Goal: Task Accomplishment & Management: Manage account settings

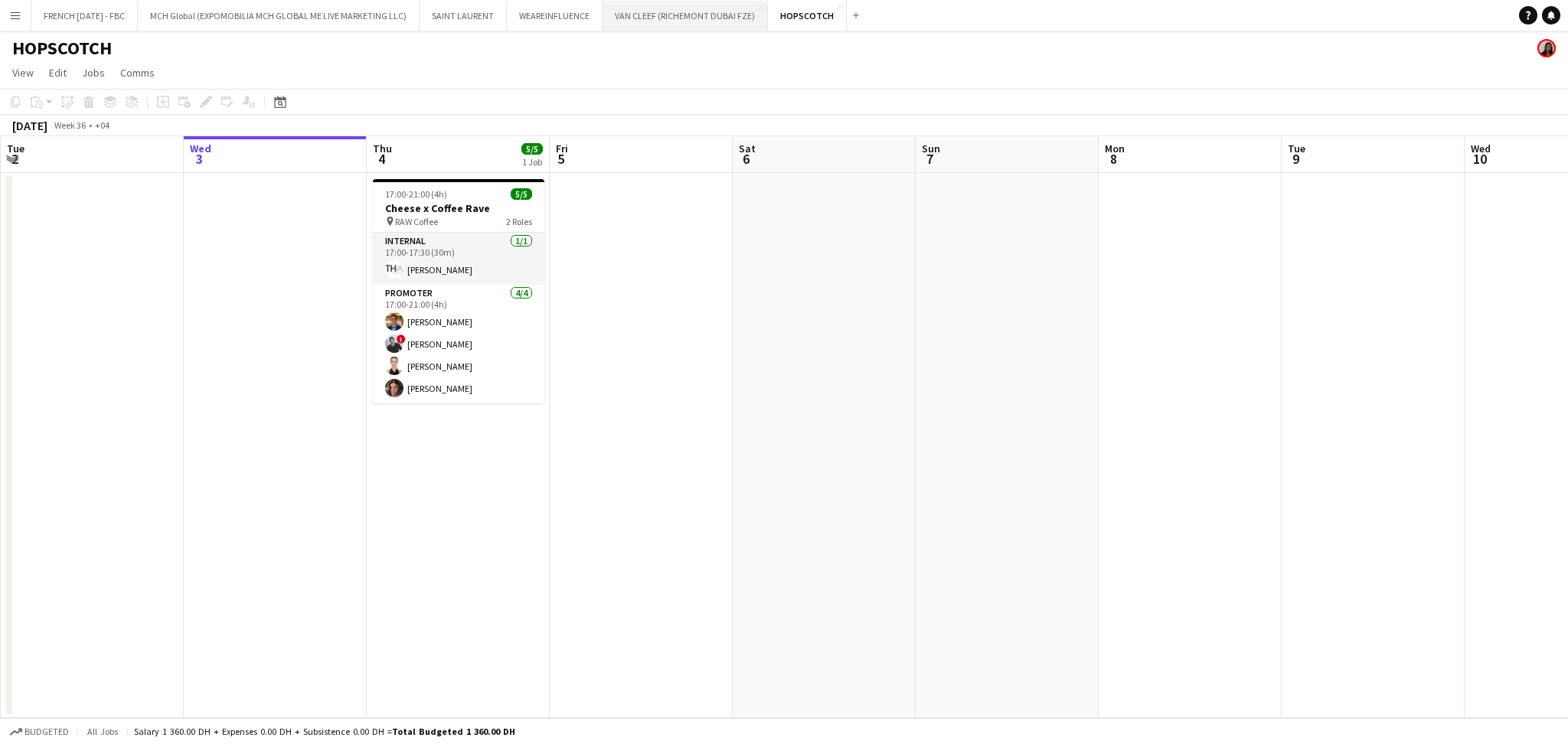
click at [648, 11] on button "VAN CLEEF (RICHEMONT DUBAI FZE) Close" at bounding box center [685, 16] width 165 height 30
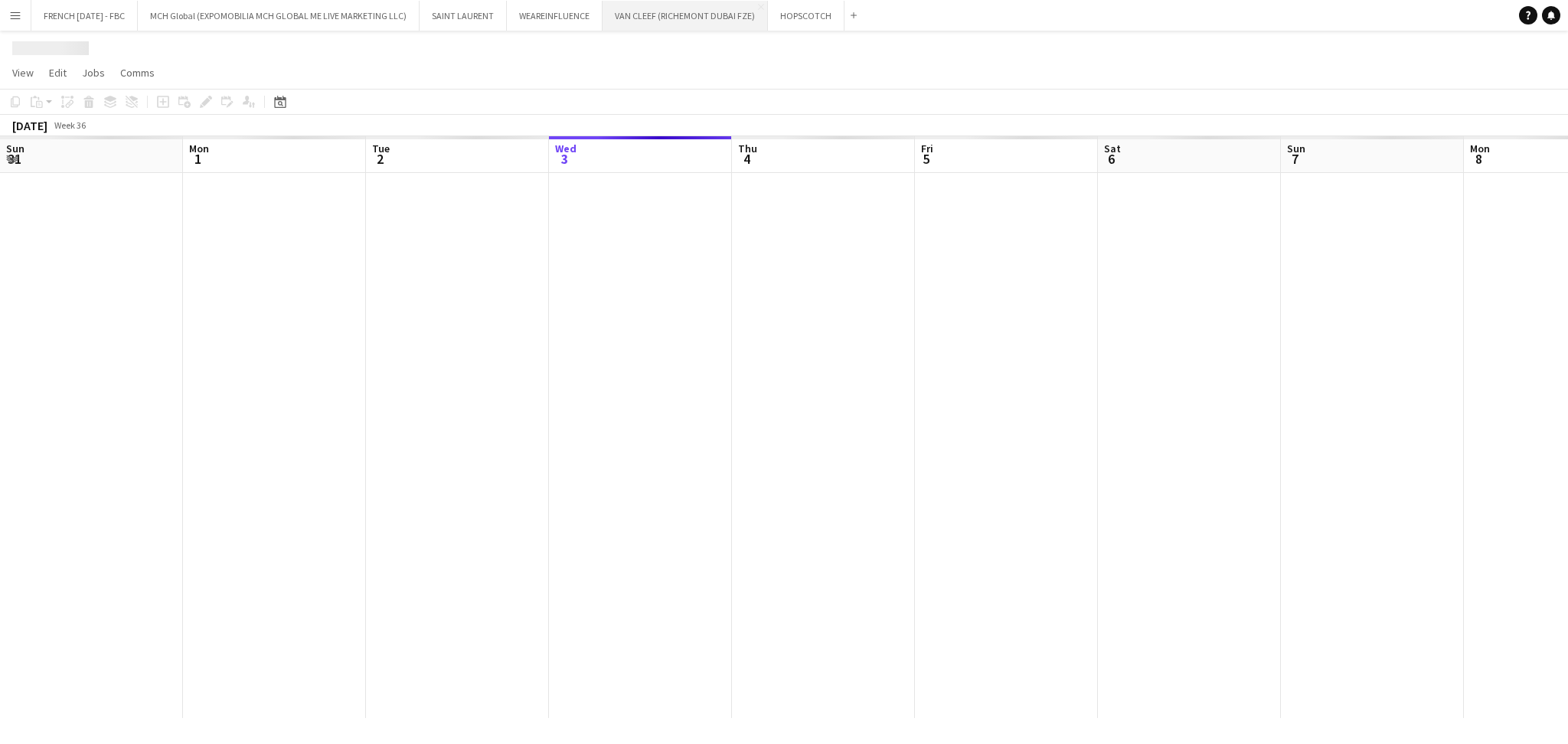
scroll to position [0, 365]
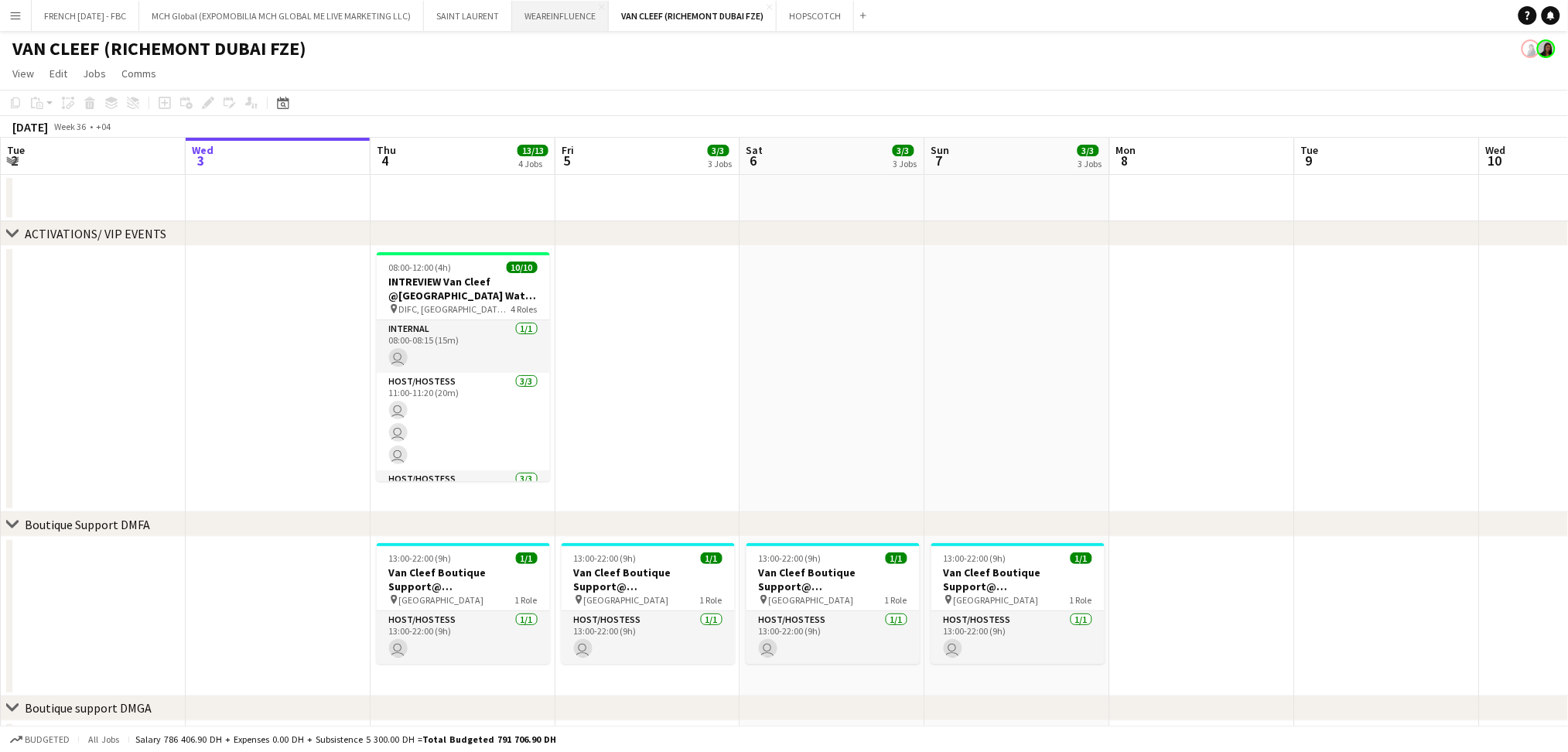
click at [542, 19] on button "WEAREINFLUENCE Close" at bounding box center [560, 16] width 97 height 30
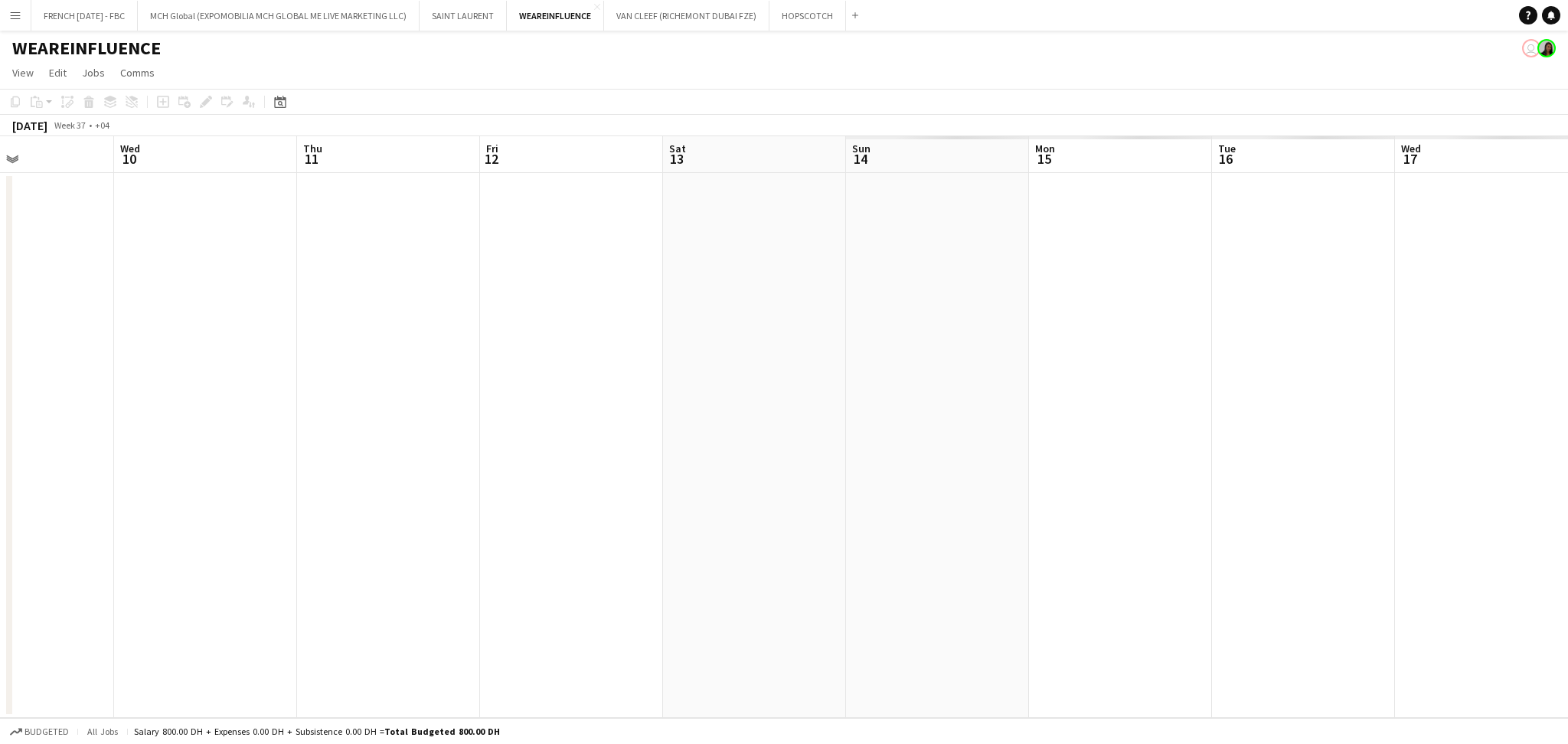
scroll to position [0, 529]
drag, startPoint x: 826, startPoint y: 399, endPoint x: 0, endPoint y: 366, distance: 826.7
click at [0, 366] on app-calendar-viewport "Sun 7 Mon 8 Tue 9 Wed 10 Thu 11 Fri 12 Sat 13 Sun 14 Mon 15 Tue 16 Wed 17 Thu 1…" at bounding box center [784, 427] width 1568 height 581
click at [271, 103] on div "Date picker" at bounding box center [280, 101] width 18 height 18
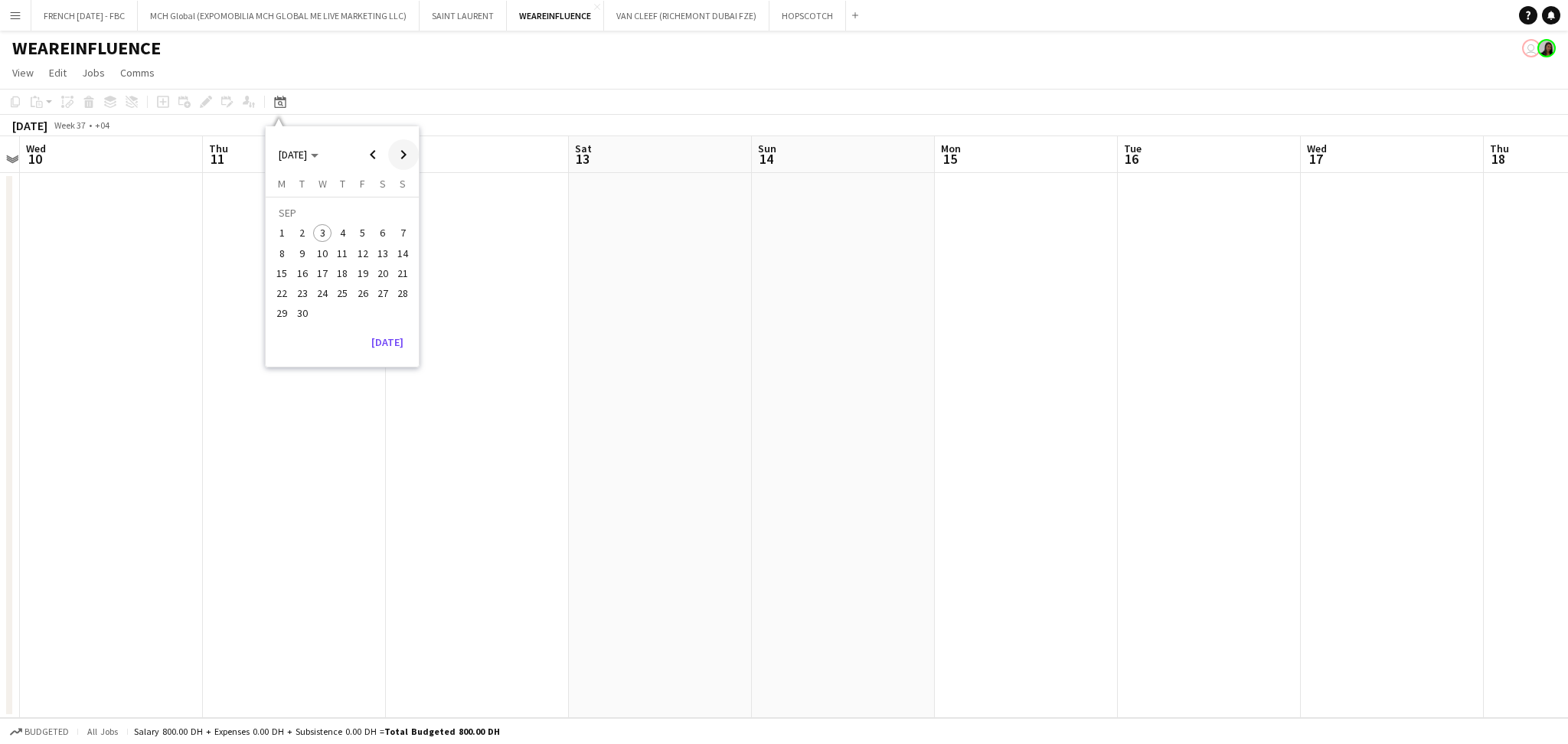
click at [407, 151] on span "Next month" at bounding box center [403, 154] width 31 height 31
click at [407, 274] on span "23" at bounding box center [402, 277] width 18 height 18
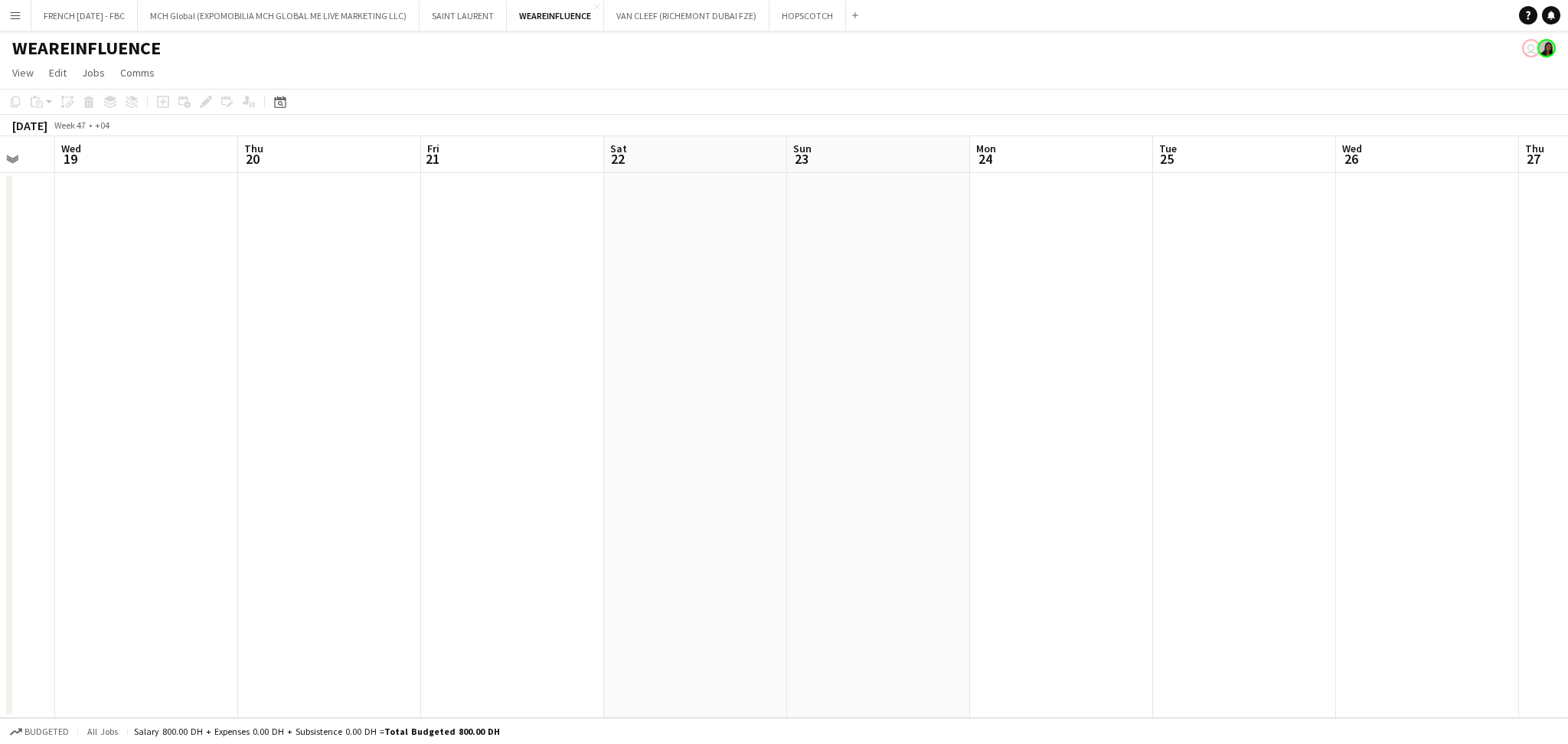
drag, startPoint x: 1037, startPoint y: 506, endPoint x: 421, endPoint y: 529, distance: 616.4
click at [1560, 460] on app-calendar-viewport "Mon 17 Tue 18 Wed 19 Thu 20 Fri 21 Sat 22 Sun 23 Mon 24 Tue 25 Wed 26 Thu 27 Fr…" at bounding box center [784, 427] width 1568 height 581
drag, startPoint x: 736, startPoint y: 528, endPoint x: 1044, endPoint y: 528, distance: 308.0
click at [1044, 528] on app-calendar-viewport "Mon 17 Tue 18 Wed 19 Thu 20 Fri 21 Sat 22 Sun 23 Mon 24 Tue 25 Wed 26 Thu 27 Fr…" at bounding box center [784, 427] width 1568 height 581
drag, startPoint x: 308, startPoint y: 516, endPoint x: 722, endPoint y: 500, distance: 414.3
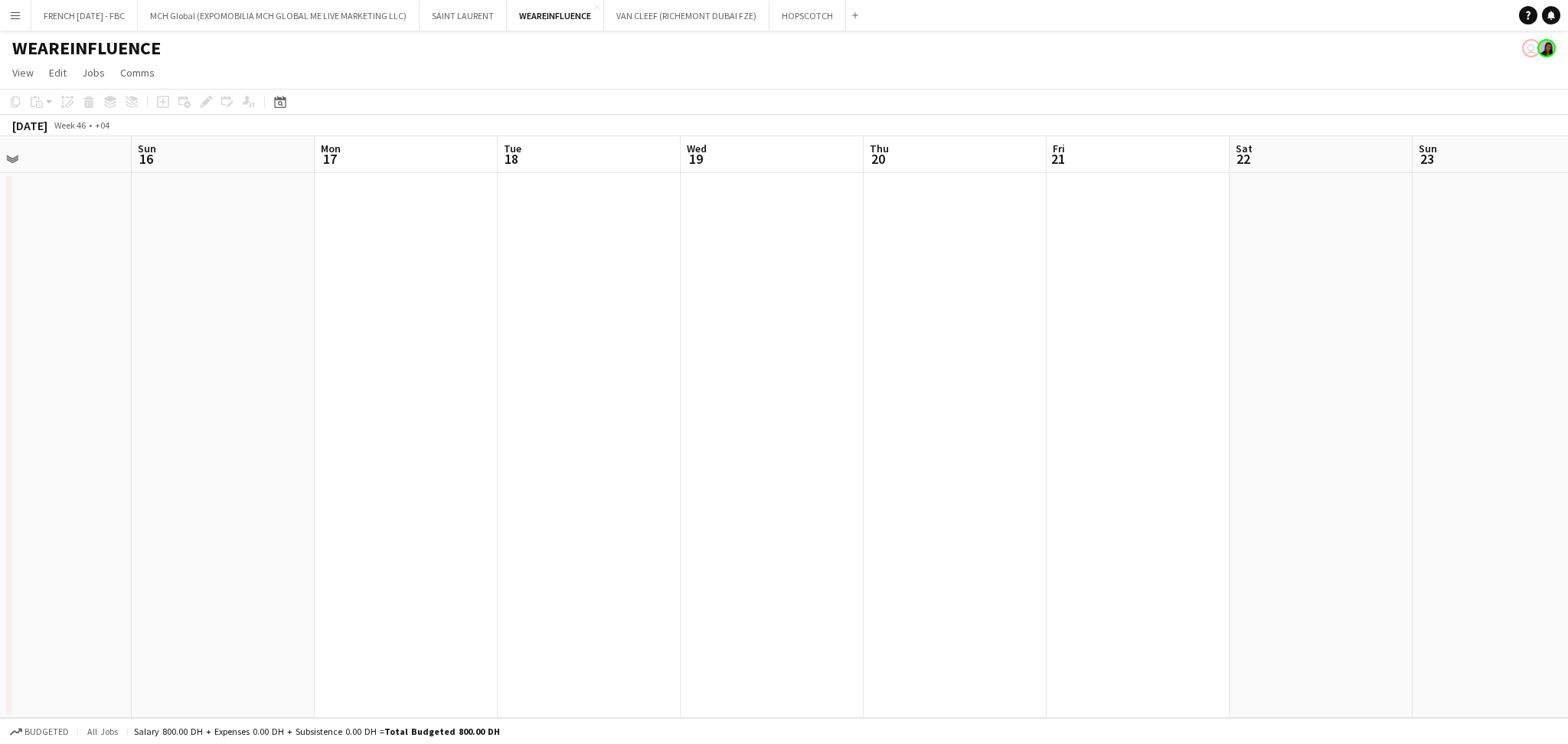
click at [938, 500] on app-calendar-viewport "Thu 13 Fri 14 Sat 15 Sun 16 Mon 17 Tue 18 Wed 19 Thu 20 Fri 21 Sat 22 Sun 23 Mo…" at bounding box center [784, 427] width 1568 height 581
drag, startPoint x: 354, startPoint y: 504, endPoint x: 1012, endPoint y: 504, distance: 658.0
click at [1014, 504] on app-calendar-viewport "Thu 6 Fri 7 Sat 8 Sun 9 Mon 10 Tue 11 Wed 12 Thu 13 Fri 14 Sat 15 Sun 16 Mon 17…" at bounding box center [784, 427] width 1568 height 581
click at [277, 93] on div "Date picker" at bounding box center [280, 101] width 18 height 18
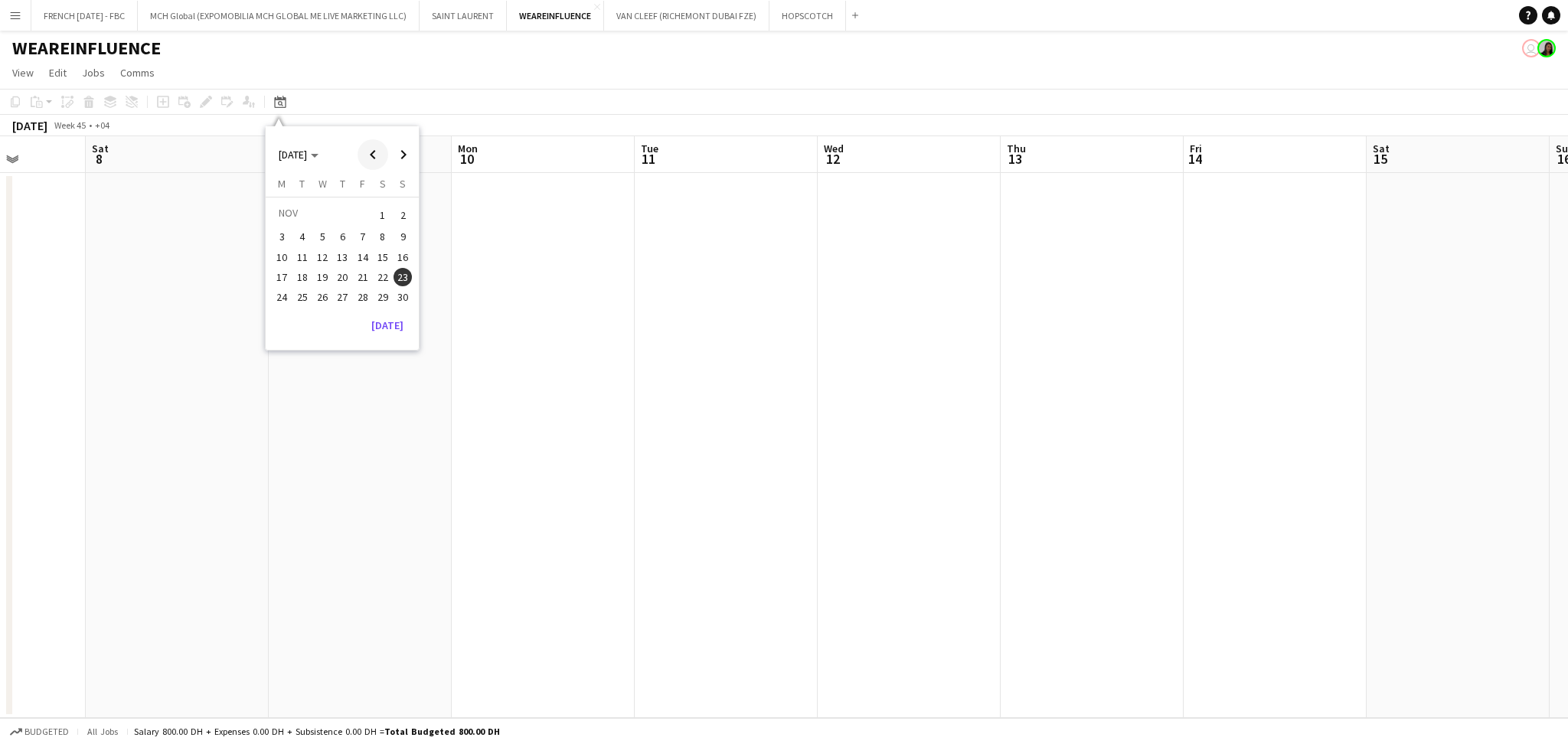
click at [371, 157] on span "Previous month" at bounding box center [372, 154] width 31 height 31
click at [336, 294] on span "23" at bounding box center [342, 293] width 18 height 18
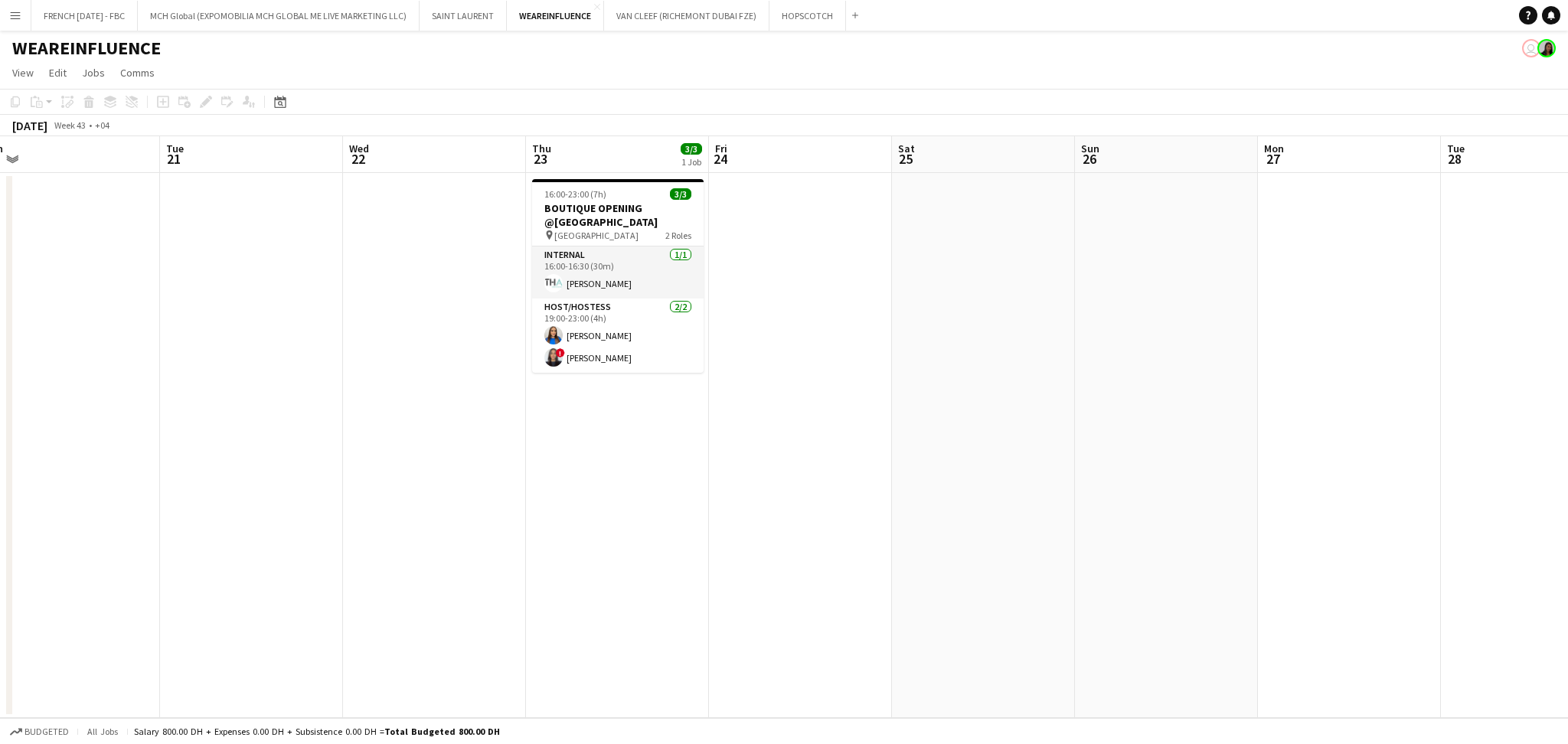
scroll to position [0, 596]
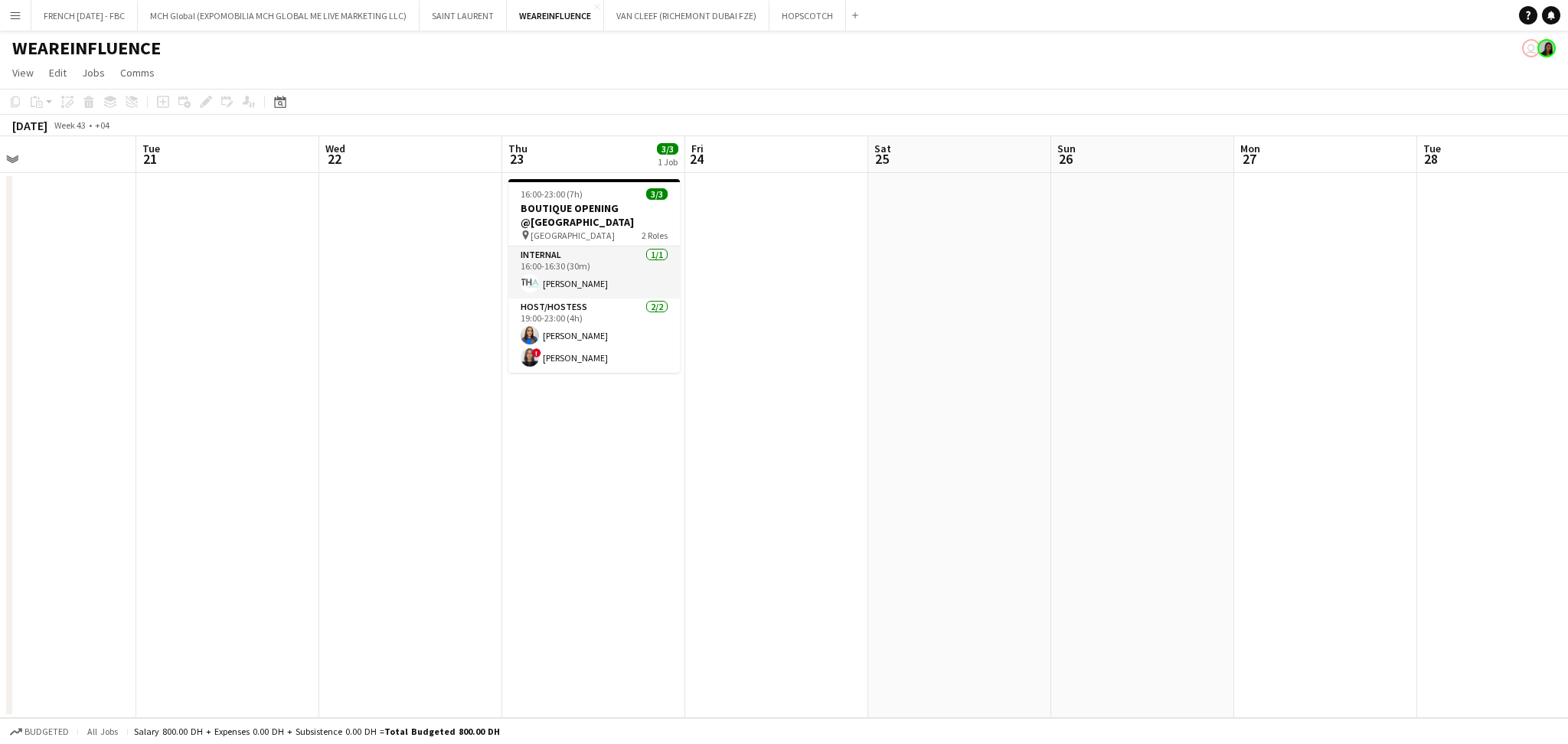
drag, startPoint x: 761, startPoint y: 461, endPoint x: 692, endPoint y: 467, distance: 69.3
click at [692, 467] on app-calendar-viewport "Fri 17 Sat 18 Sun 19 Mon 20 Tue 21 Wed 22 Thu 23 3/3 1 Job Fri 24 Sat 25 Sun 26…" at bounding box center [784, 427] width 1568 height 581
click at [629, 240] on div "pin [GEOGRAPHIC_DATA] 2 Roles" at bounding box center [594, 235] width 172 height 12
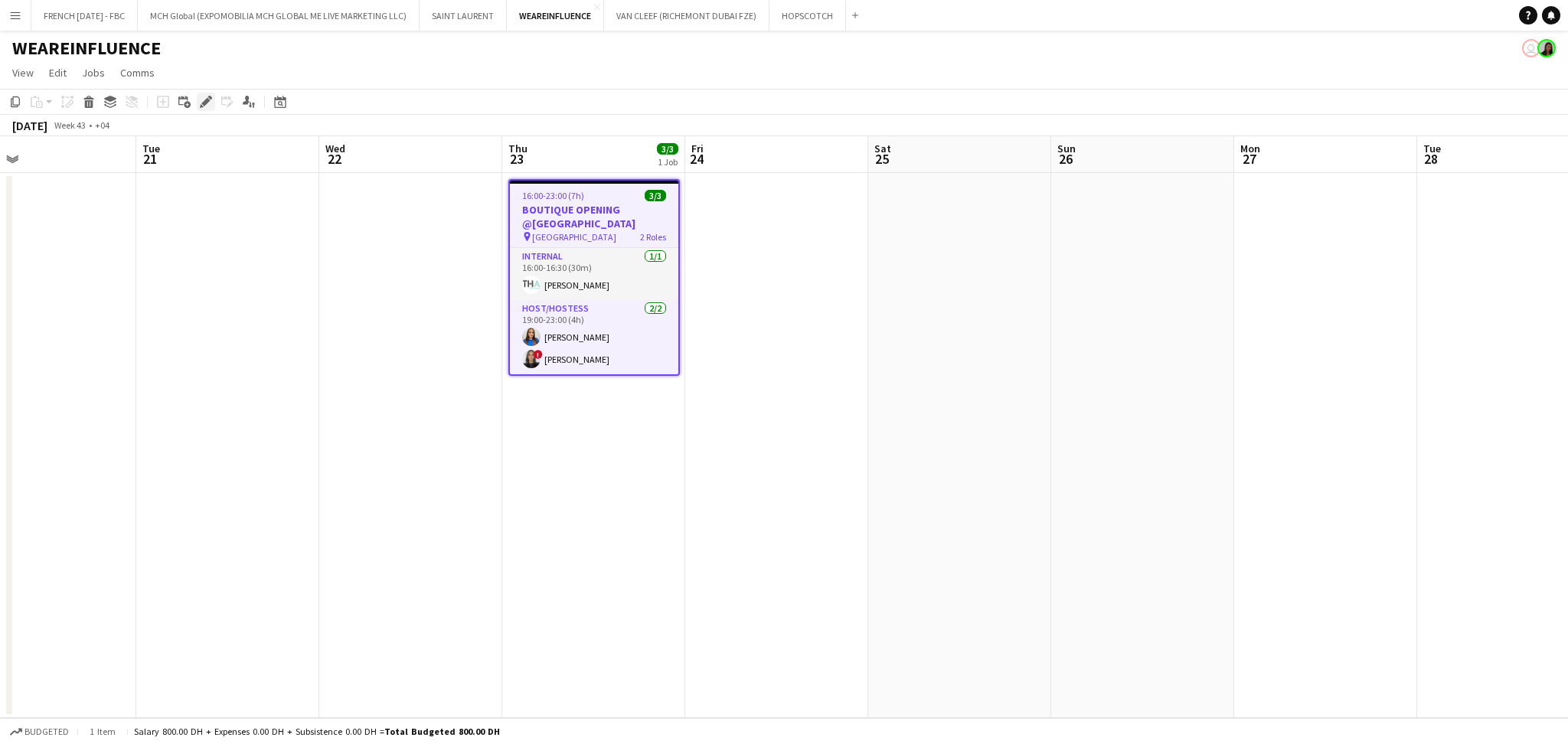
click at [198, 103] on div "Edit" at bounding box center [206, 101] width 18 height 18
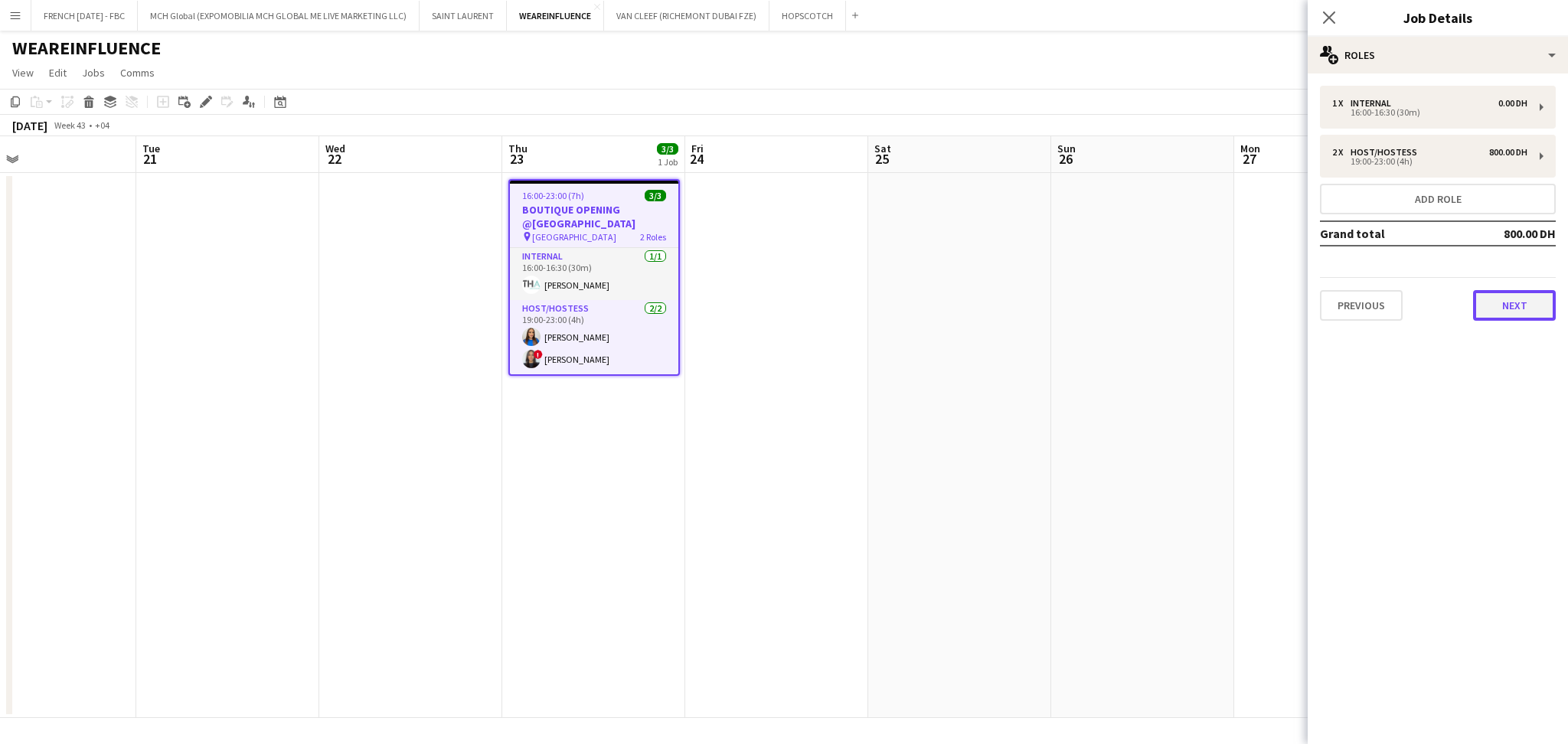
click at [1492, 310] on button "Next" at bounding box center [1514, 305] width 83 height 31
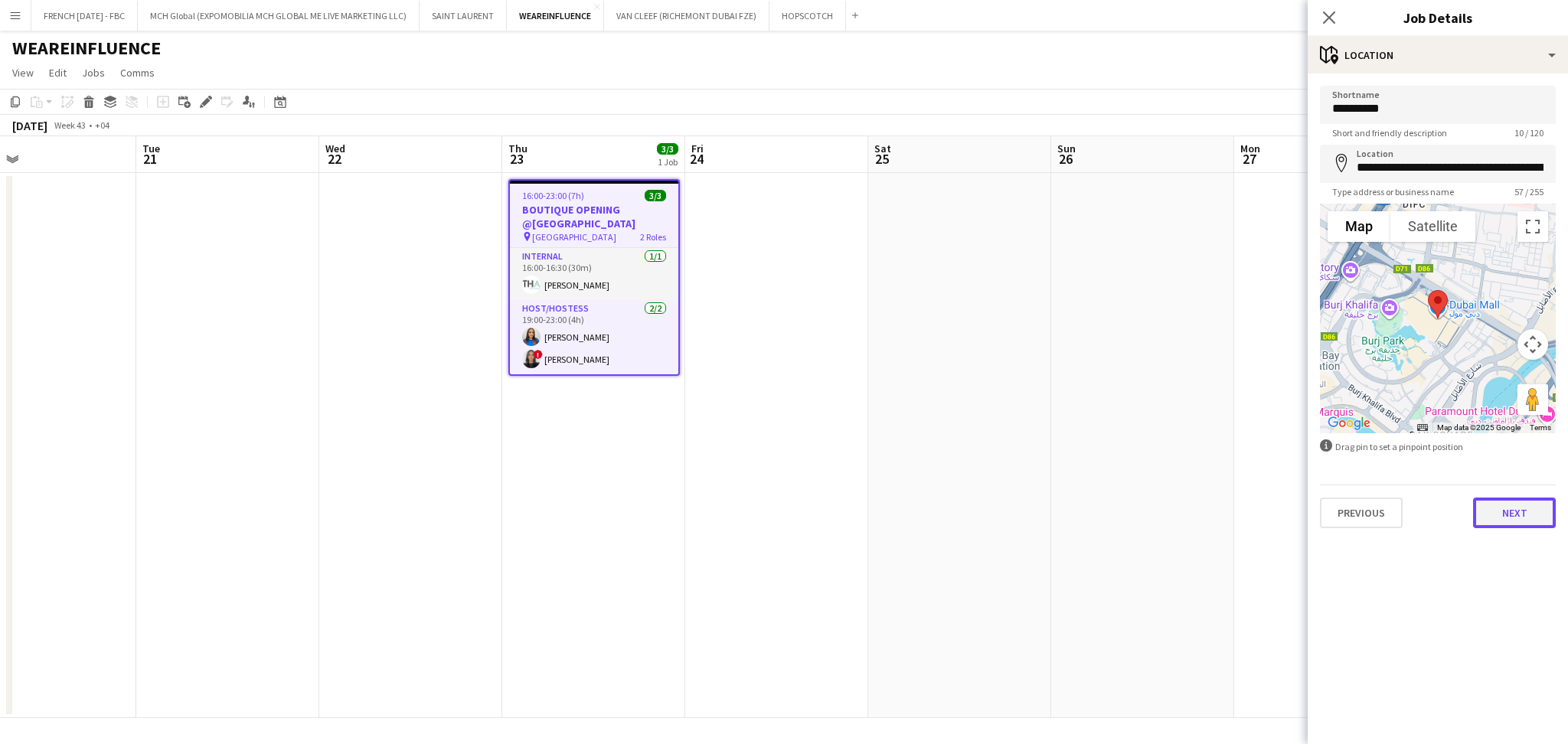
click at [1523, 522] on button "Next" at bounding box center [1514, 513] width 83 height 31
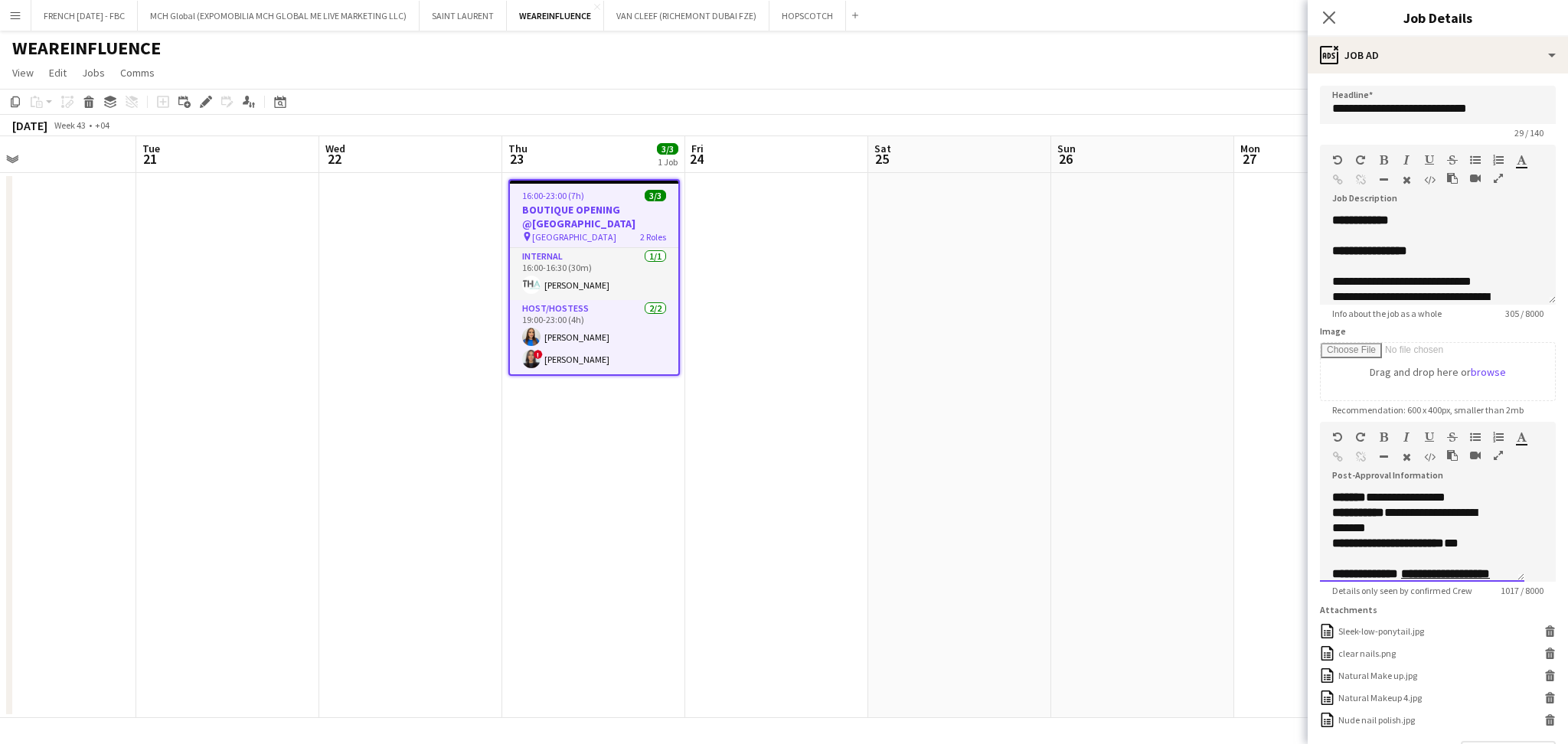
click at [1468, 551] on p "**********" at bounding box center [1414, 543] width 165 height 15
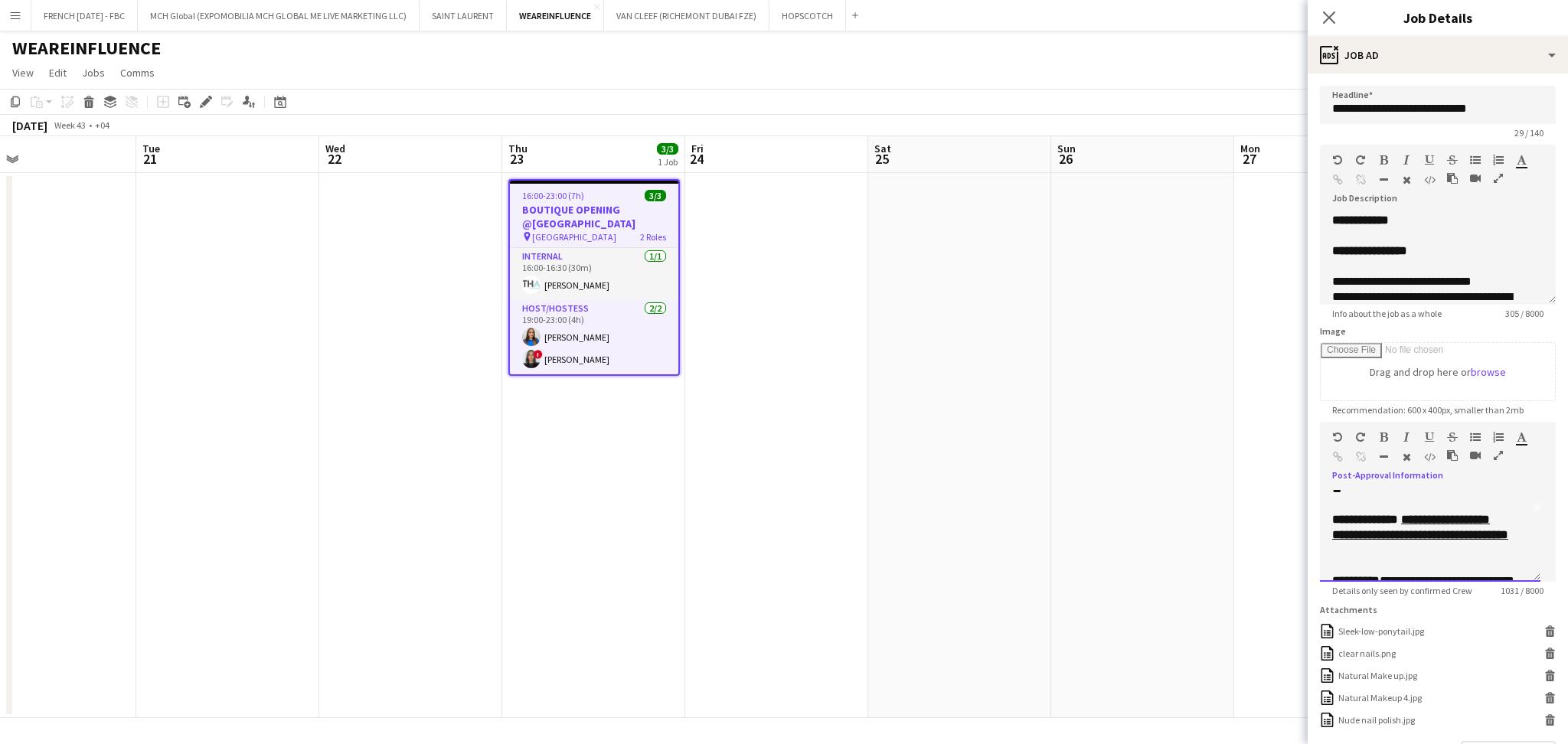
scroll to position [81, 0]
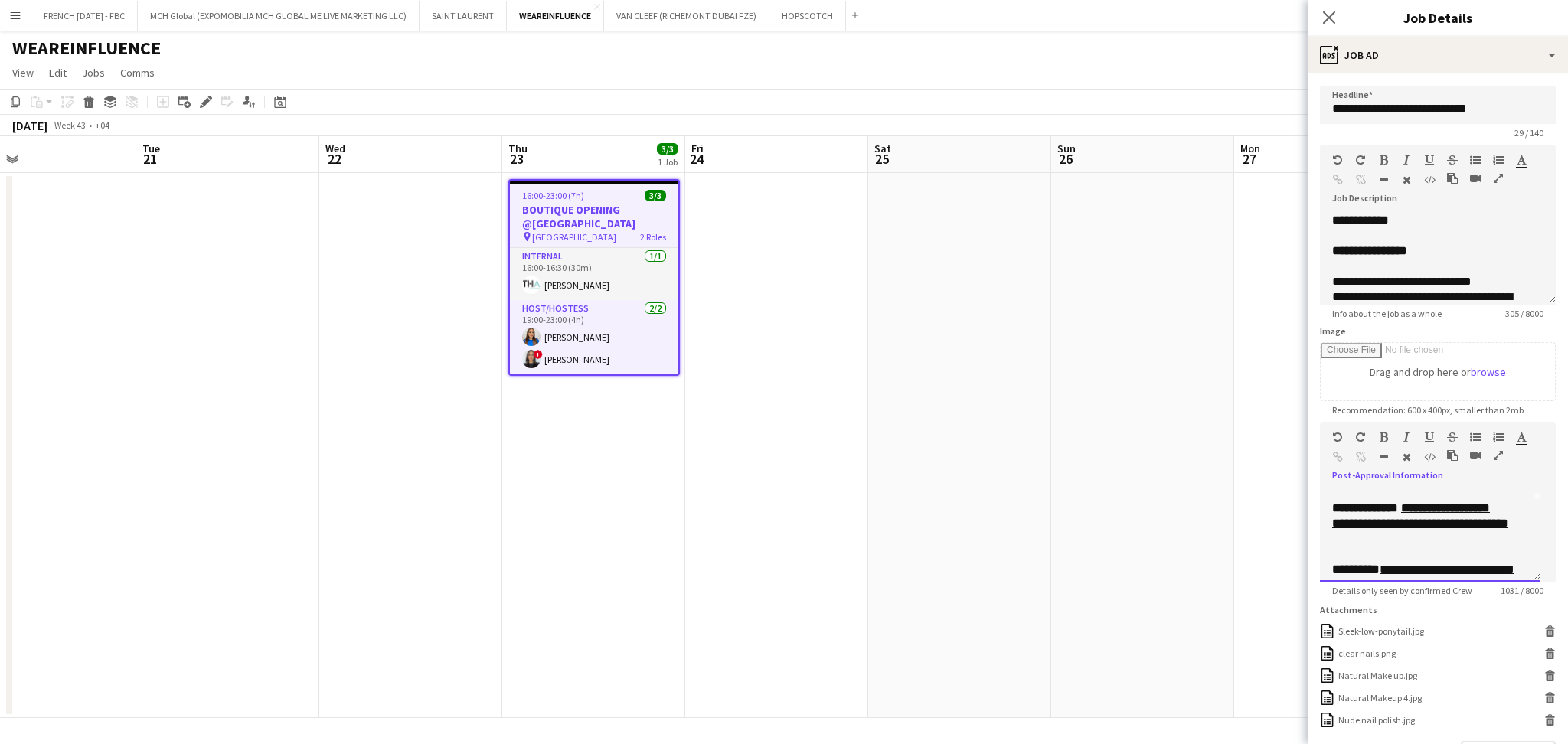
click at [1387, 529] on u "**********" at bounding box center [1420, 515] width 176 height 26
click at [1341, 520] on u "**********" at bounding box center [1420, 515] width 176 height 26
click at [1522, 507] on div "**********" at bounding box center [1430, 536] width 221 height 91
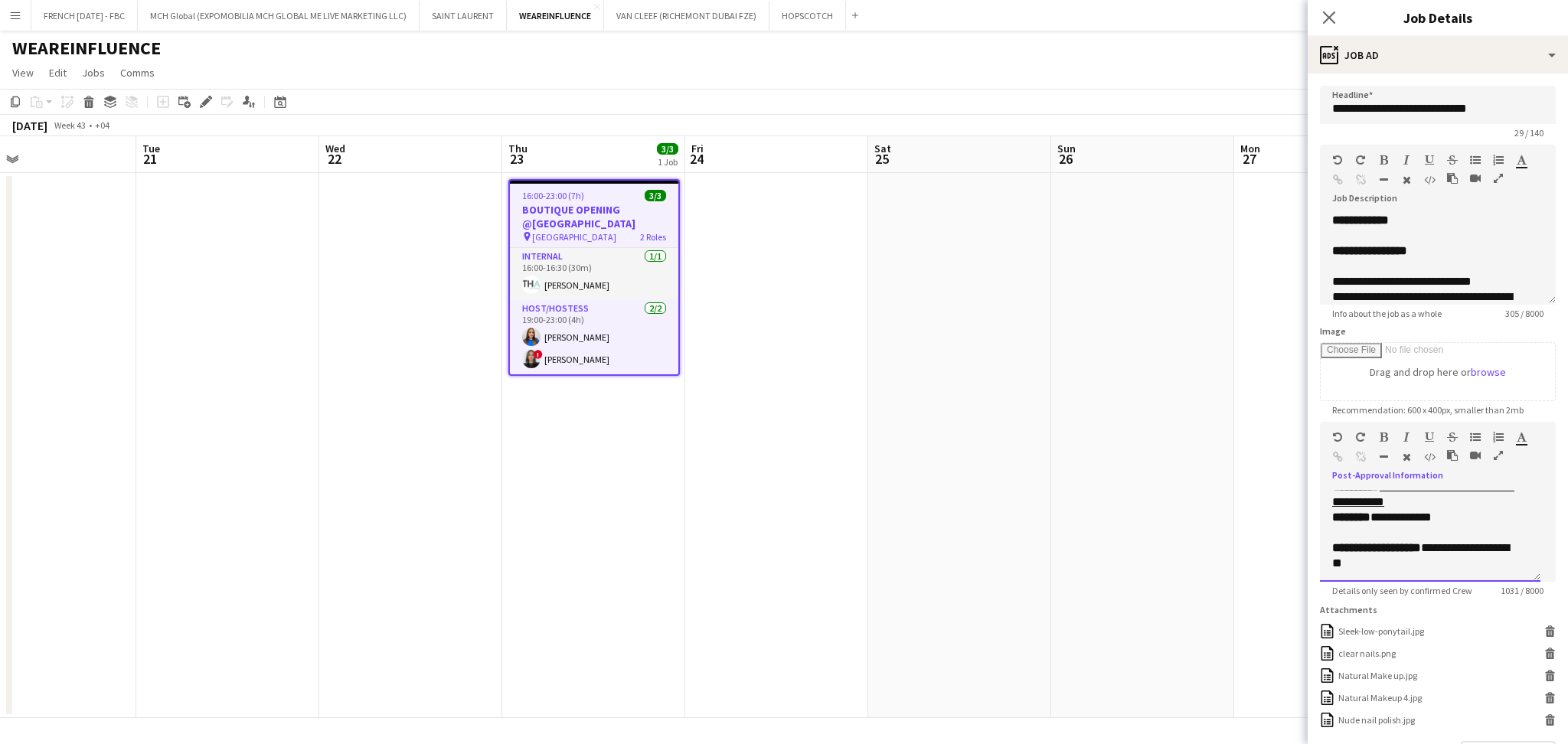
scroll to position [122, 0]
click at [1495, 544] on p "**********" at bounding box center [1430, 536] width 196 height 31
click at [1330, 560] on div "**********" at bounding box center [1430, 536] width 221 height 91
click at [1385, 432] on icon "button" at bounding box center [1384, 437] width 9 height 11
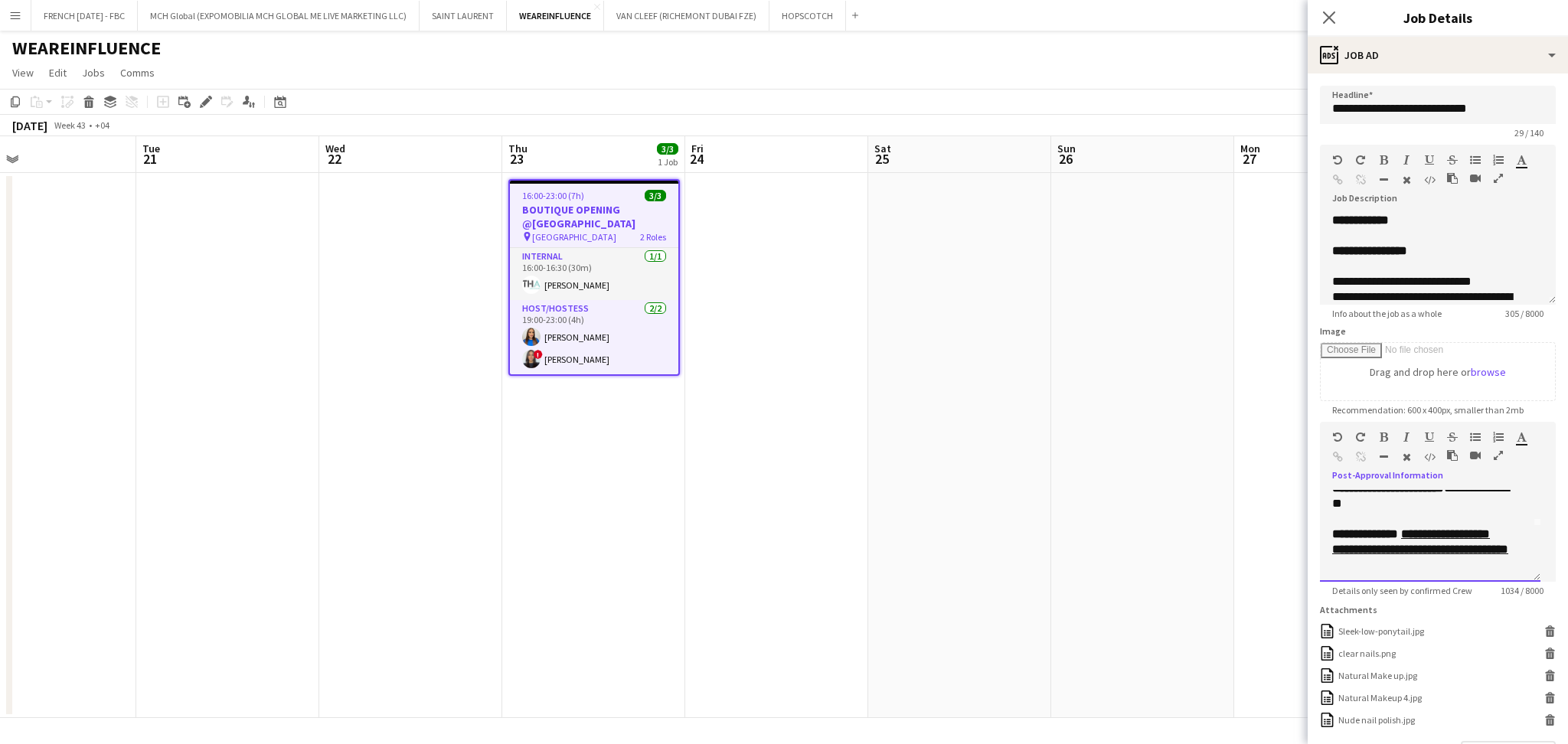
scroll to position [0, 0]
click at [1415, 517] on p "**********" at bounding box center [1422, 520] width 180 height 31
click at [1450, 540] on p at bounding box center [1430, 538] width 196 height 15
drag, startPoint x: 1459, startPoint y: 550, endPoint x: 1334, endPoint y: 537, distance: 125.7
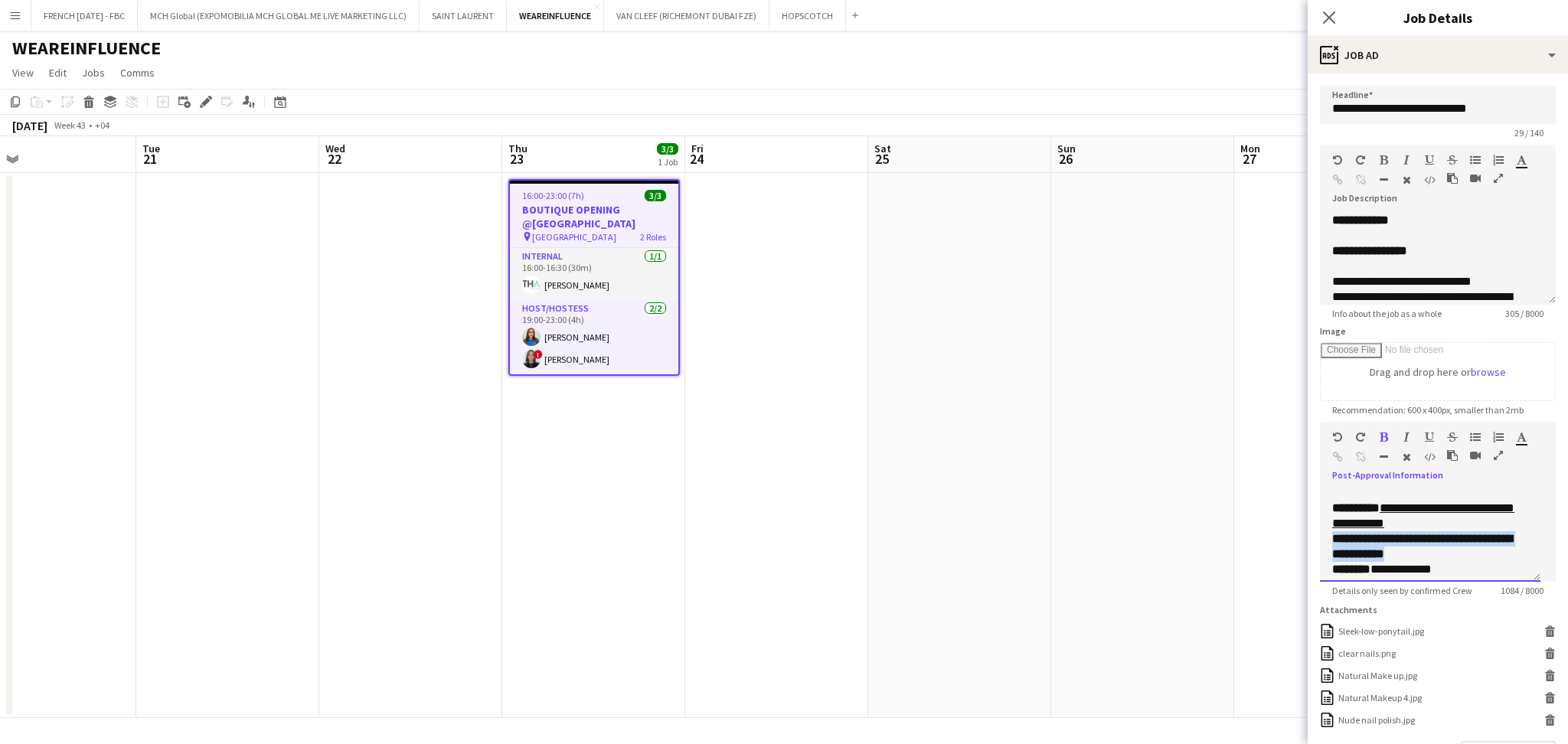
click at [1334, 537] on p "**********" at bounding box center [1430, 546] width 196 height 31
click at [1385, 439] on icon "button" at bounding box center [1384, 437] width 9 height 11
click at [1462, 551] on p "**********" at bounding box center [1422, 546] width 180 height 31
click at [1359, 492] on p "***" at bounding box center [1422, 485] width 180 height 15
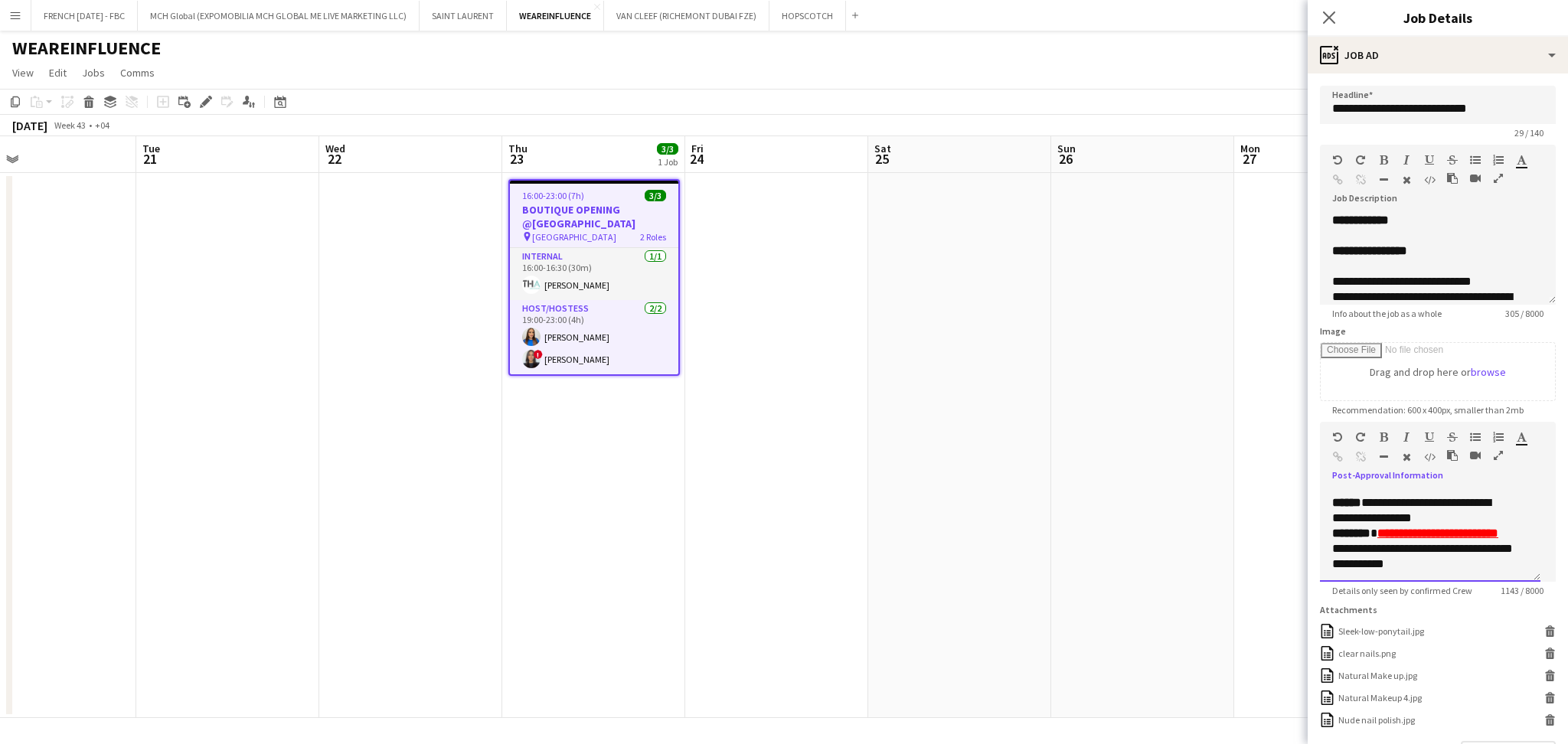
scroll to position [609, 0]
click at [1395, 508] on p "**********" at bounding box center [1422, 485] width 180 height 46
click at [1359, 503] on p "**********" at bounding box center [1422, 480] width 180 height 46
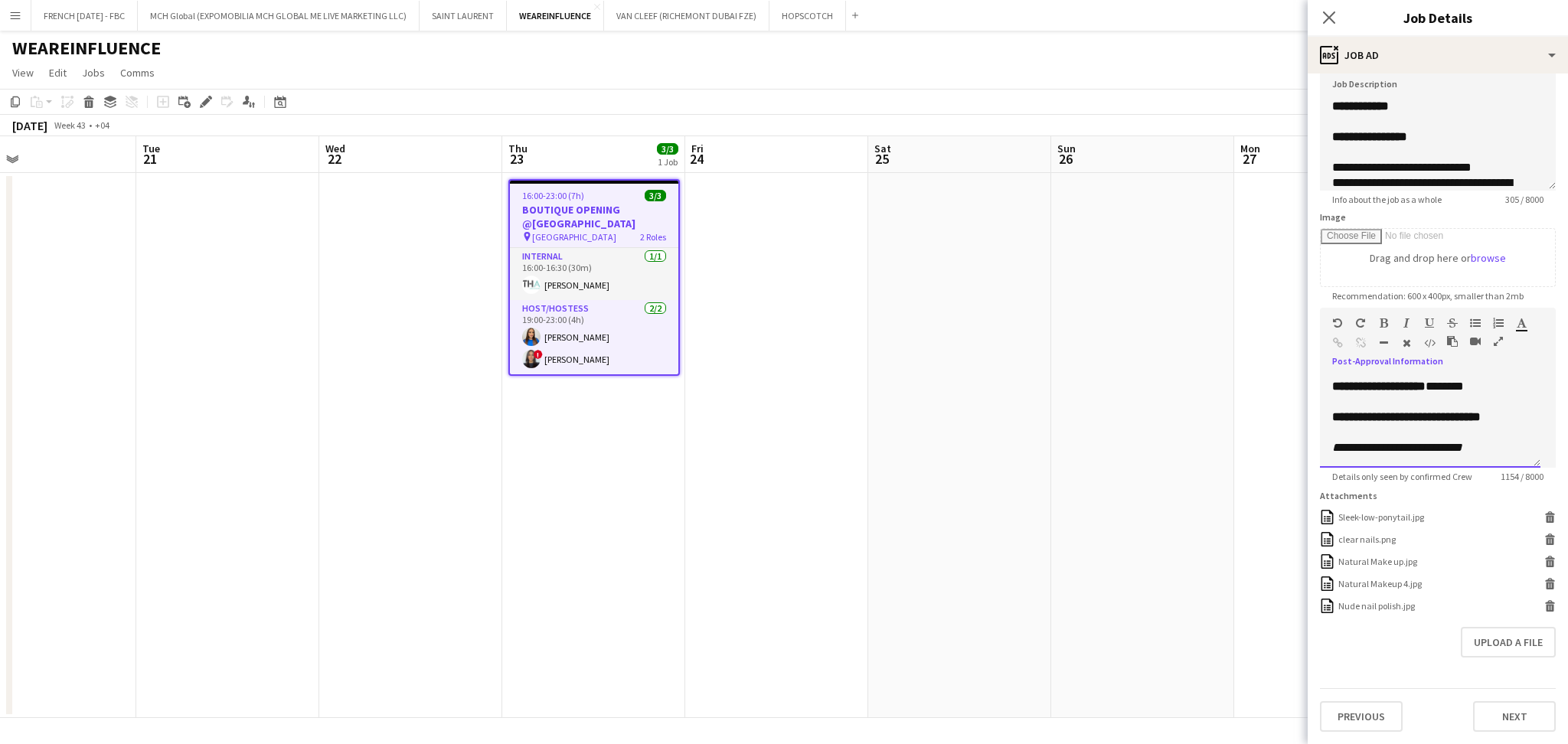
scroll to position [122, 0]
click at [1510, 643] on button "Upload a file" at bounding box center [1509, 642] width 95 height 31
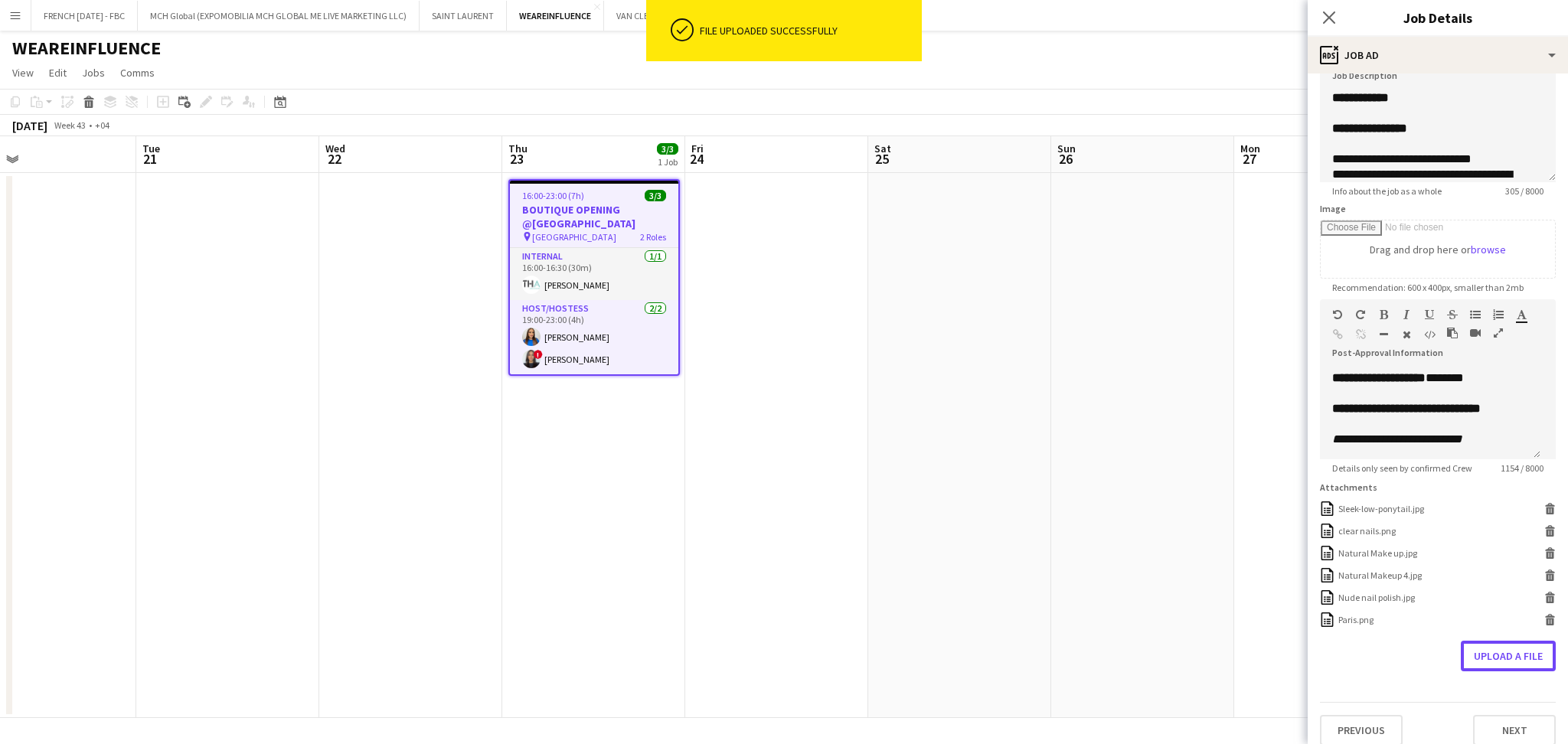
click at [1480, 671] on button "Upload a file" at bounding box center [1509, 655] width 95 height 31
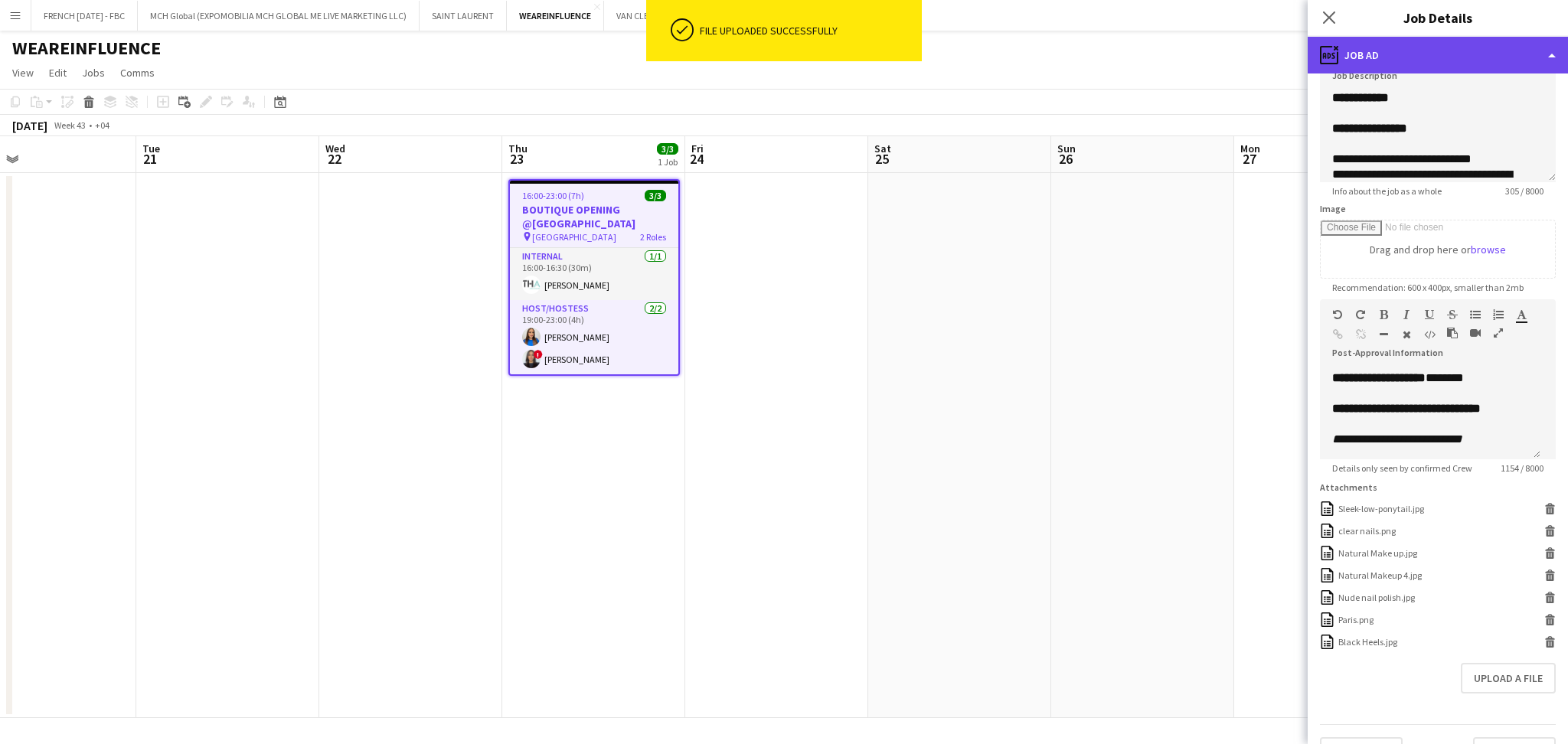
click at [1509, 66] on div "ads-window Job Ad" at bounding box center [1439, 55] width 260 height 37
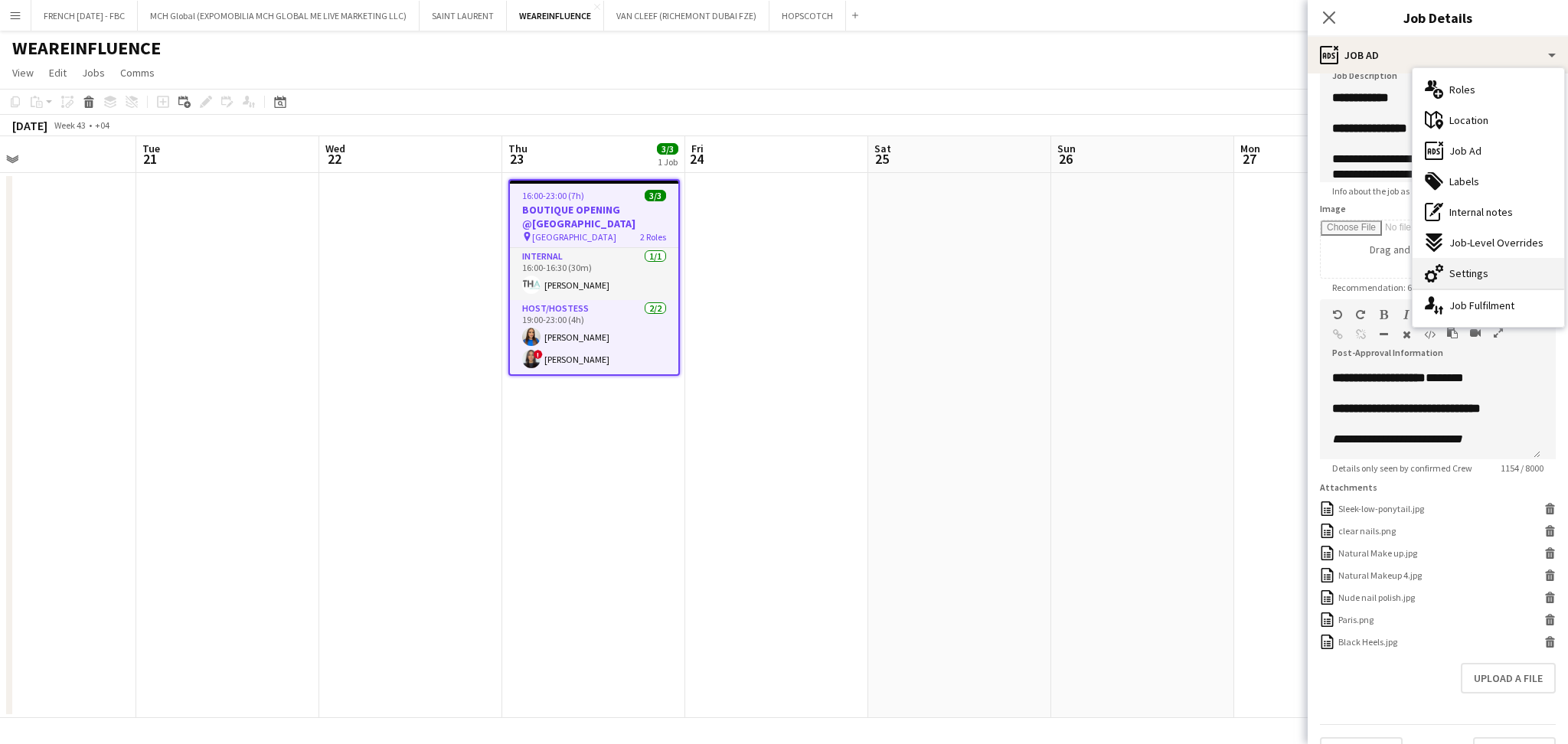
click at [1503, 274] on div "cog-double-3 Settings" at bounding box center [1489, 273] width 151 height 31
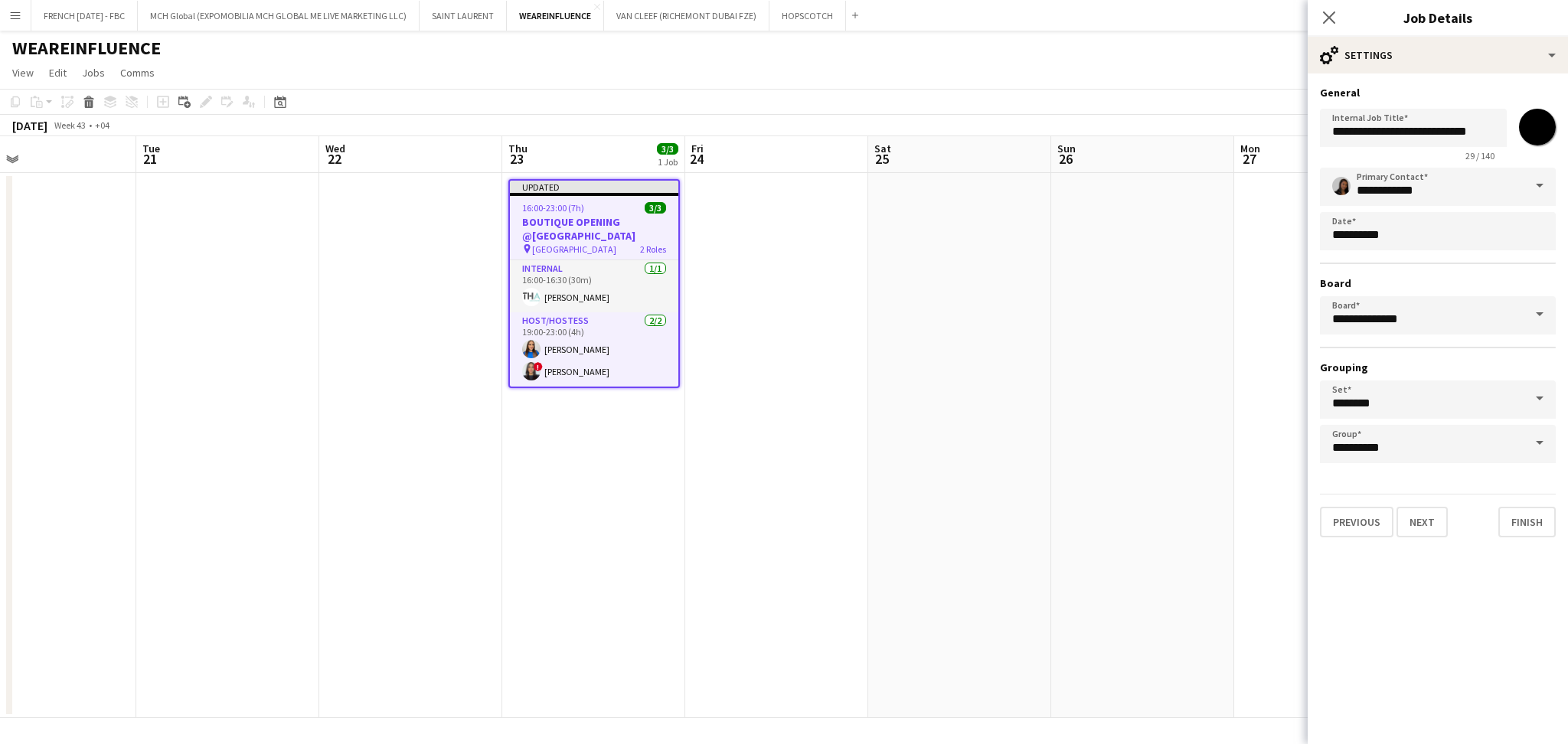
scroll to position [0, 0]
click at [1459, 128] on input "**********" at bounding box center [1413, 128] width 187 height 39
type input "**********"
click at [1176, 258] on app-date-cell at bounding box center [1143, 446] width 183 height 545
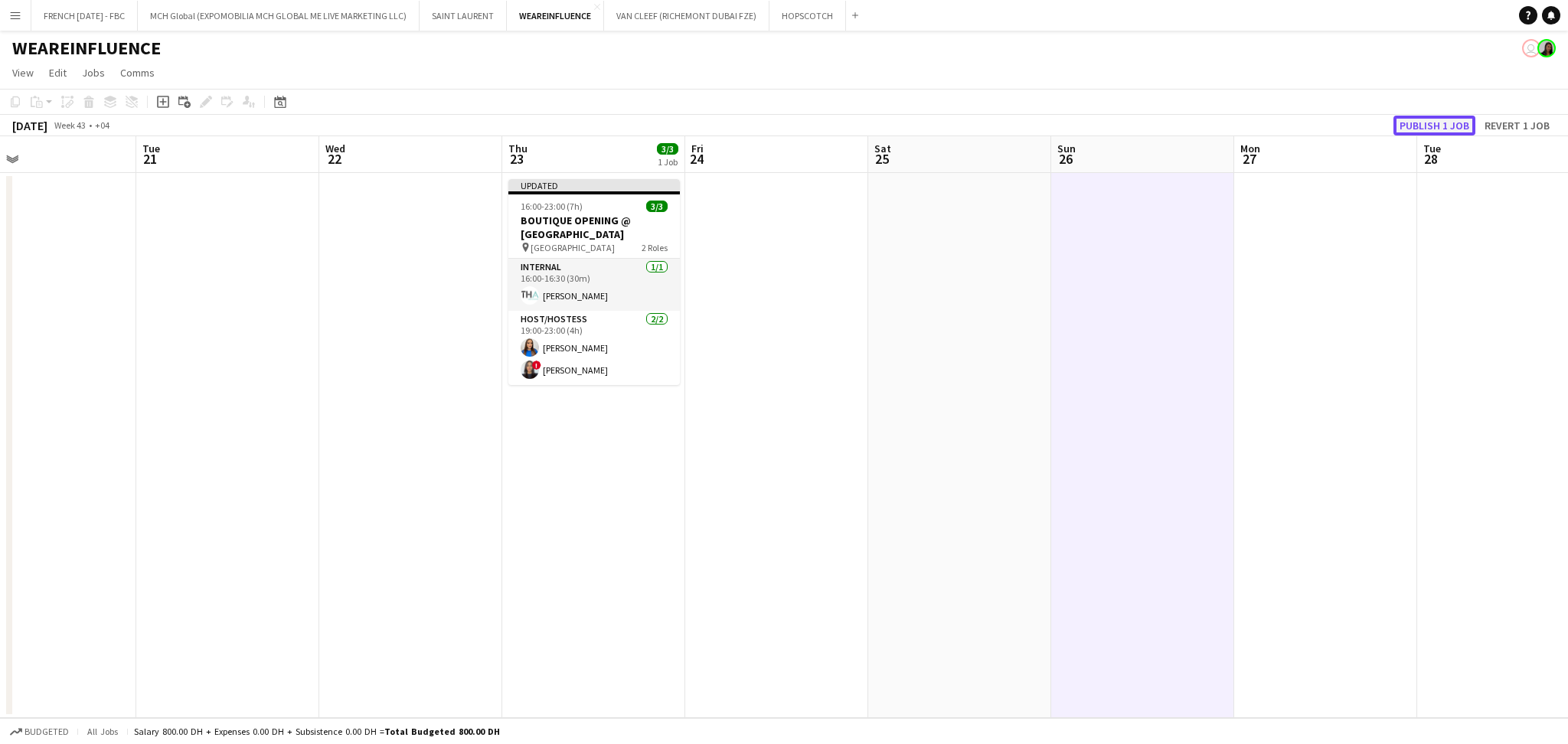
click at [1426, 127] on button "Publish 1 job" at bounding box center [1434, 125] width 82 height 20
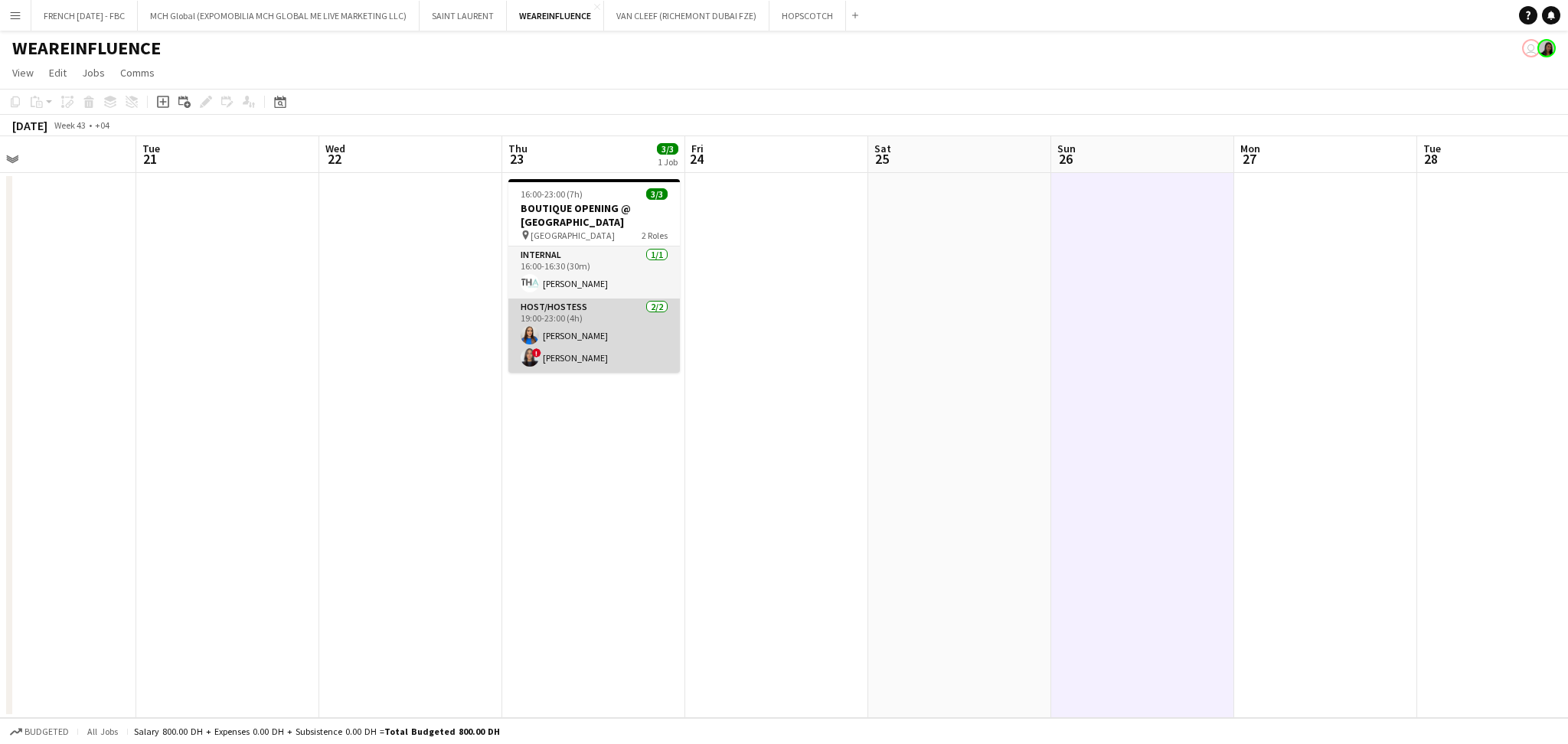
click at [593, 346] on app-card-role "Host/Hostess [DATE] 19:00-23:00 (4h) [PERSON_NAME] ! [PERSON_NAME]" at bounding box center [594, 335] width 172 height 74
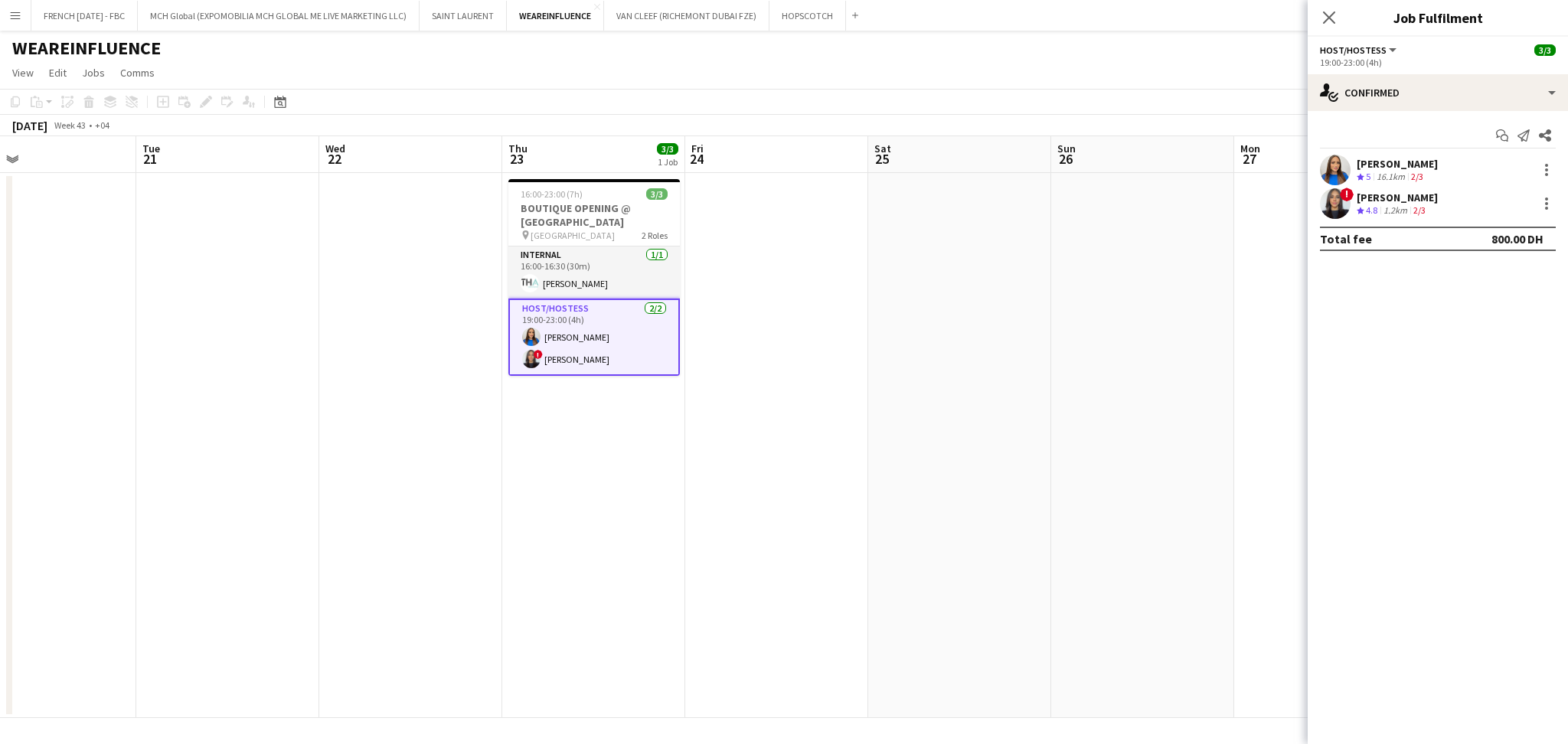
click at [1454, 173] on div "[PERSON_NAME] Crew rating 5 16.1km 2/3" at bounding box center [1439, 170] width 260 height 31
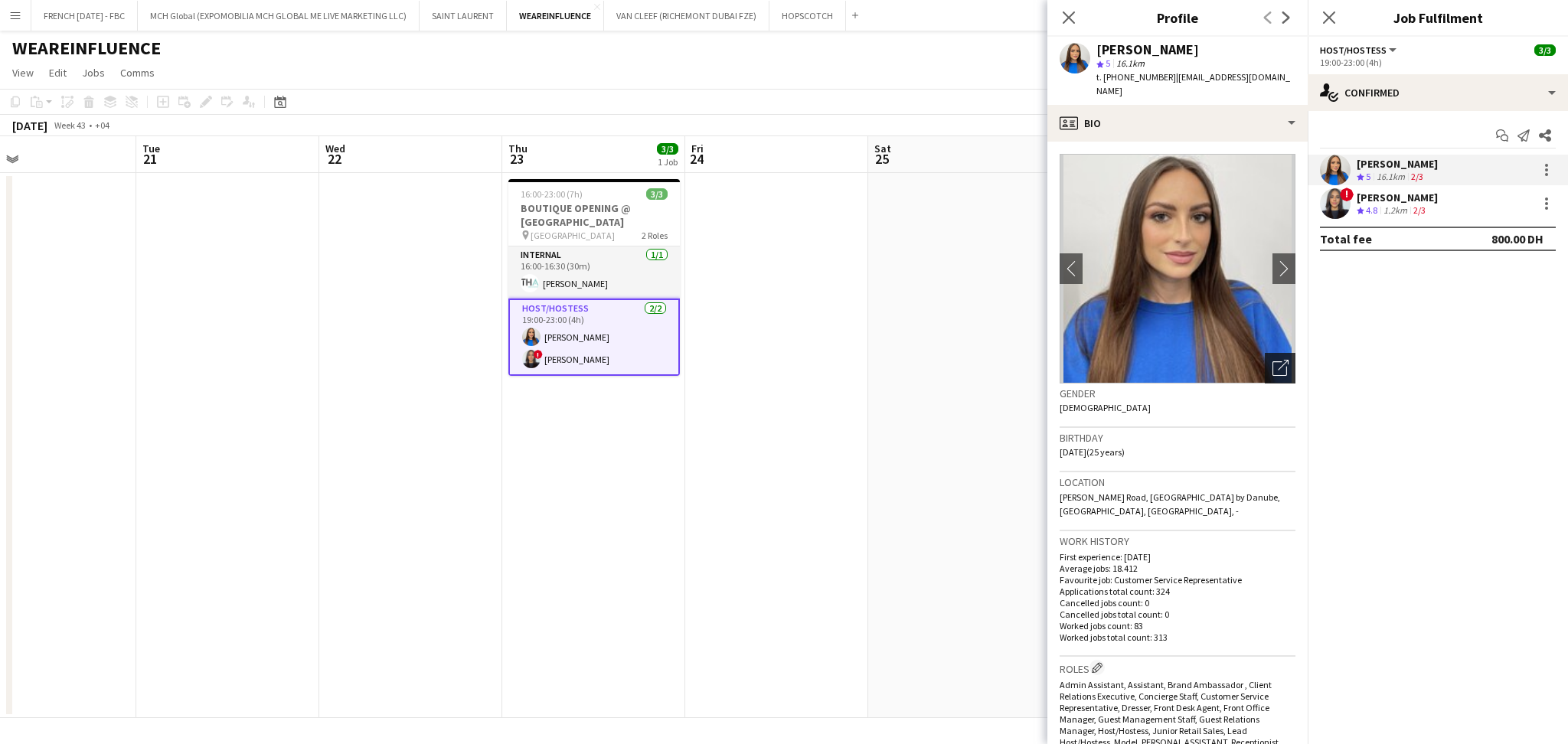
click at [1272, 360] on icon "Open photos pop-in" at bounding box center [1280, 368] width 16 height 16
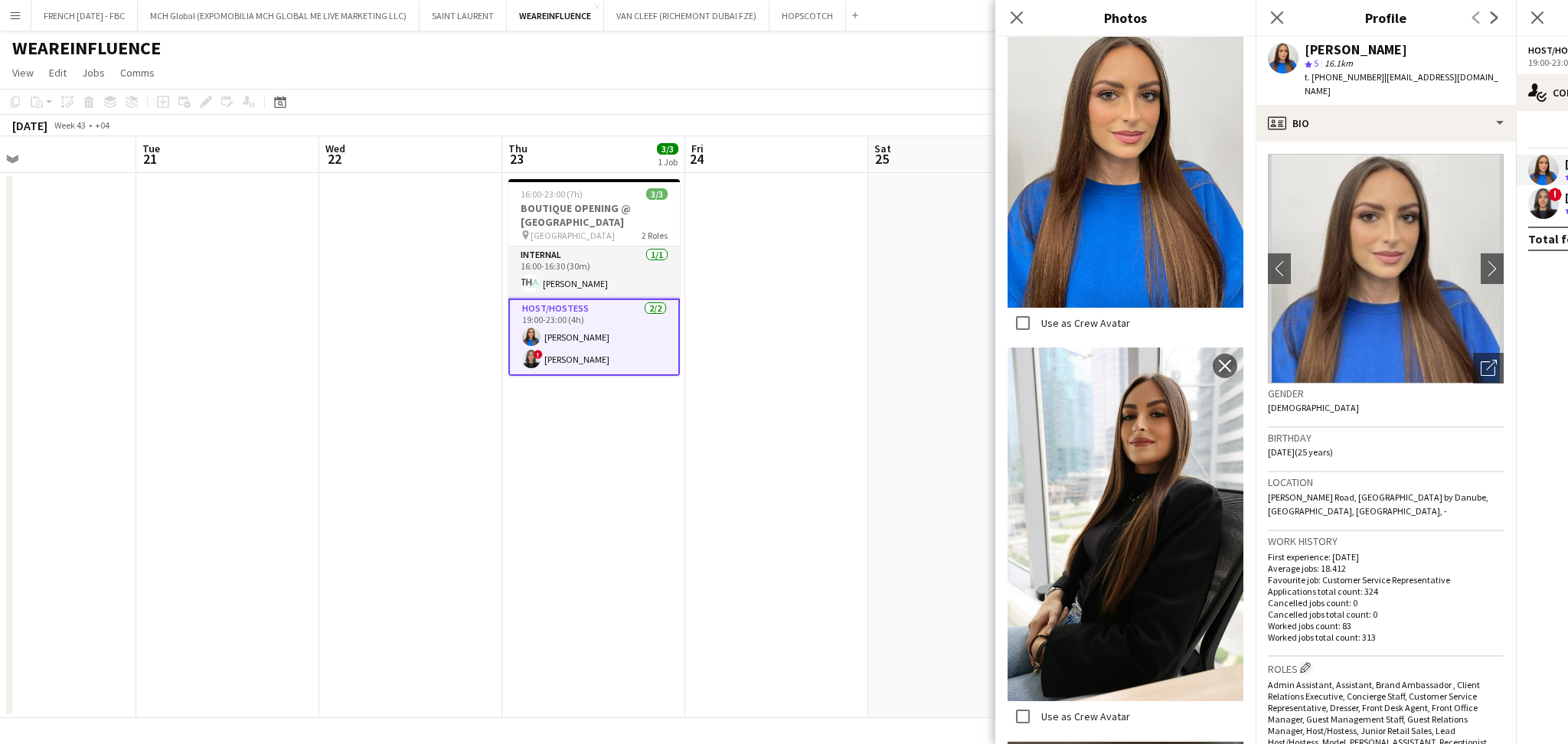
scroll to position [2030, 0]
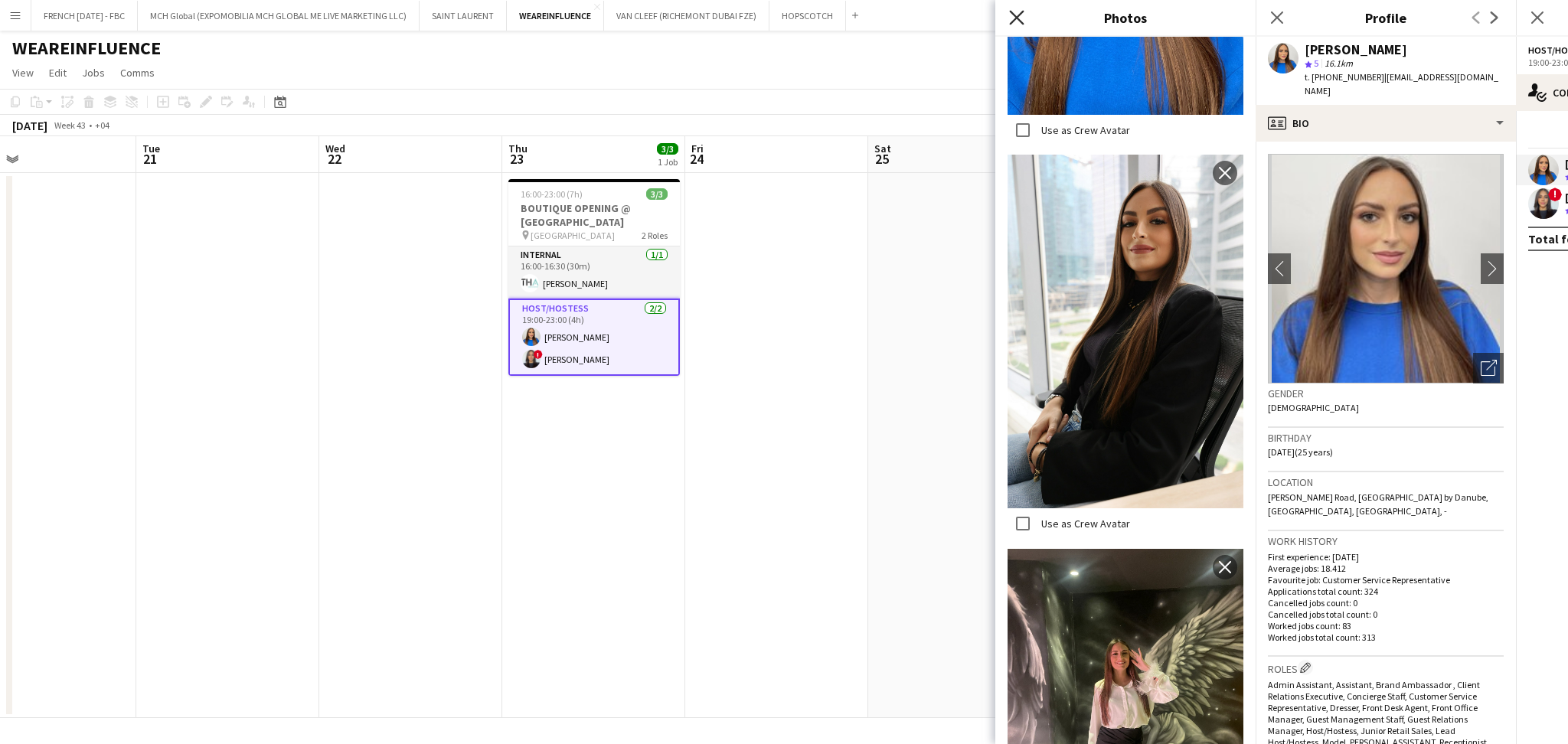
click at [1013, 19] on icon "Close pop-in" at bounding box center [1016, 17] width 15 height 15
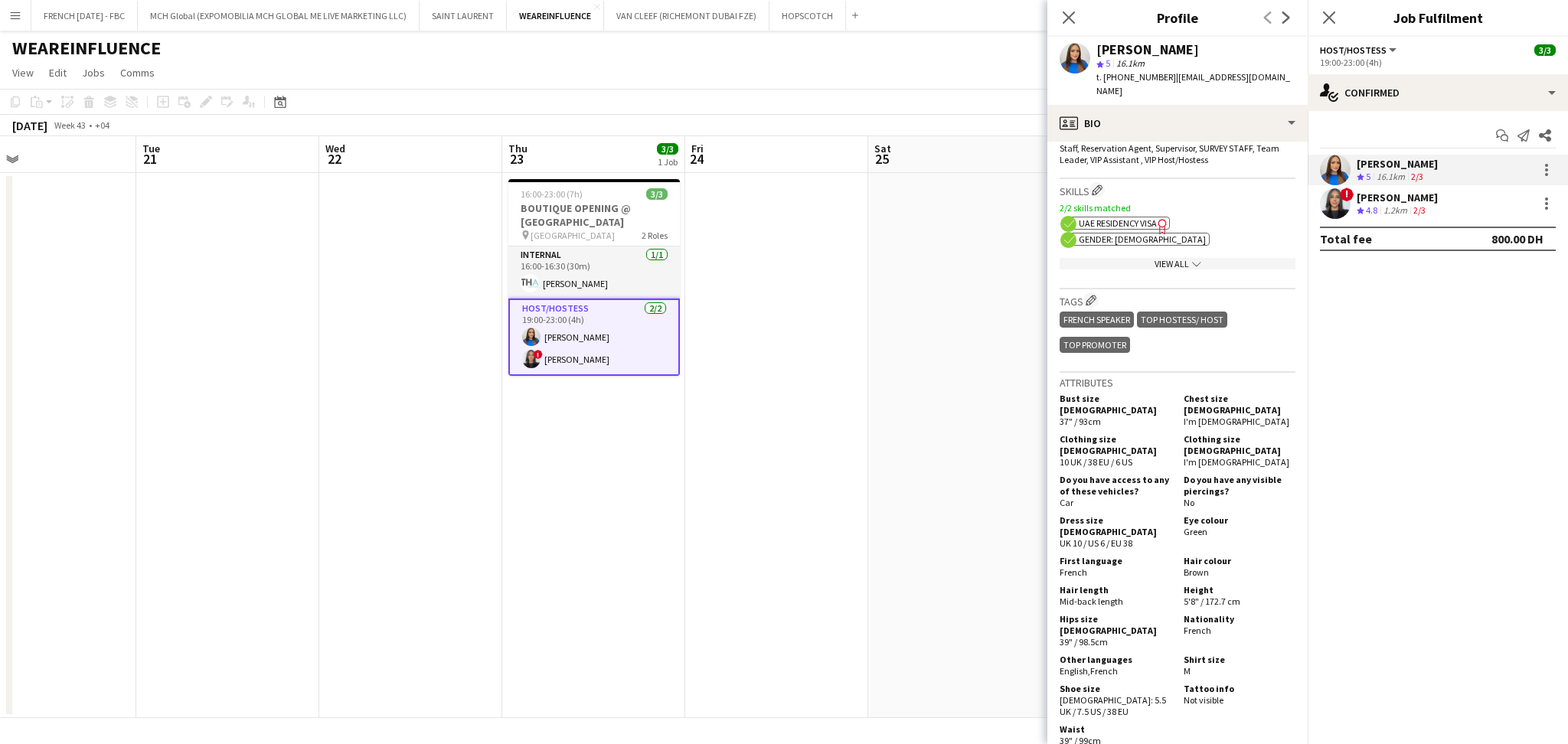
scroll to position [714, 0]
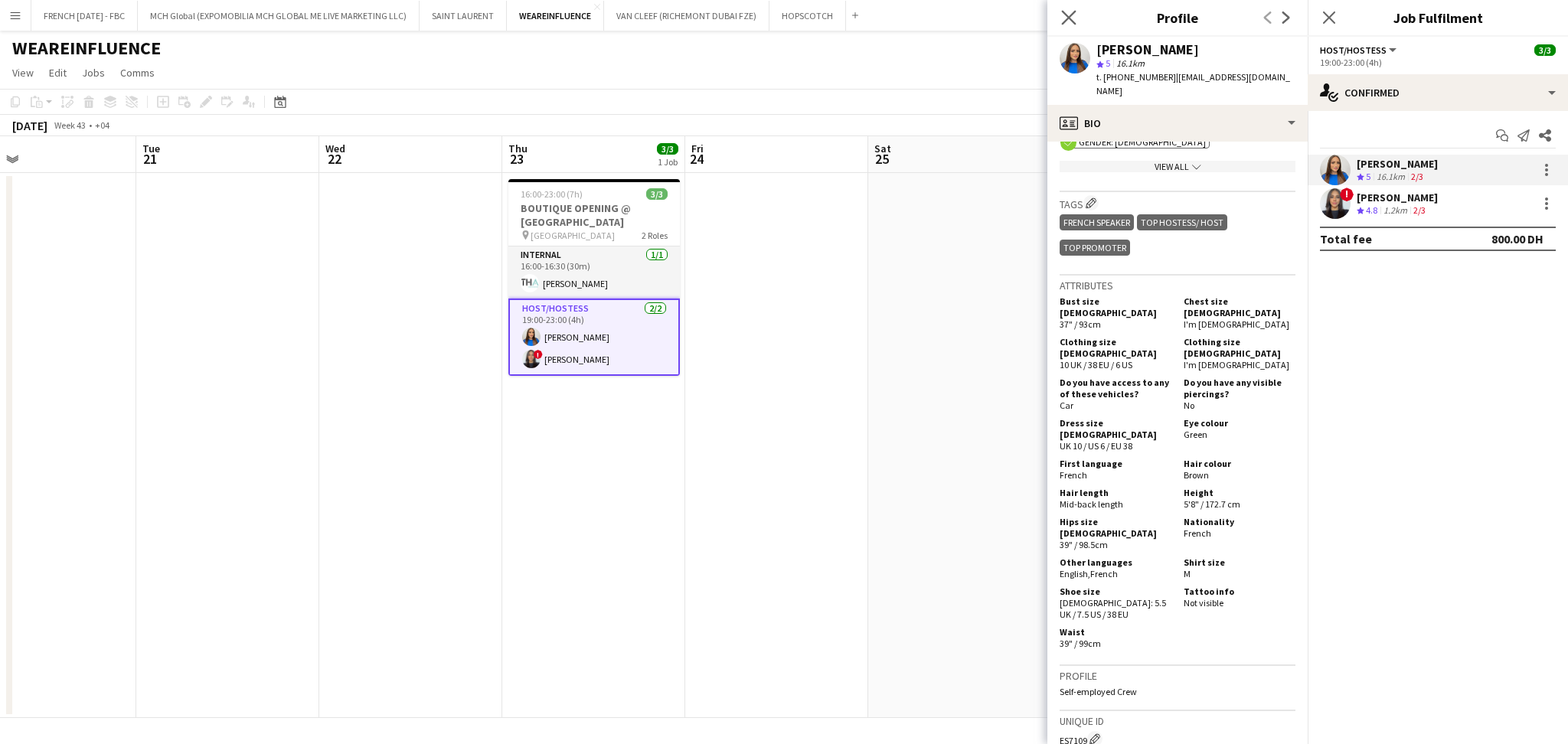
drag, startPoint x: 1072, startPoint y: 14, endPoint x: 1097, endPoint y: 28, distance: 28.7
click at [1072, 14] on icon at bounding box center [1068, 17] width 15 height 15
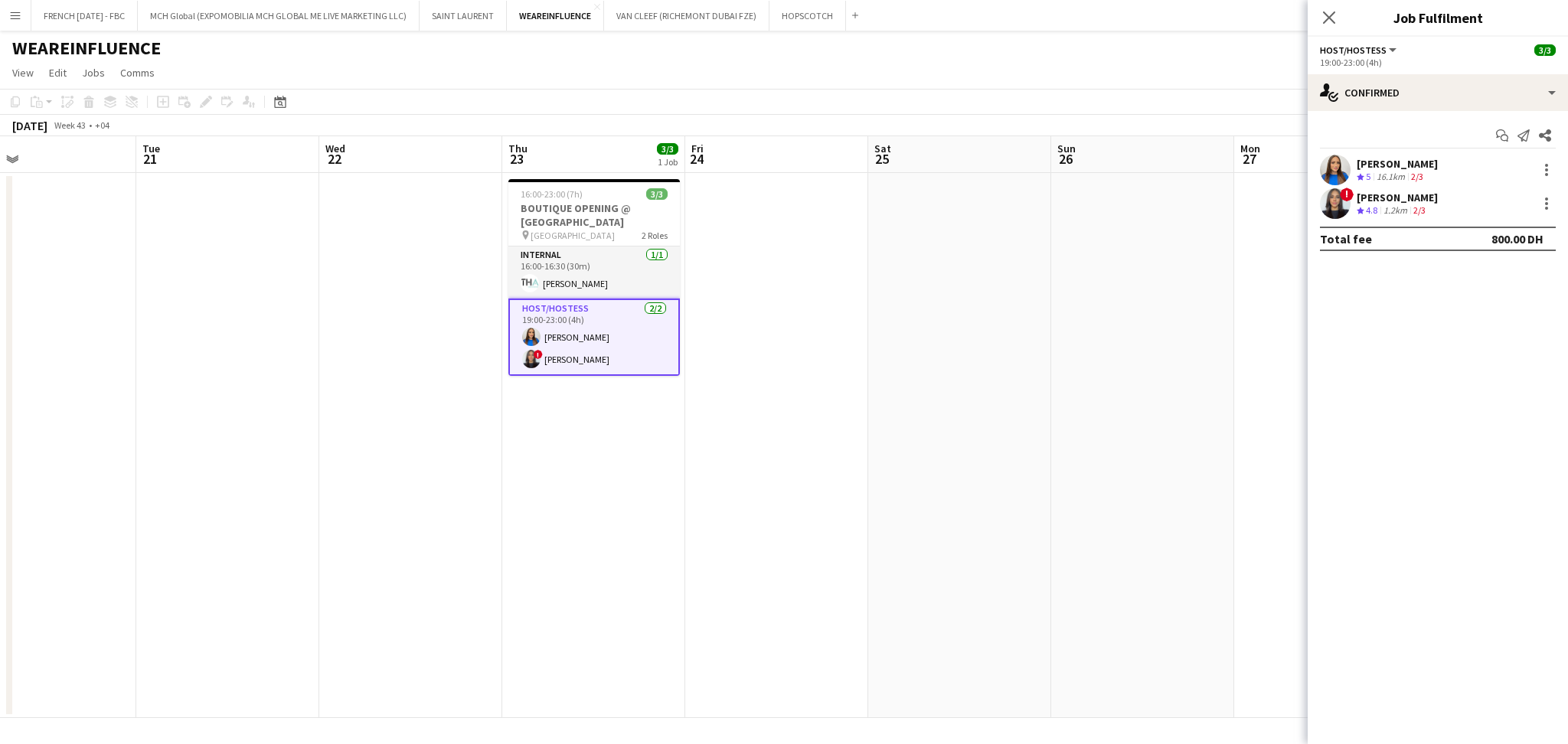
click at [1433, 202] on div "[PERSON_NAME]" at bounding box center [1397, 198] width 81 height 14
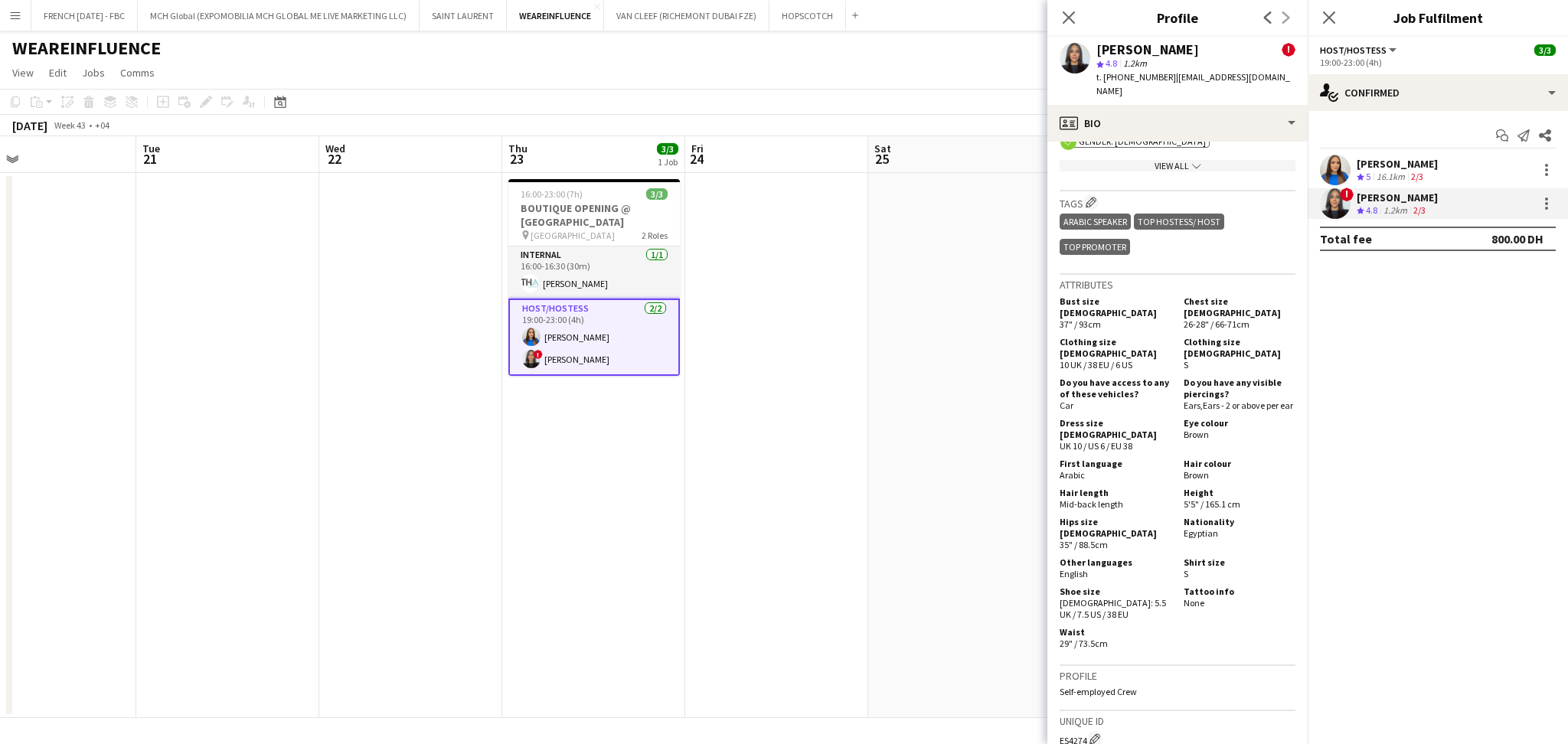
scroll to position [816, 0]
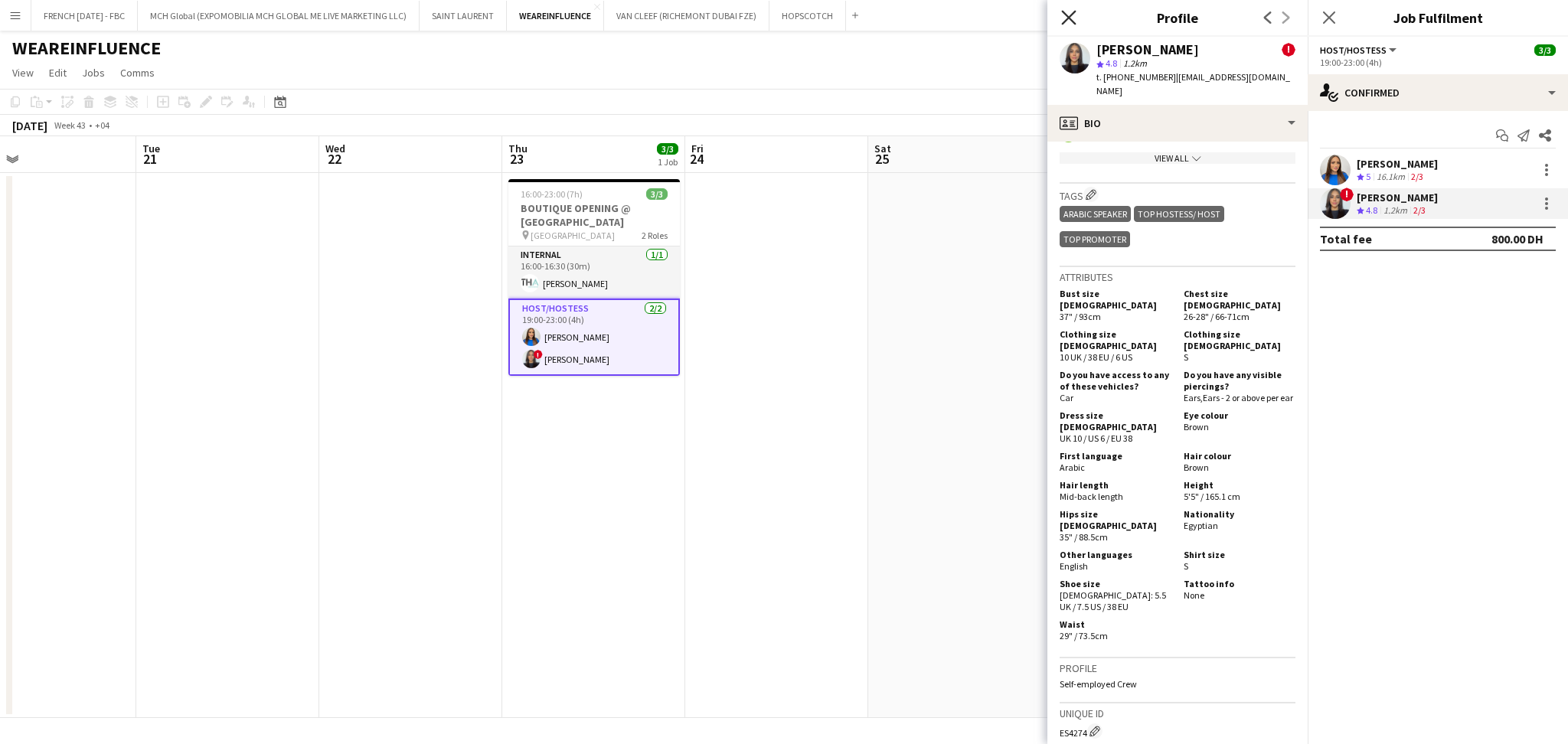
click at [1063, 11] on icon at bounding box center [1068, 17] width 15 height 15
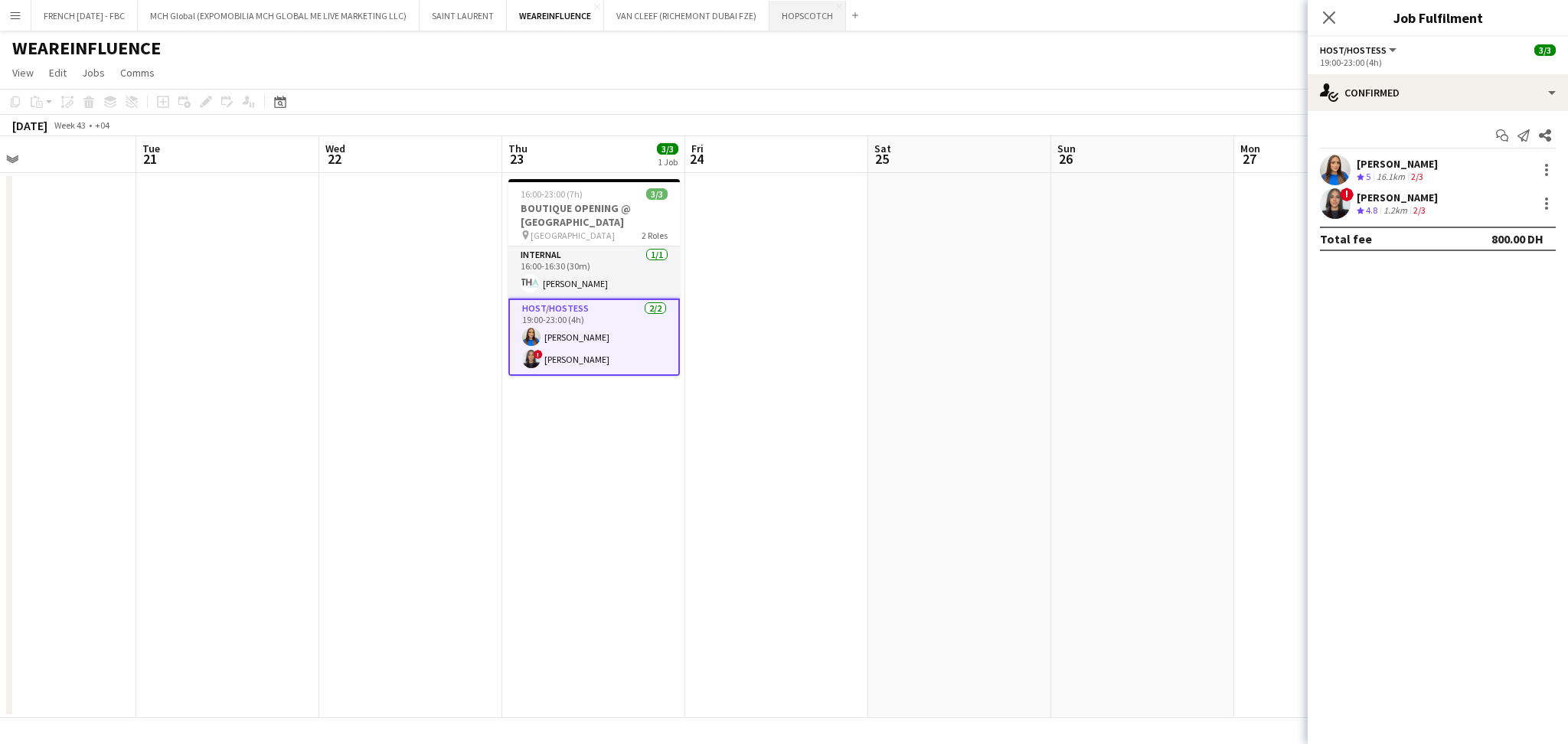
click at [831, 12] on button "HOPSCOTCH Close" at bounding box center [808, 16] width 77 height 30
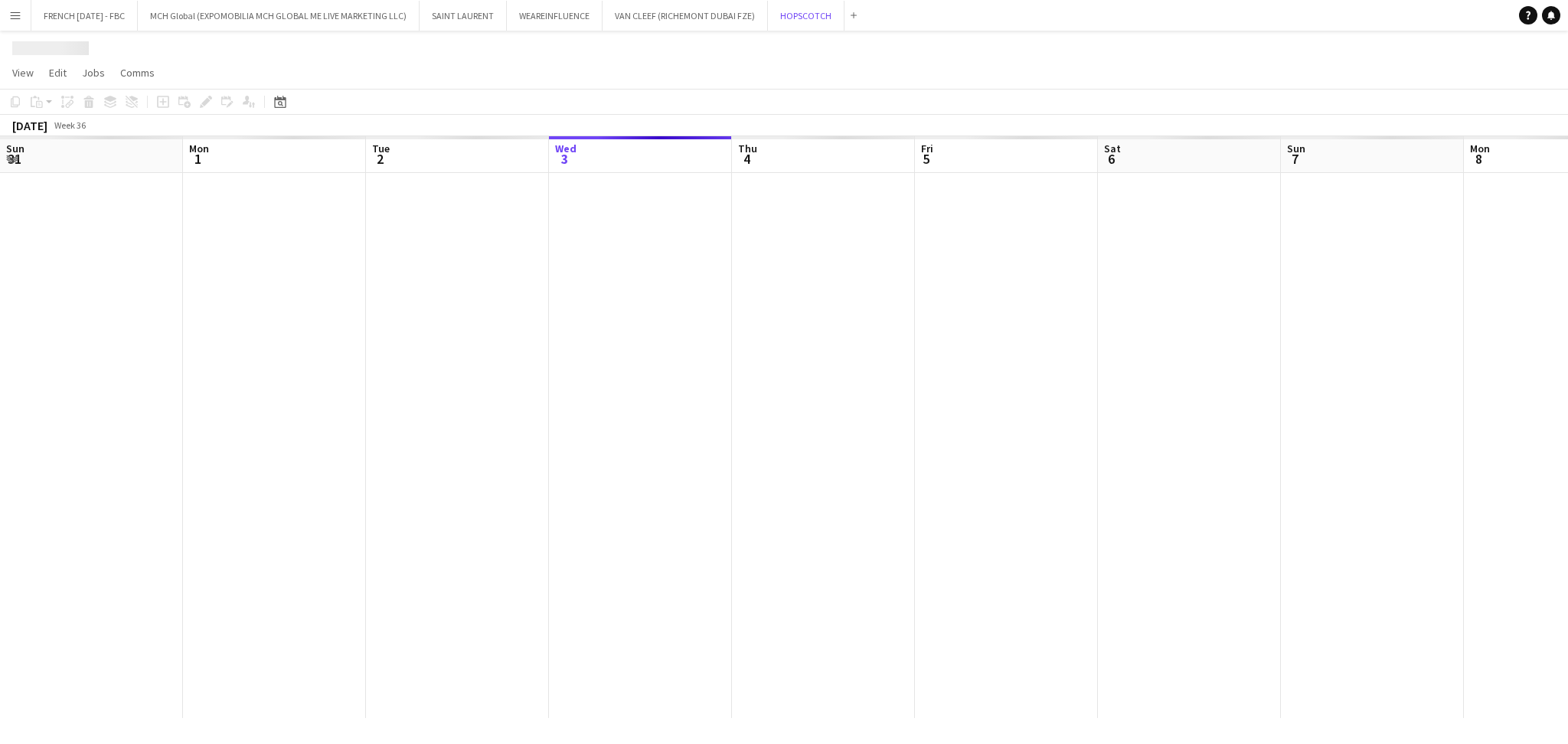
scroll to position [0, 365]
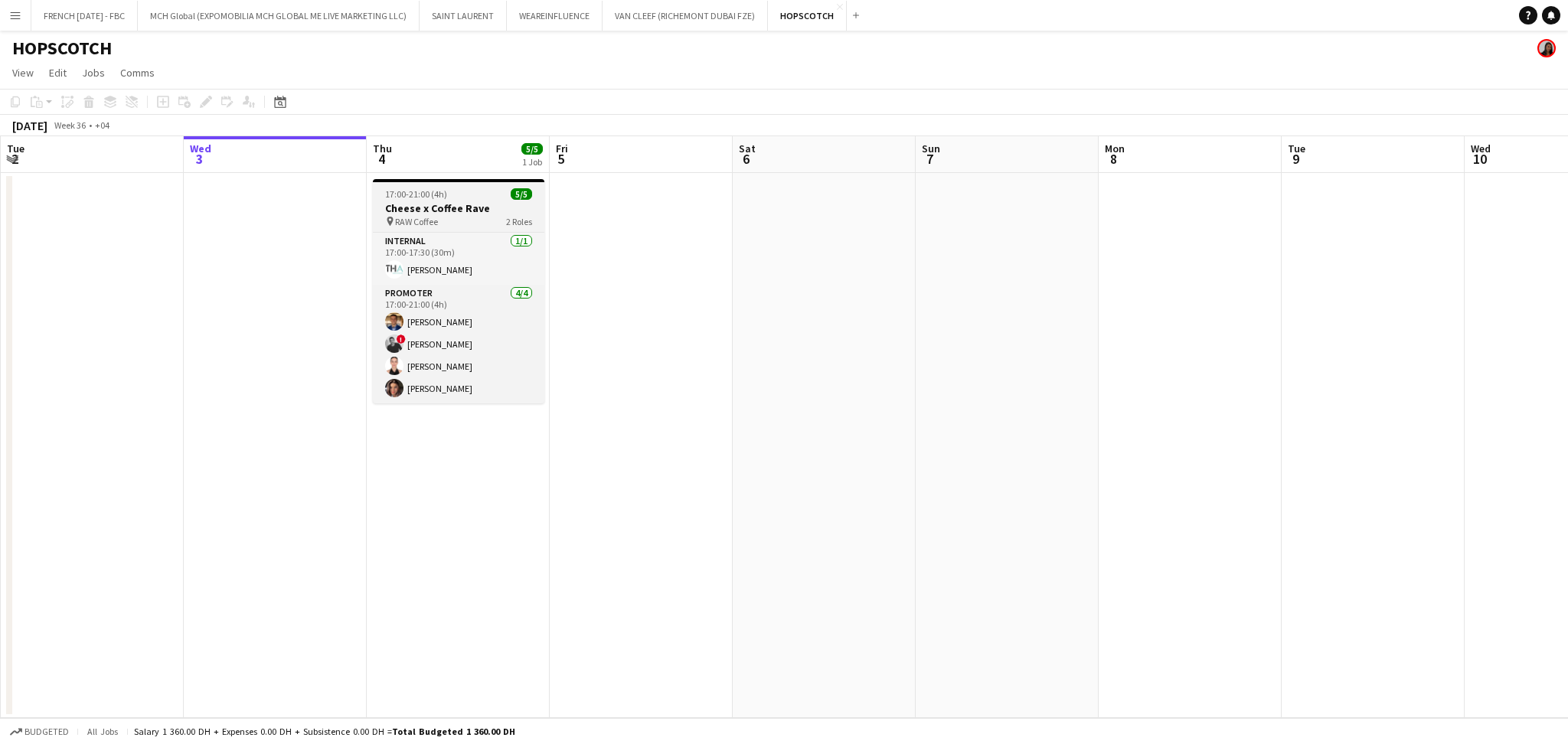
click at [441, 222] on div "pin RAW Coffee 2 Roles" at bounding box center [458, 222] width 172 height 12
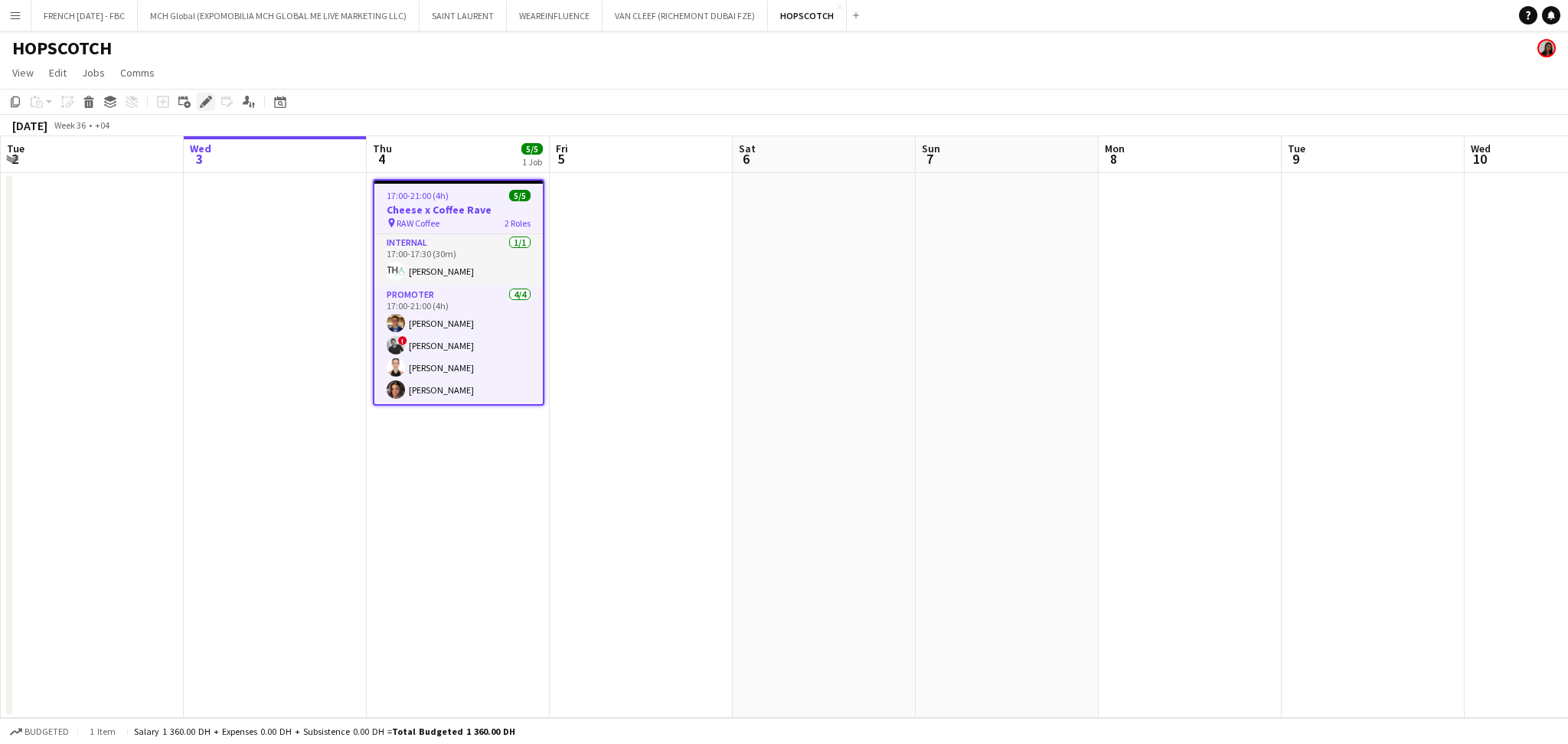
click at [201, 104] on icon at bounding box center [206, 102] width 9 height 9
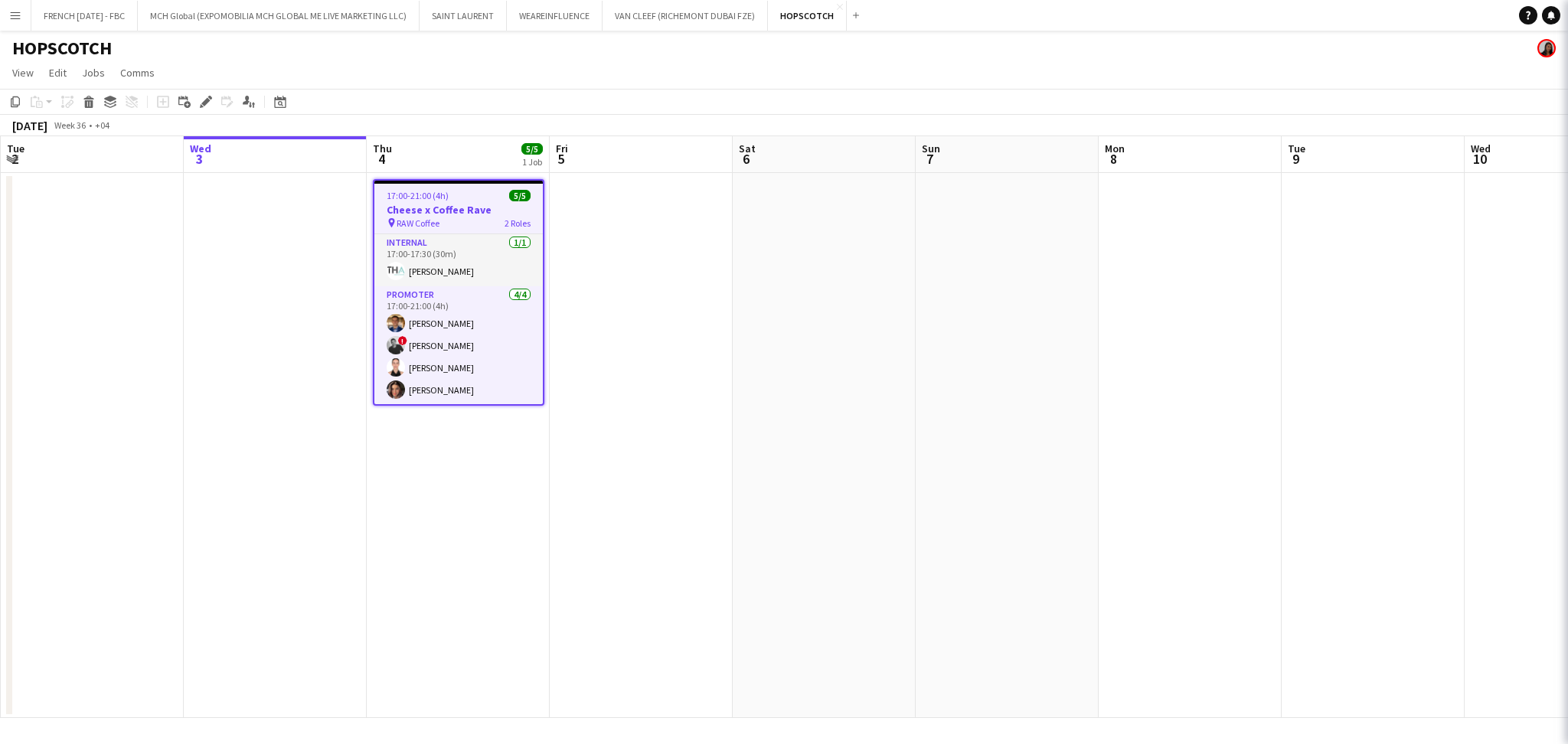
type input "**********"
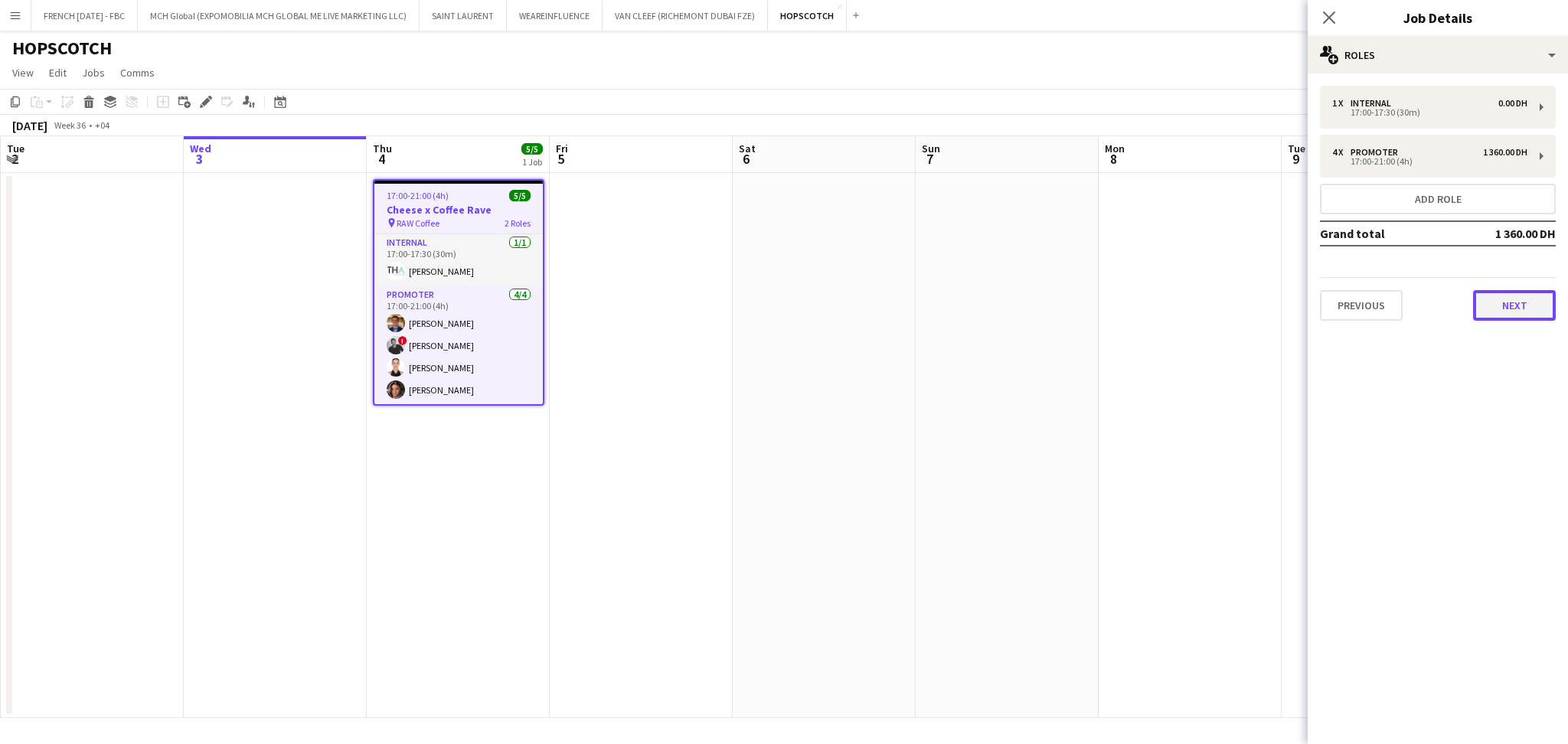
click at [1509, 309] on button "Next" at bounding box center [1514, 305] width 83 height 31
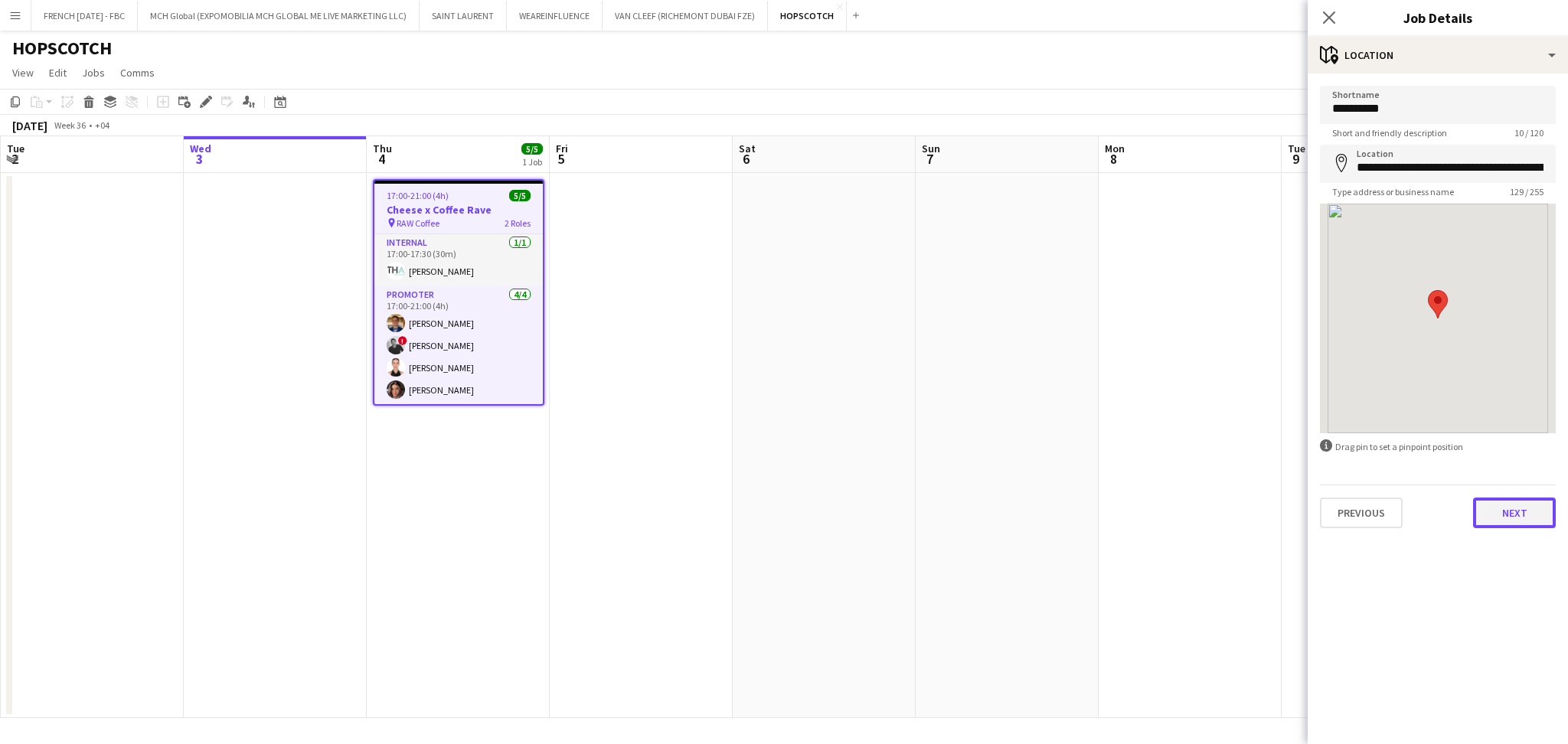
click at [1518, 505] on button "Next" at bounding box center [1514, 513] width 83 height 31
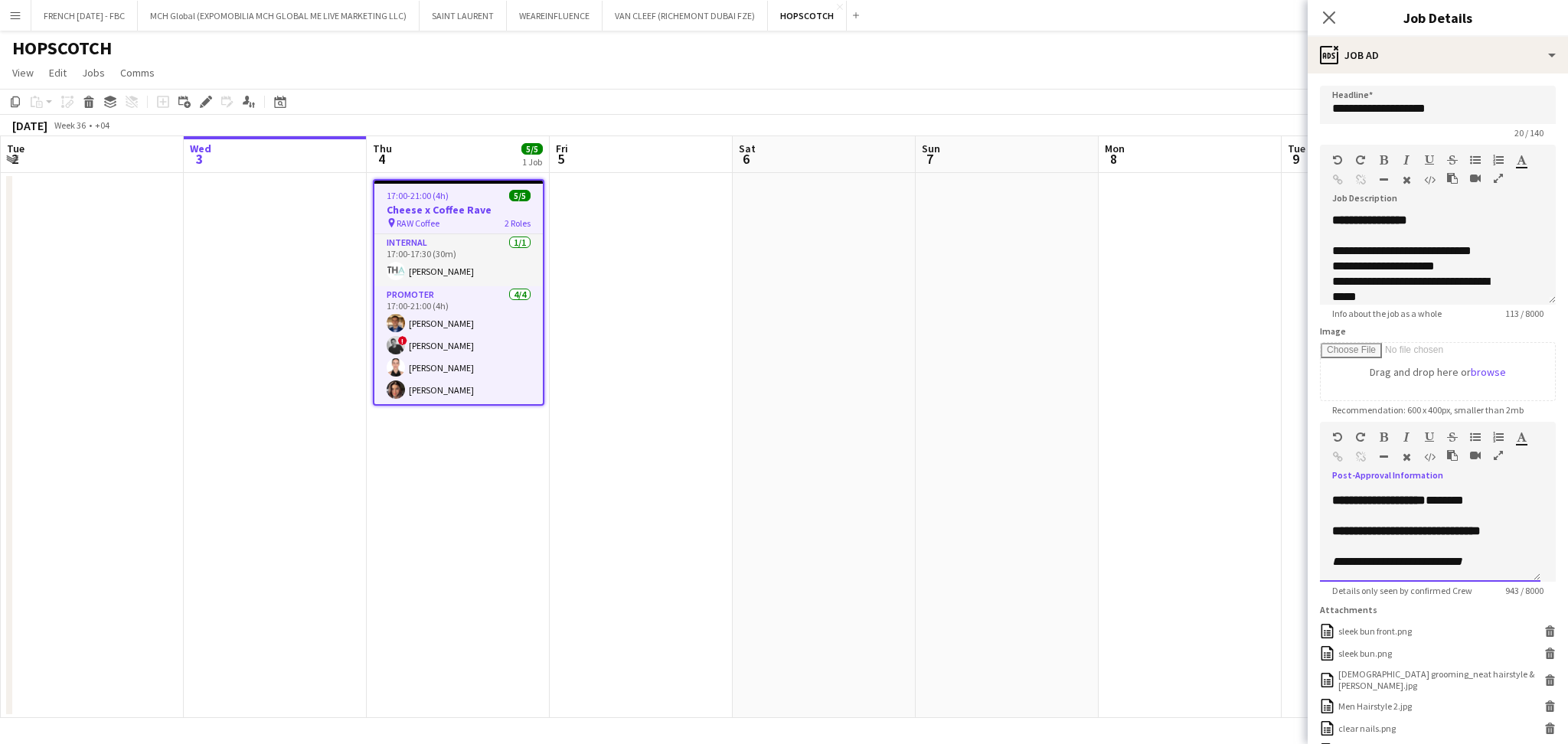
scroll to position [653, 0]
click at [1127, 398] on app-date-cell at bounding box center [1191, 446] width 183 height 545
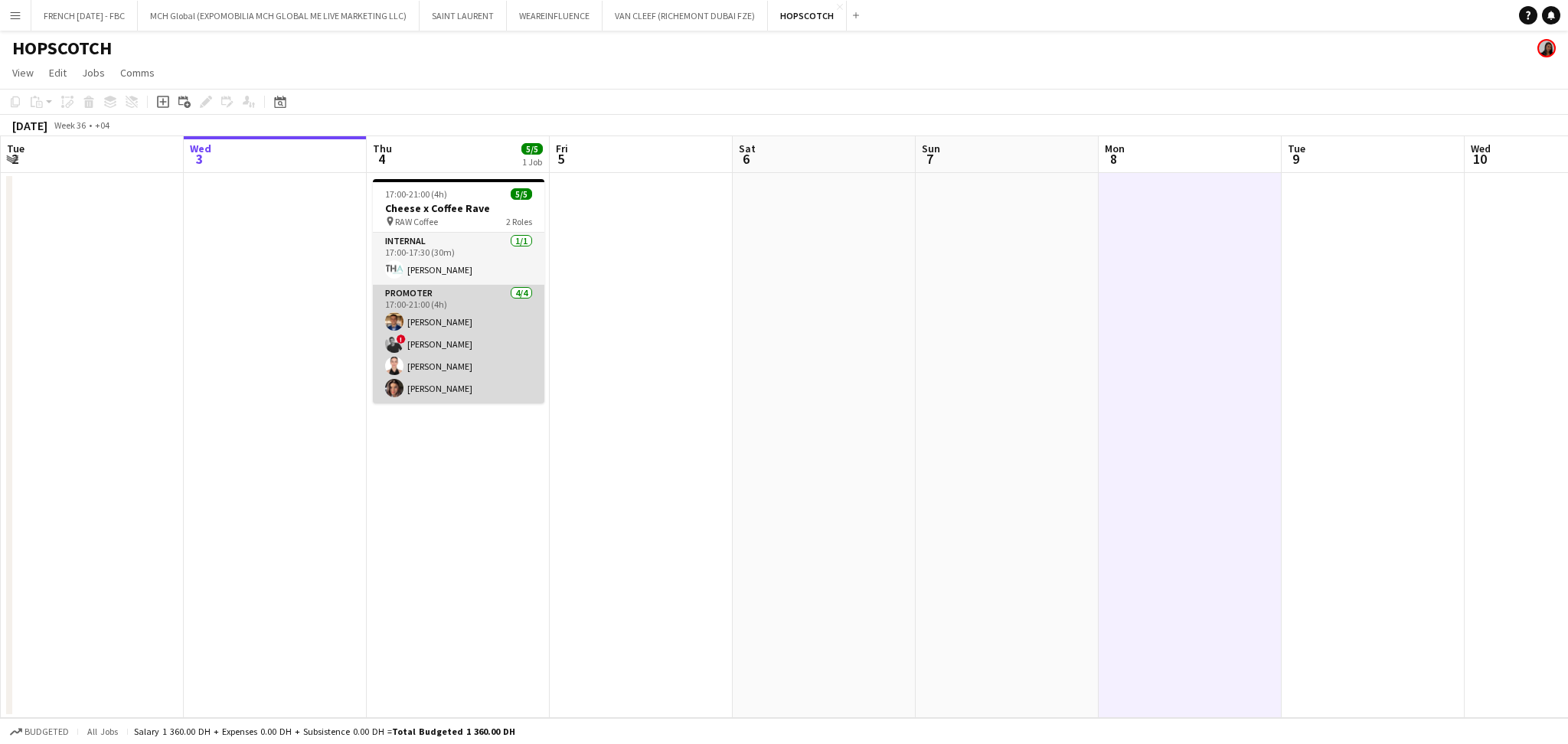
click at [447, 363] on app-card-role "Promoter [DATE] 17:00-21:00 (4h) [PERSON_NAME] ! [PERSON_NAME] [PERSON_NAME] [P…" at bounding box center [458, 344] width 172 height 119
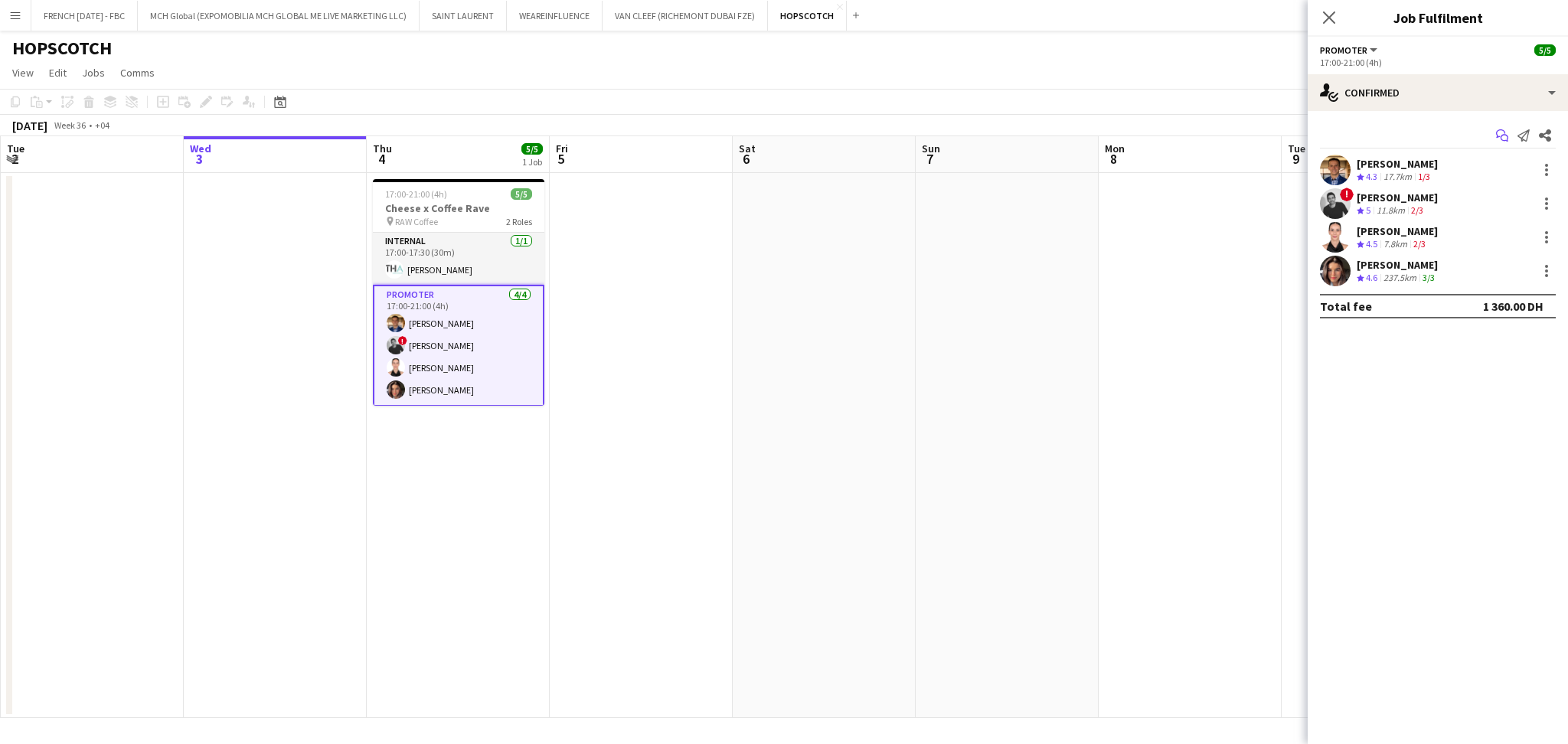
click at [1506, 137] on icon "Start chat" at bounding box center [1503, 135] width 12 height 12
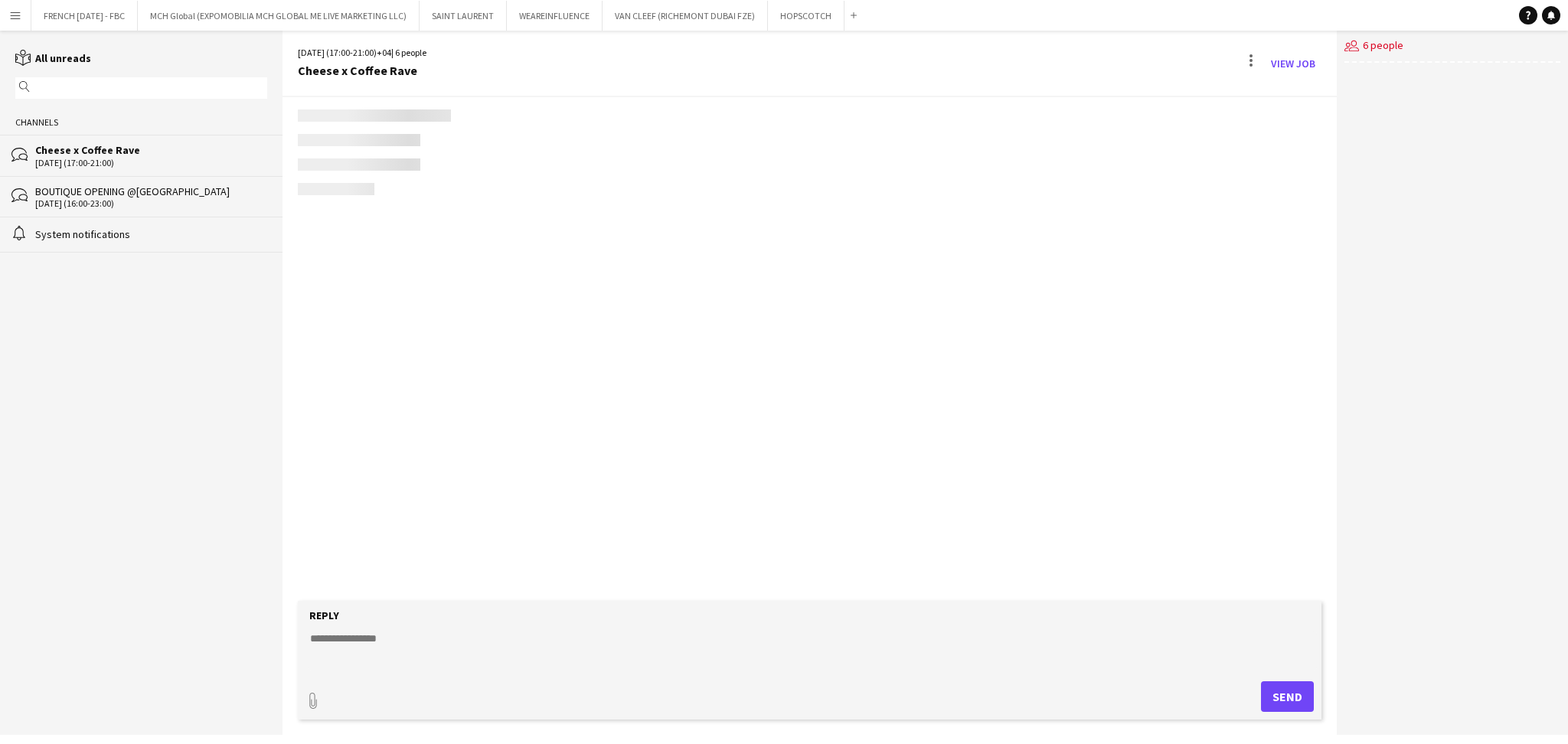
scroll to position [57, 0]
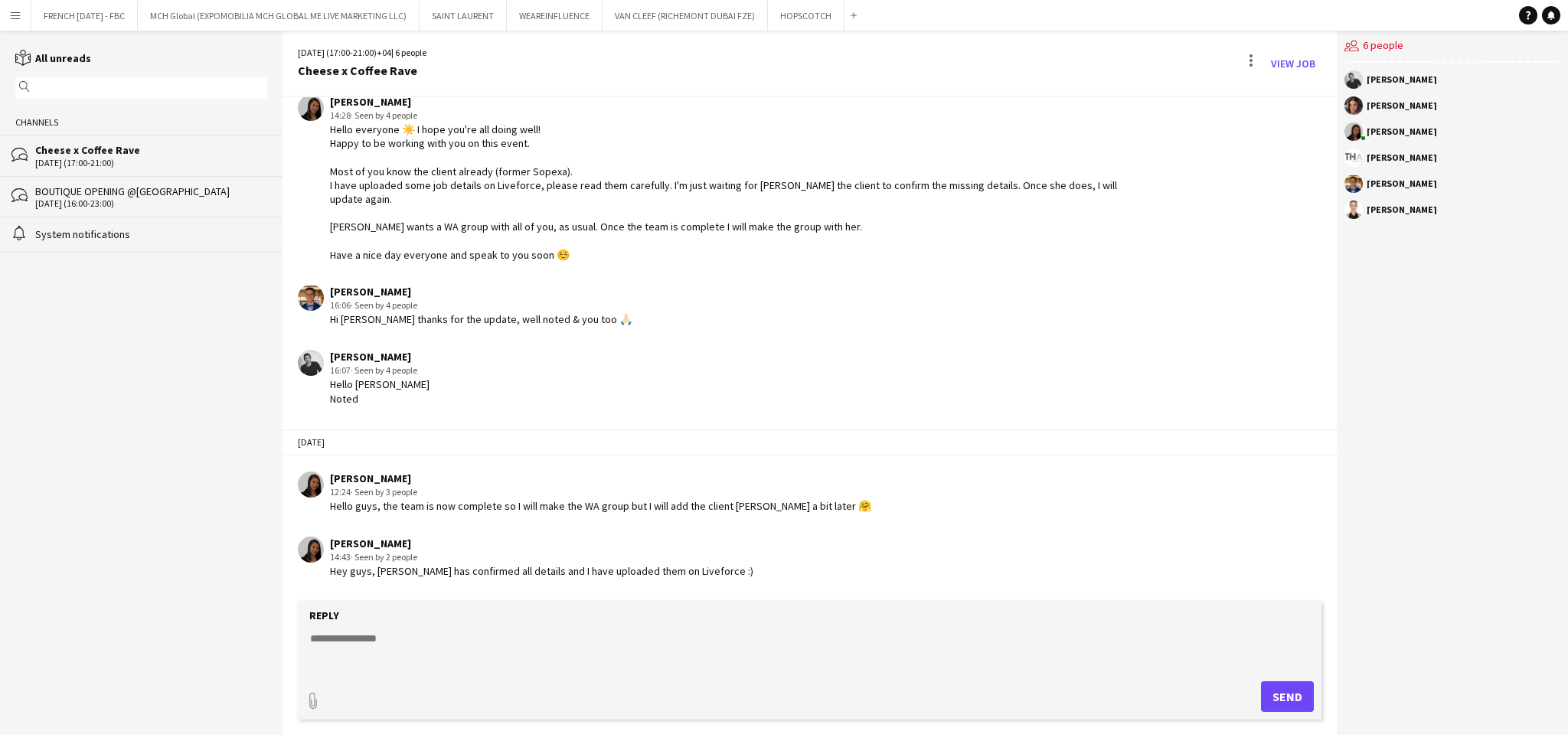
click at [559, 646] on textarea at bounding box center [813, 650] width 1008 height 40
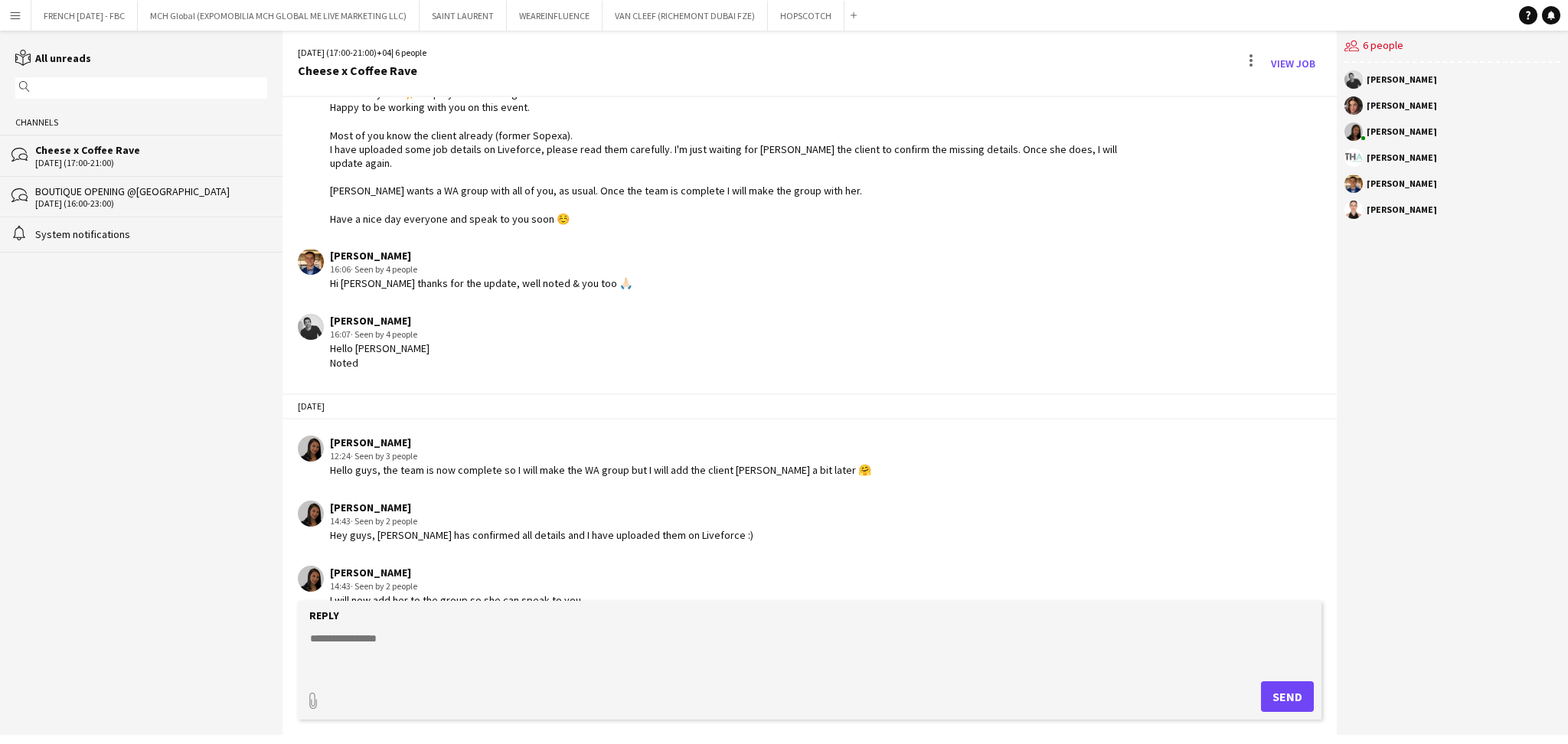
scroll to position [113, 0]
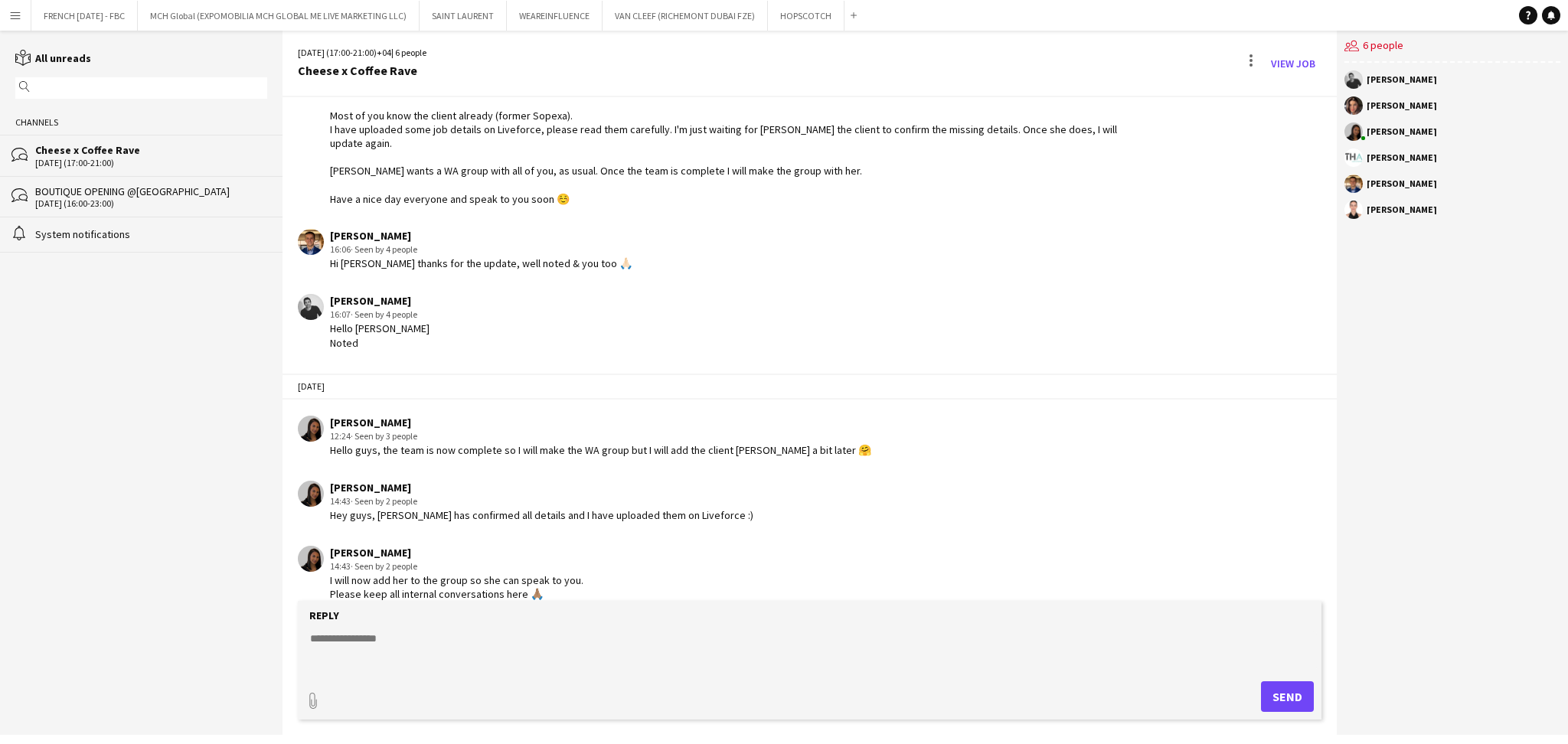
paste textarea "**********"
type textarea "**********"
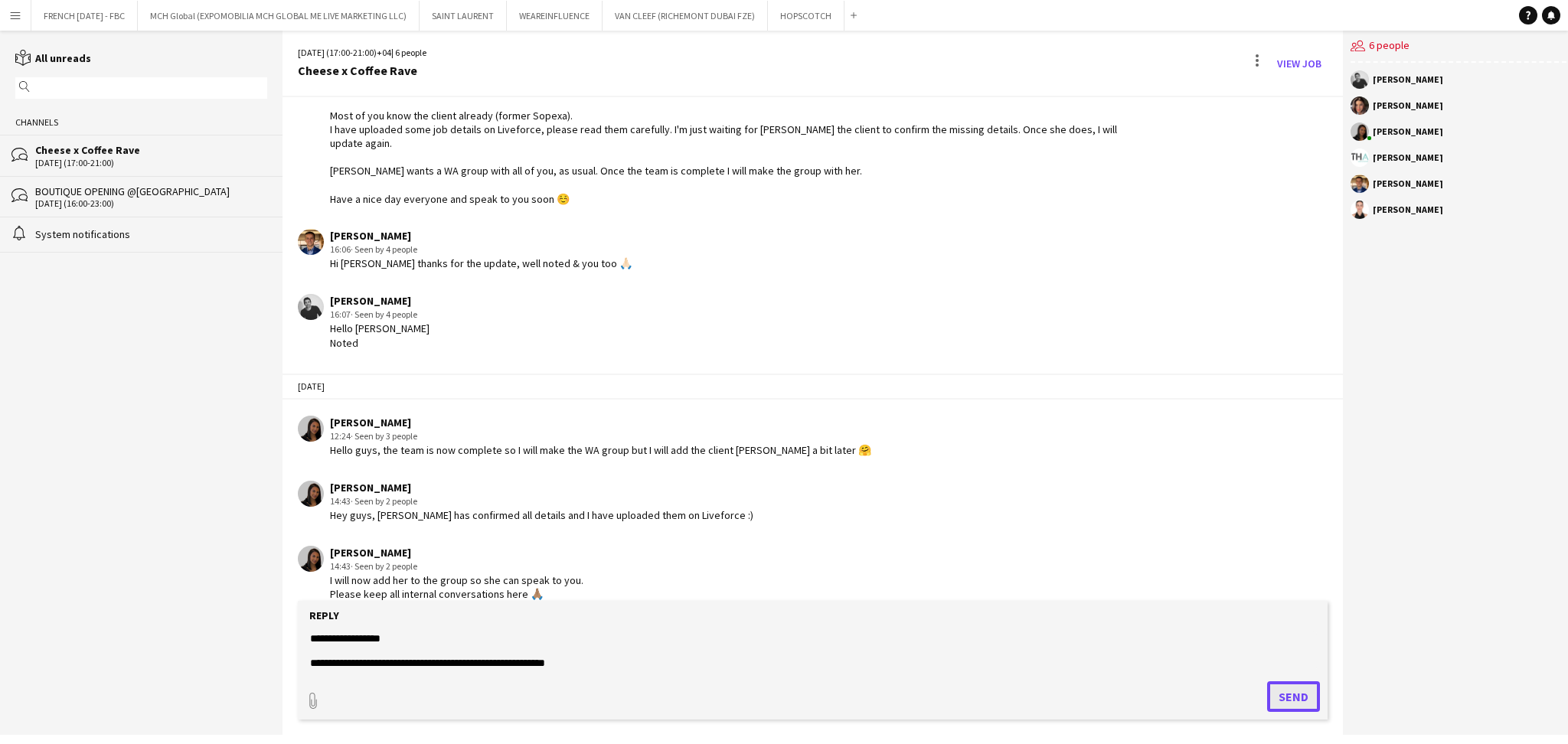
click at [1274, 700] on button "Send" at bounding box center [1293, 697] width 53 height 31
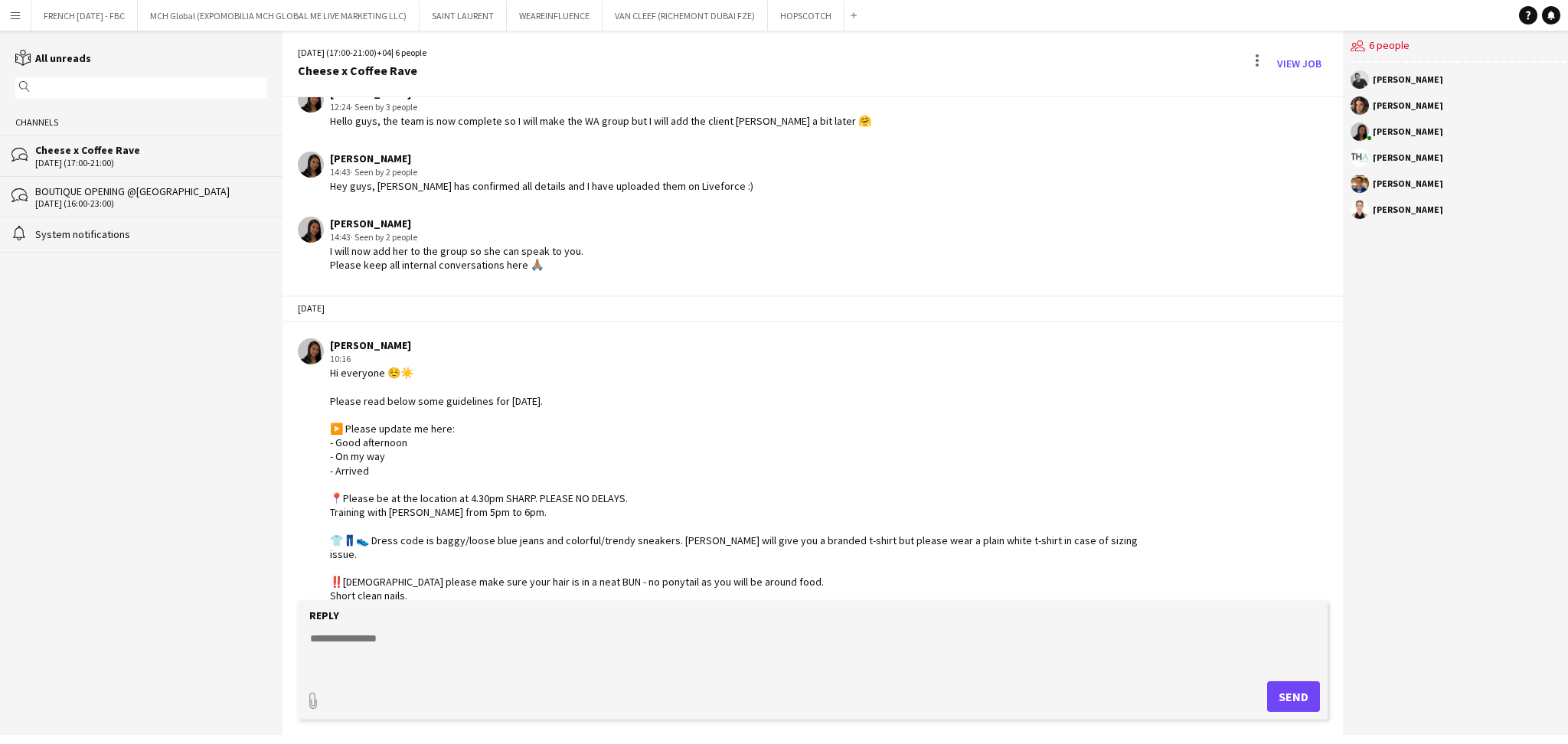
click at [1279, 50] on div "[DATE] (17:00-21:00) +04 | 6 people Cheese x Coffee Rave View Job" at bounding box center [812, 64] width 1060 height 67
click at [1299, 61] on link "View Job" at bounding box center [1300, 63] width 56 height 25
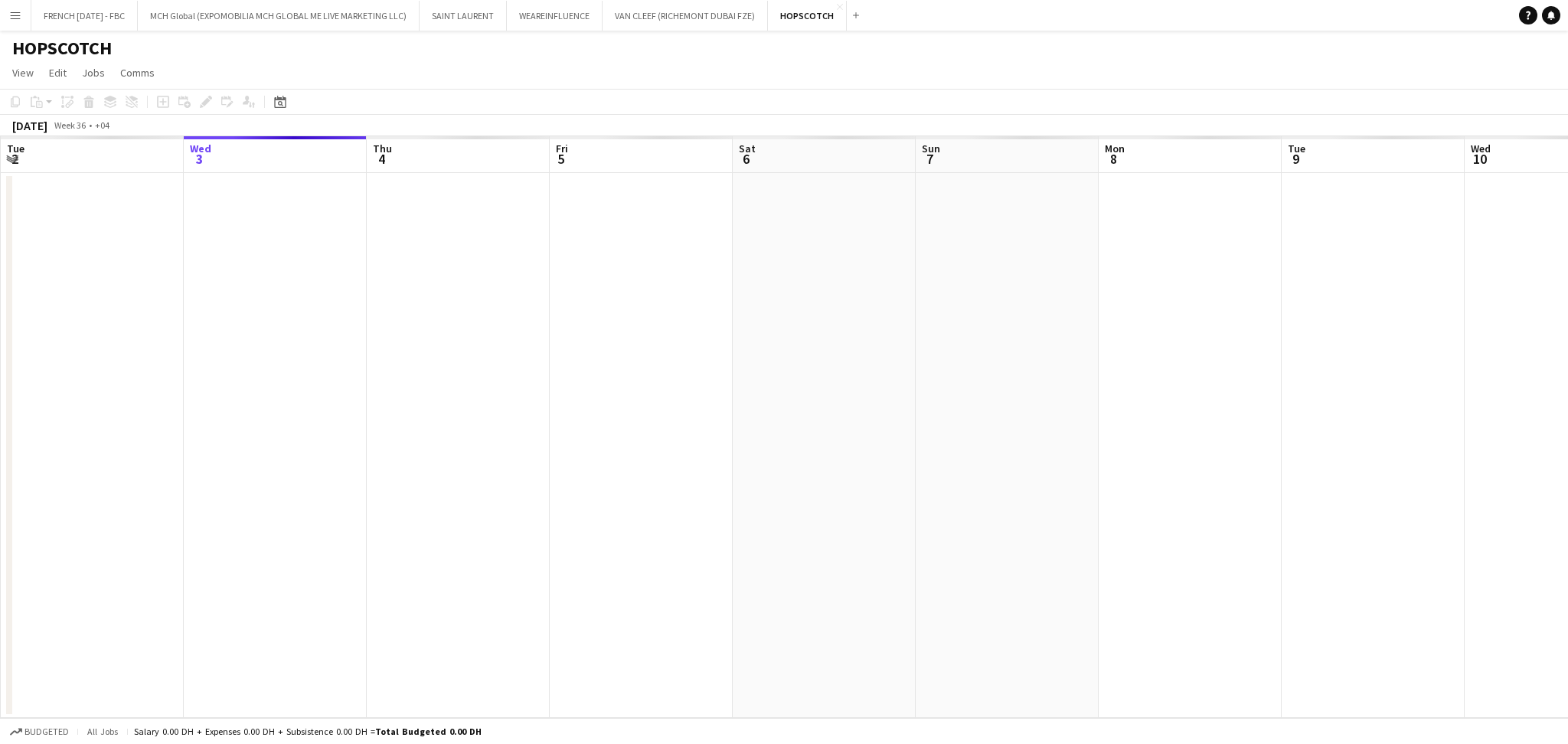
scroll to position [0, 527]
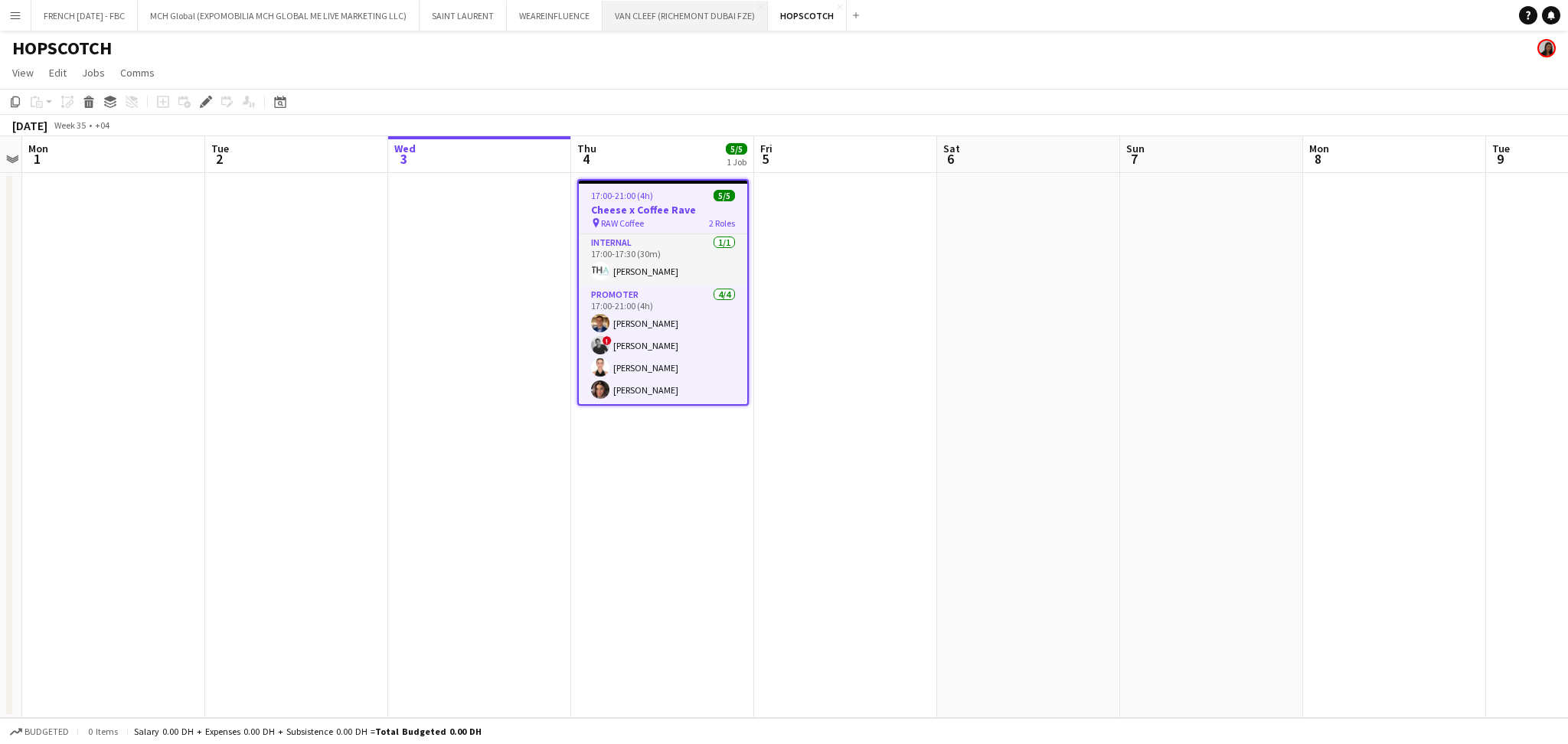
click at [669, 23] on button "VAN CLEEF (RICHEMONT DUBAI FZE) Close" at bounding box center [685, 16] width 165 height 30
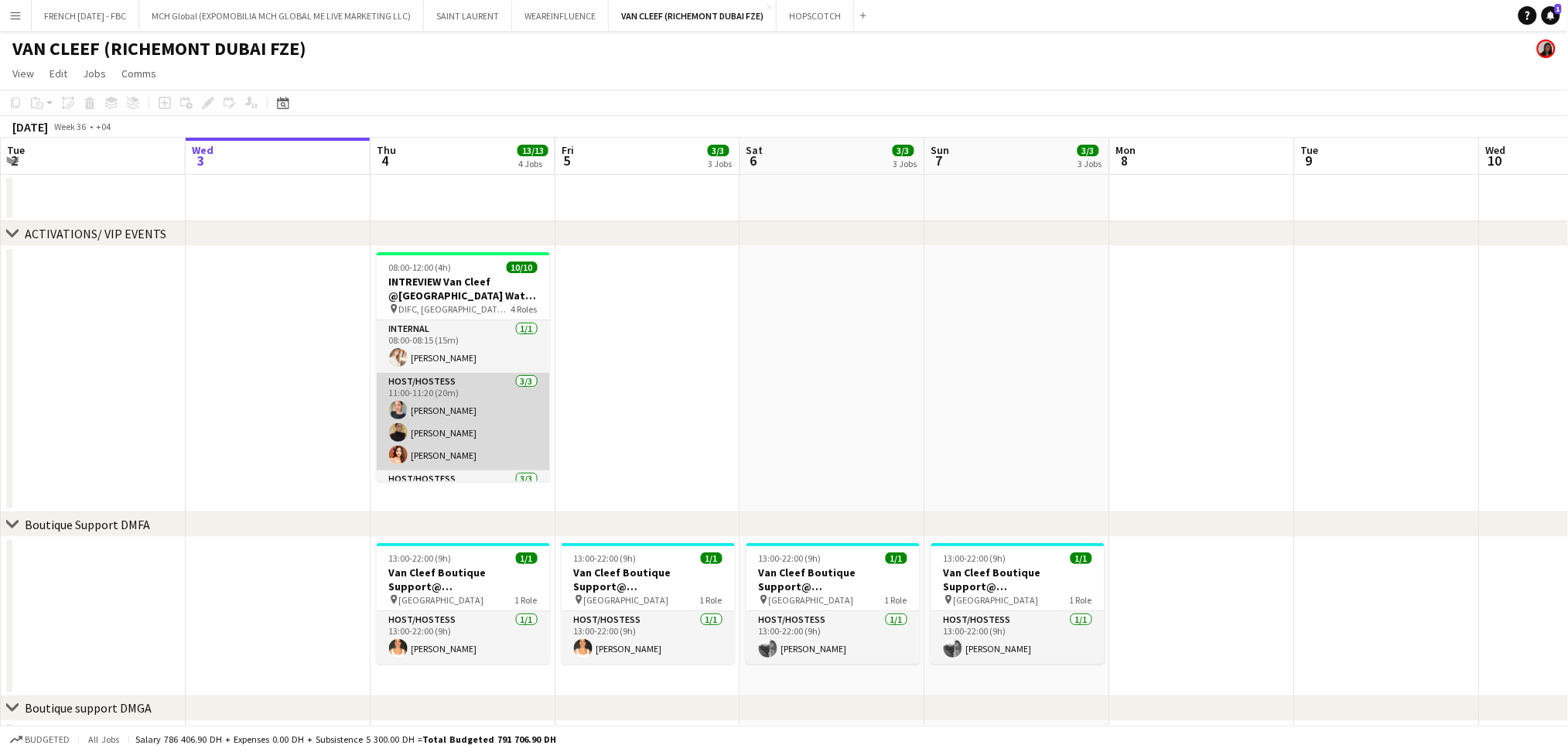
click at [478, 451] on app-card-role "Host/Hostess [DATE] 11:00-11:20 (20m) Tanyarat Prachuabsin [PERSON_NAME] [PERSO…" at bounding box center [463, 421] width 173 height 98
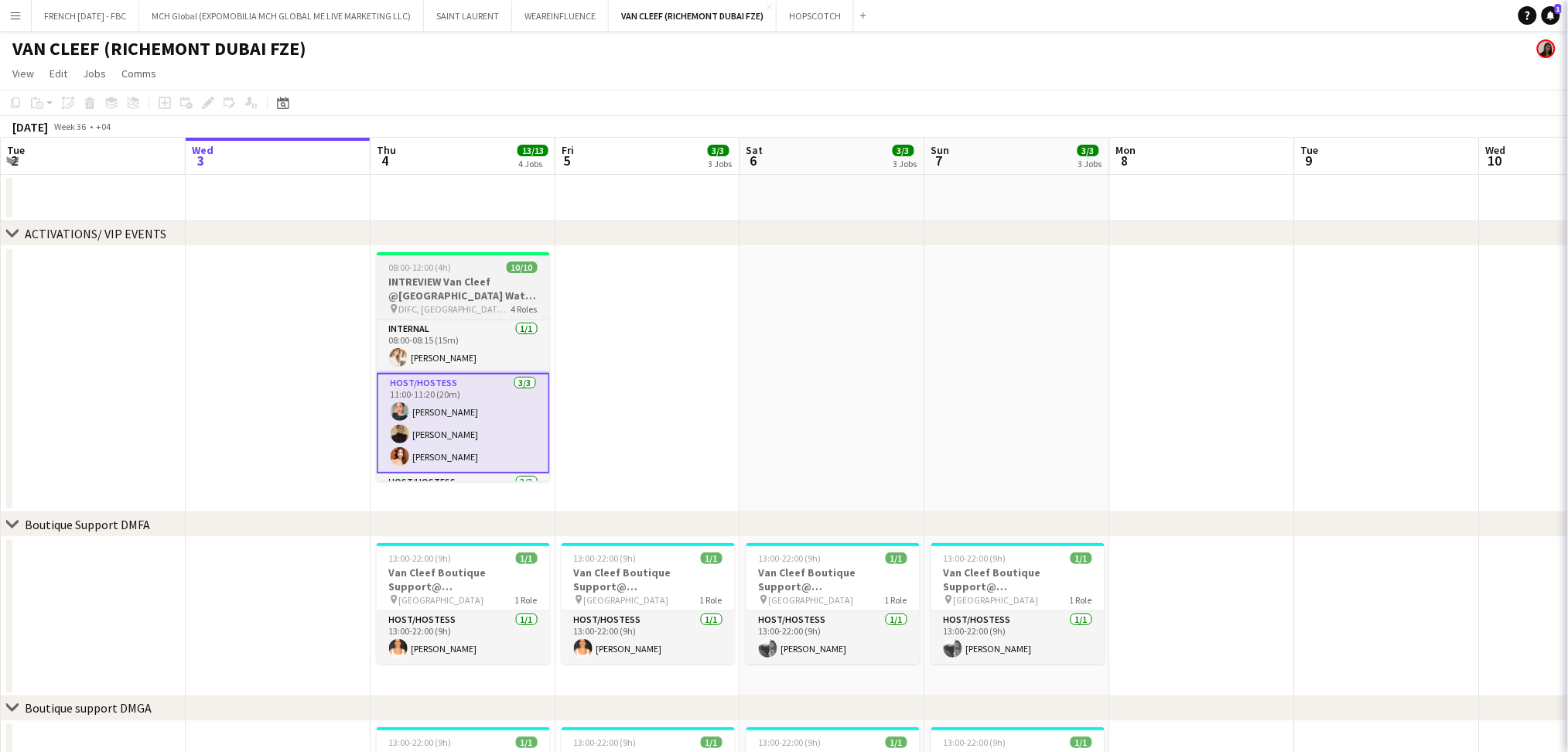
click at [432, 261] on span "08:00-12:00 (4h)" at bounding box center [420, 267] width 62 height 12
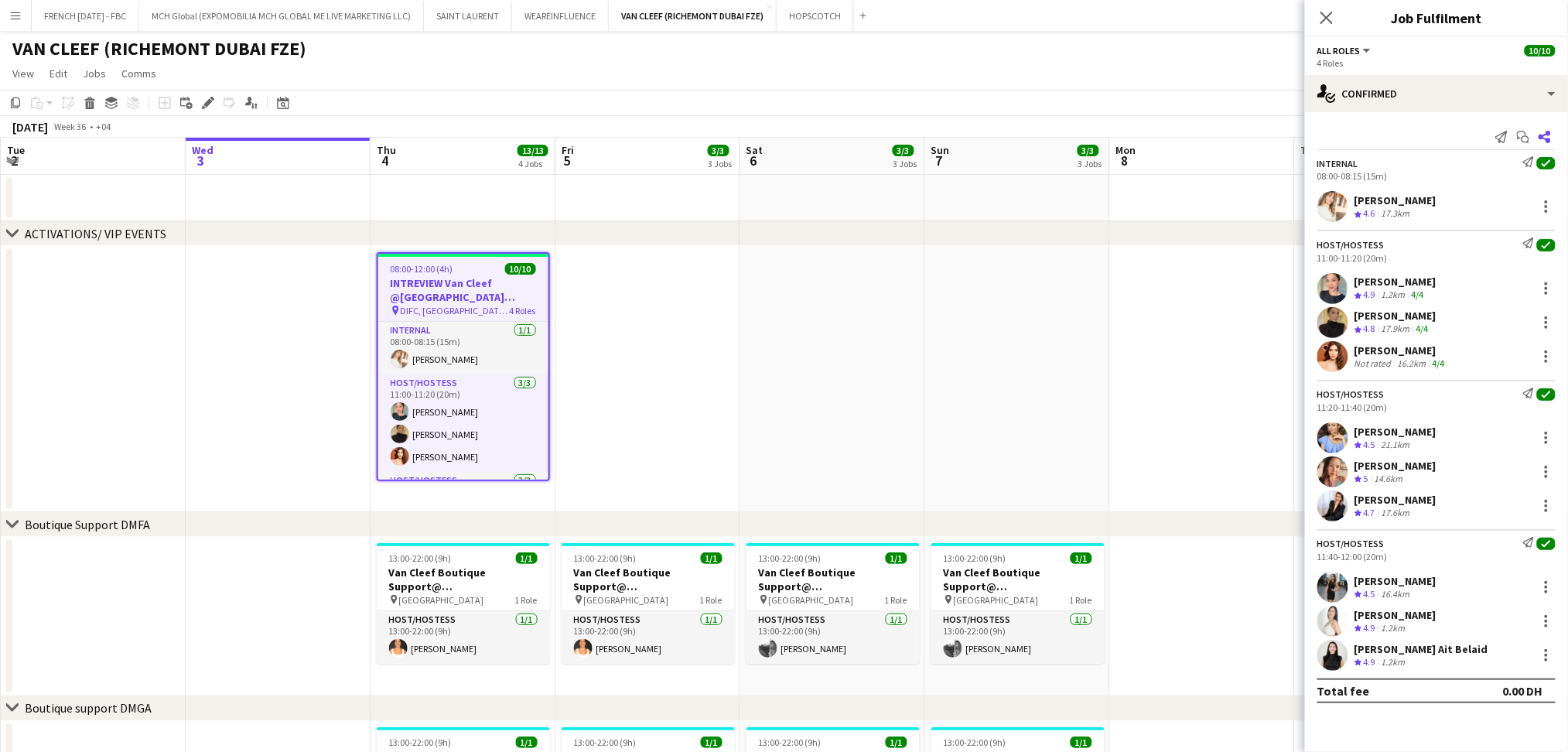
click at [1548, 134] on icon at bounding box center [1545, 137] width 12 height 12
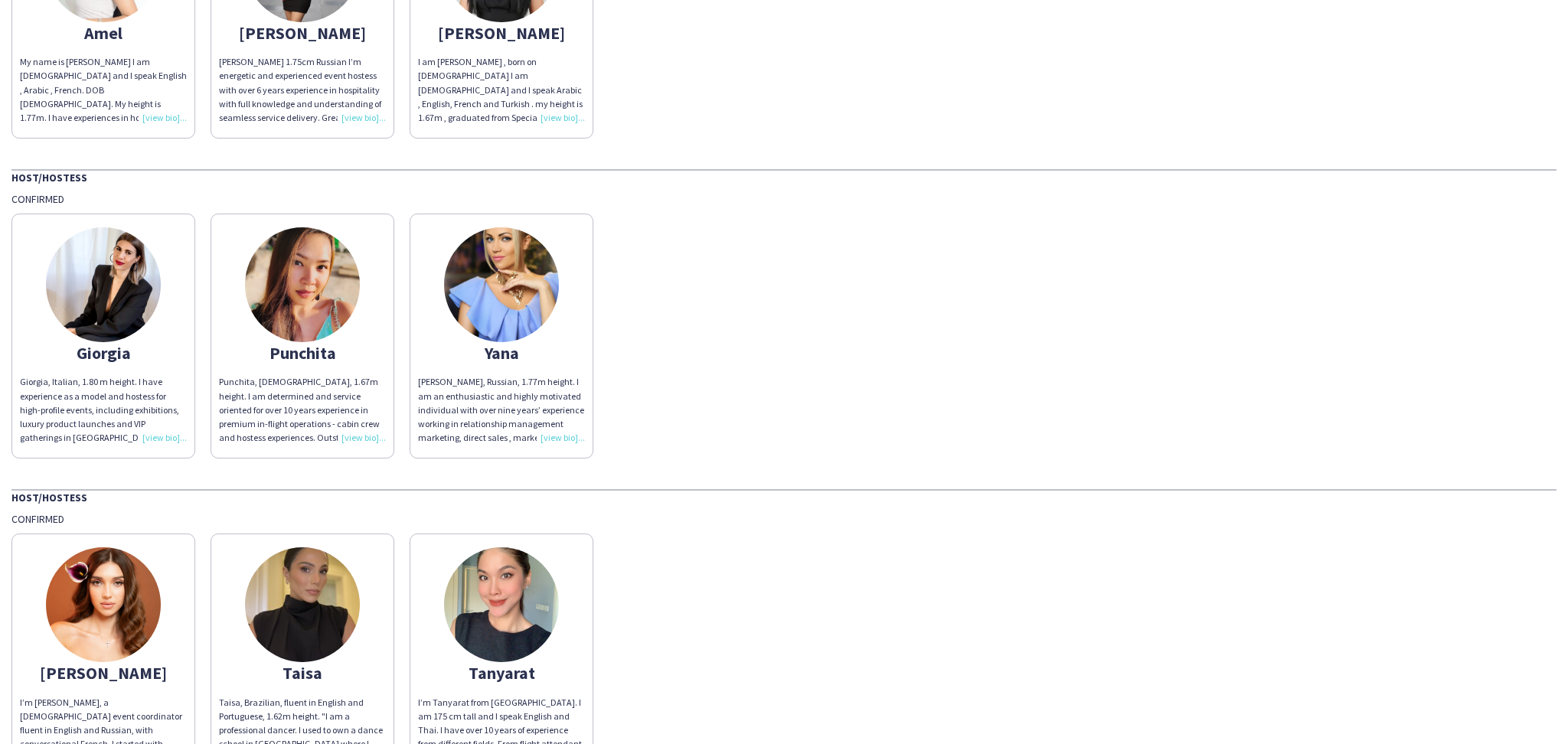
scroll to position [408, 0]
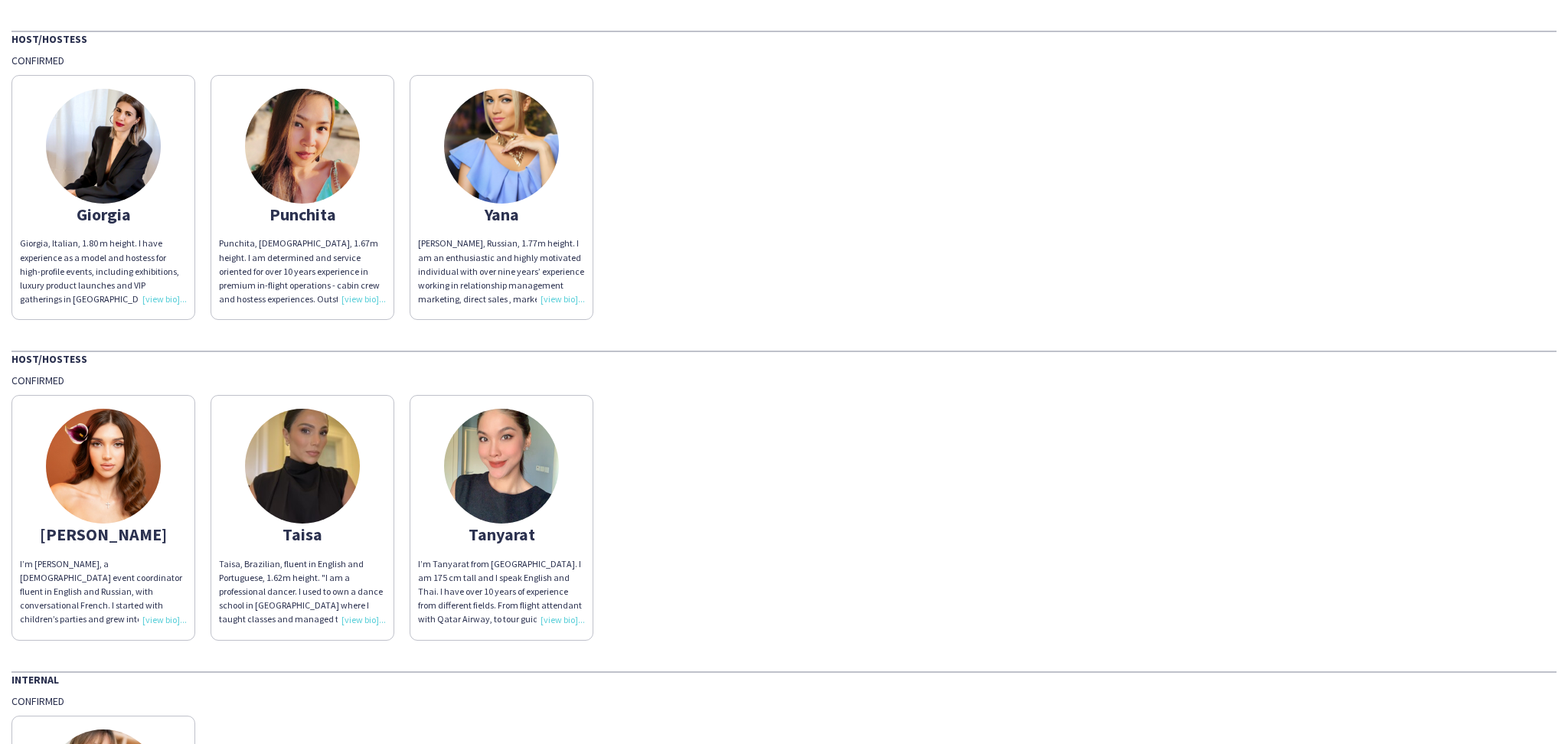
click at [1247, 449] on div "[PERSON_NAME] I’m [PERSON_NAME], a [DEMOGRAPHIC_DATA] event coordinator fluent …" at bounding box center [784, 513] width 1545 height 252
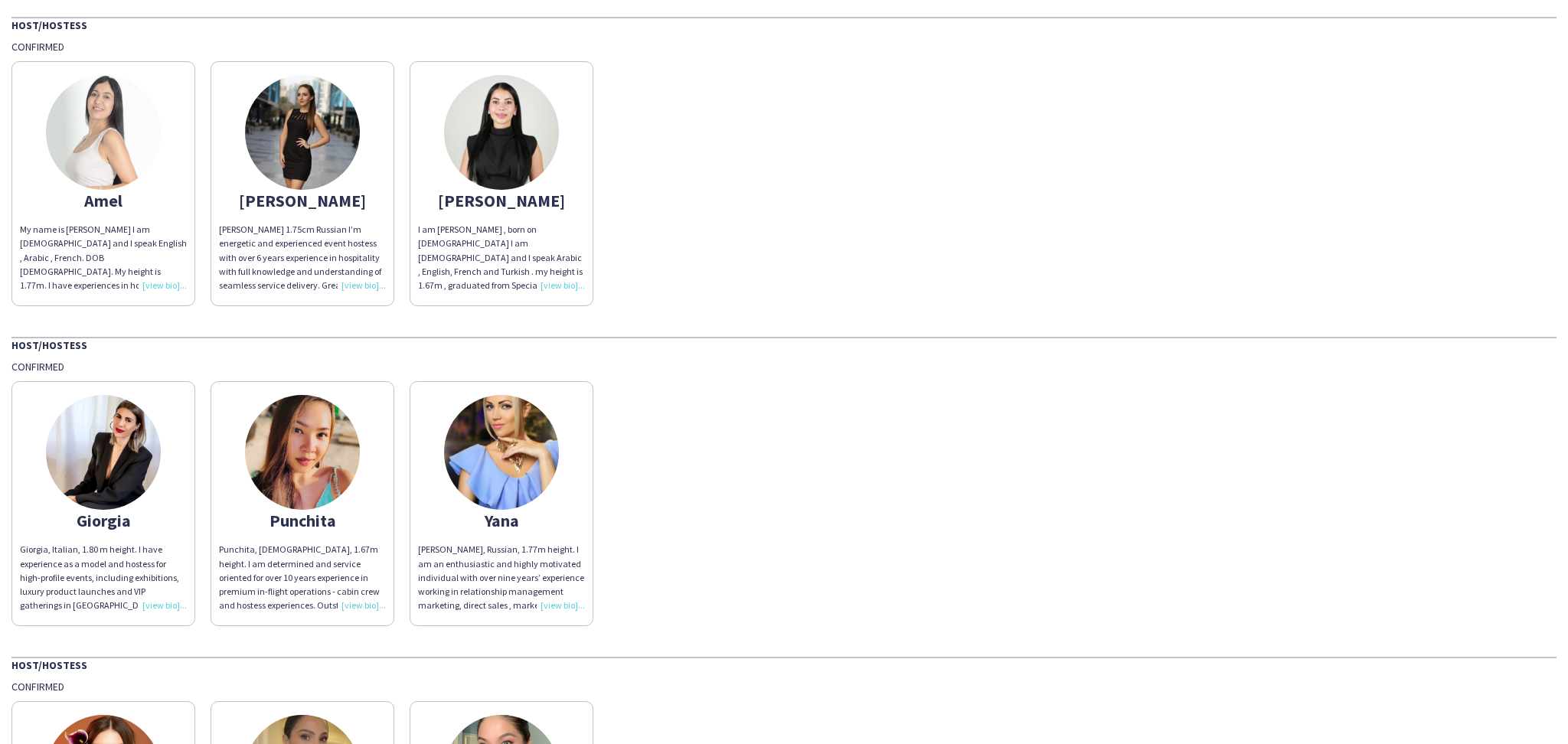
scroll to position [0, 0]
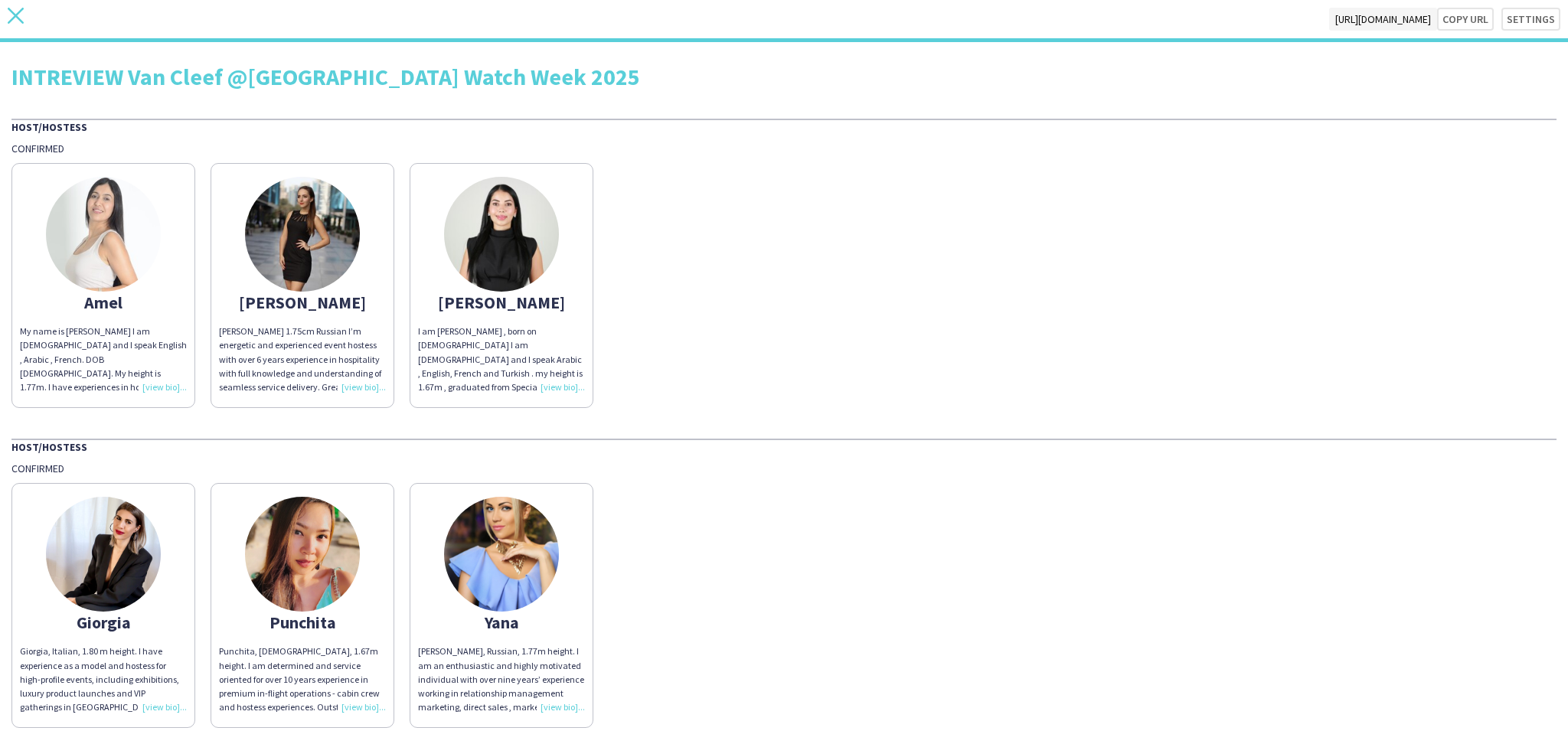
click at [13, 22] on icon "close" at bounding box center [16, 16] width 16 height 16
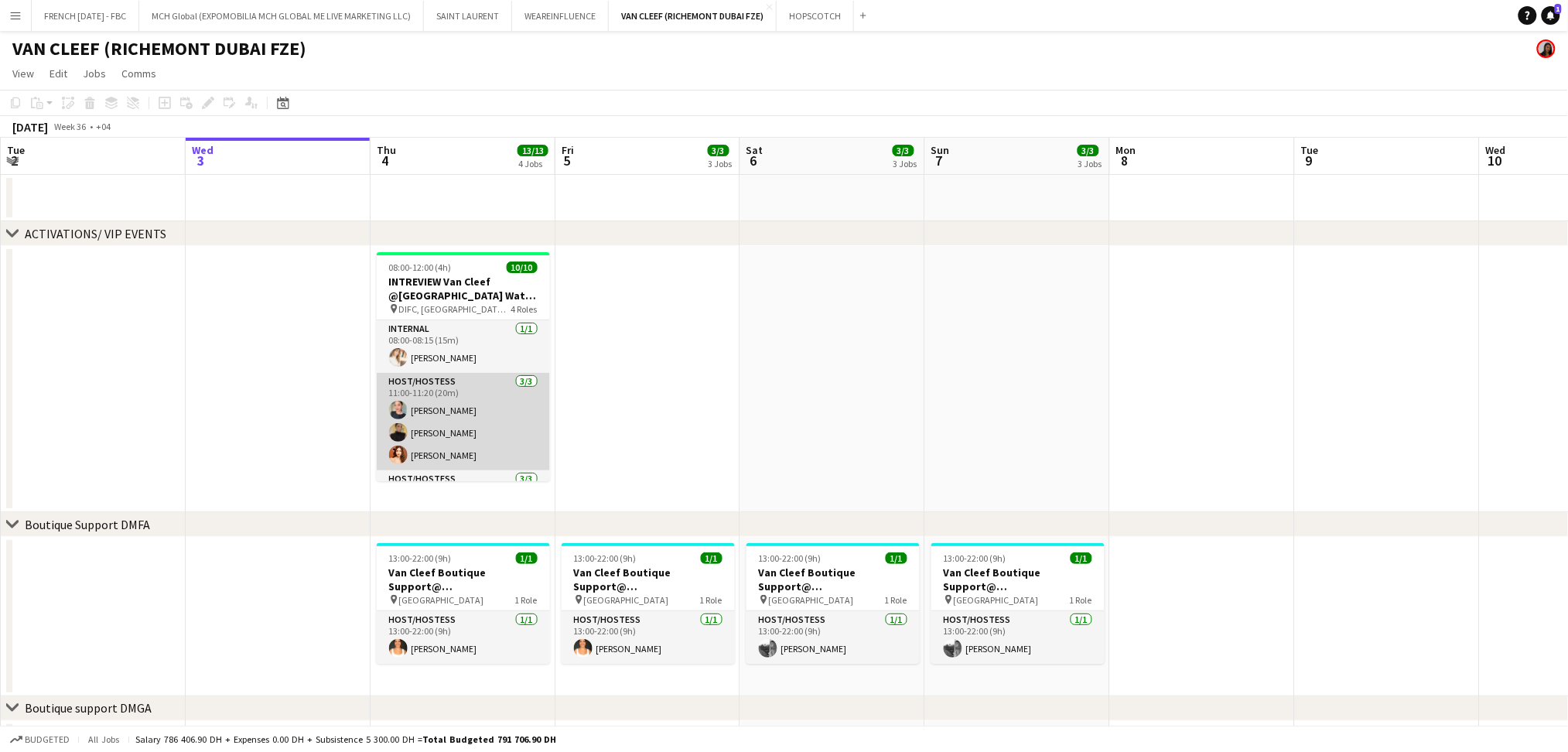
click at [477, 420] on app-card-role "Host/Hostess [DATE] 11:00-11:20 (20m) Tanyarat Prachuabsin [PERSON_NAME] [PERSO…" at bounding box center [463, 421] width 173 height 98
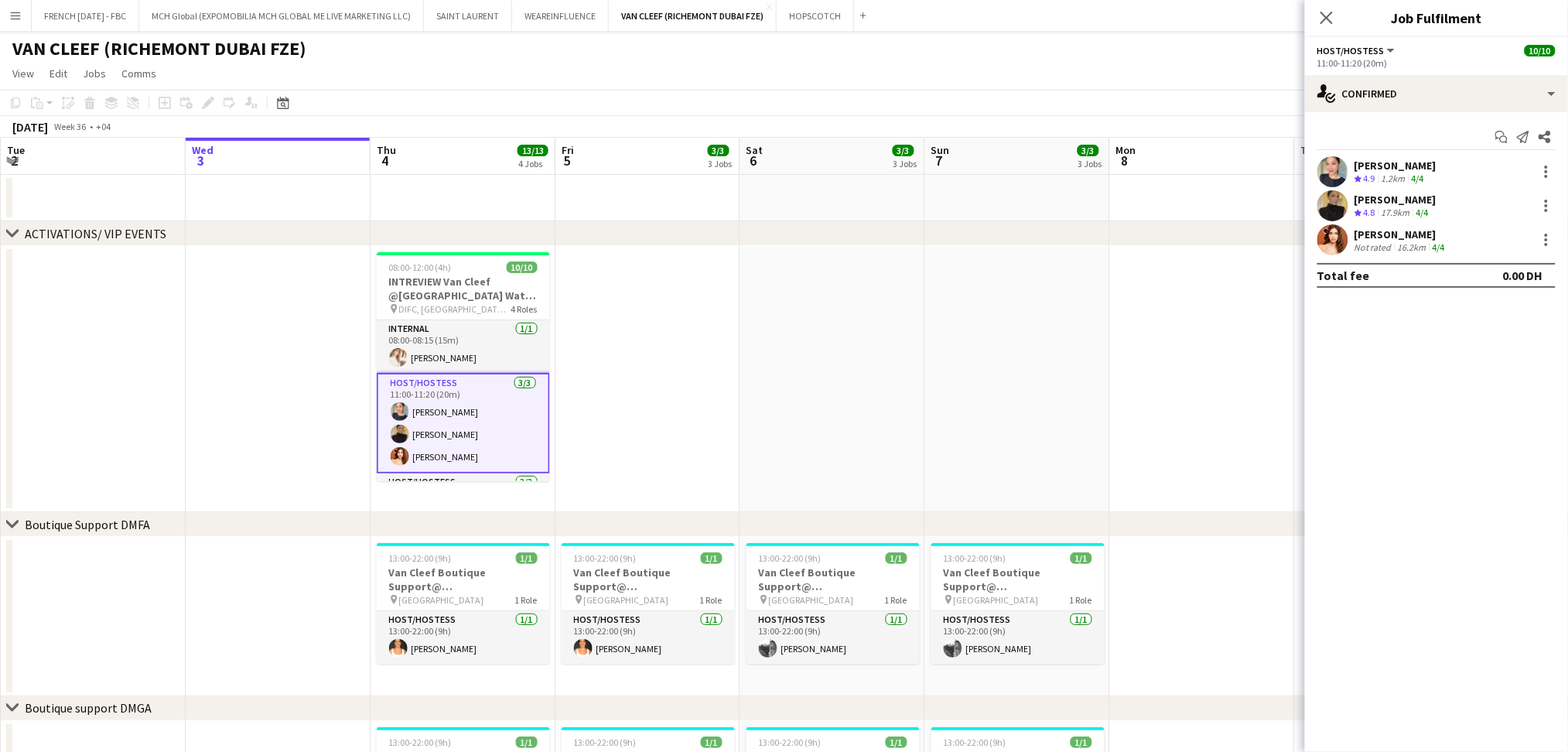
click at [1465, 182] on div "[PERSON_NAME] Crew rating 4.9 1.2km 4/4" at bounding box center [1436, 172] width 263 height 31
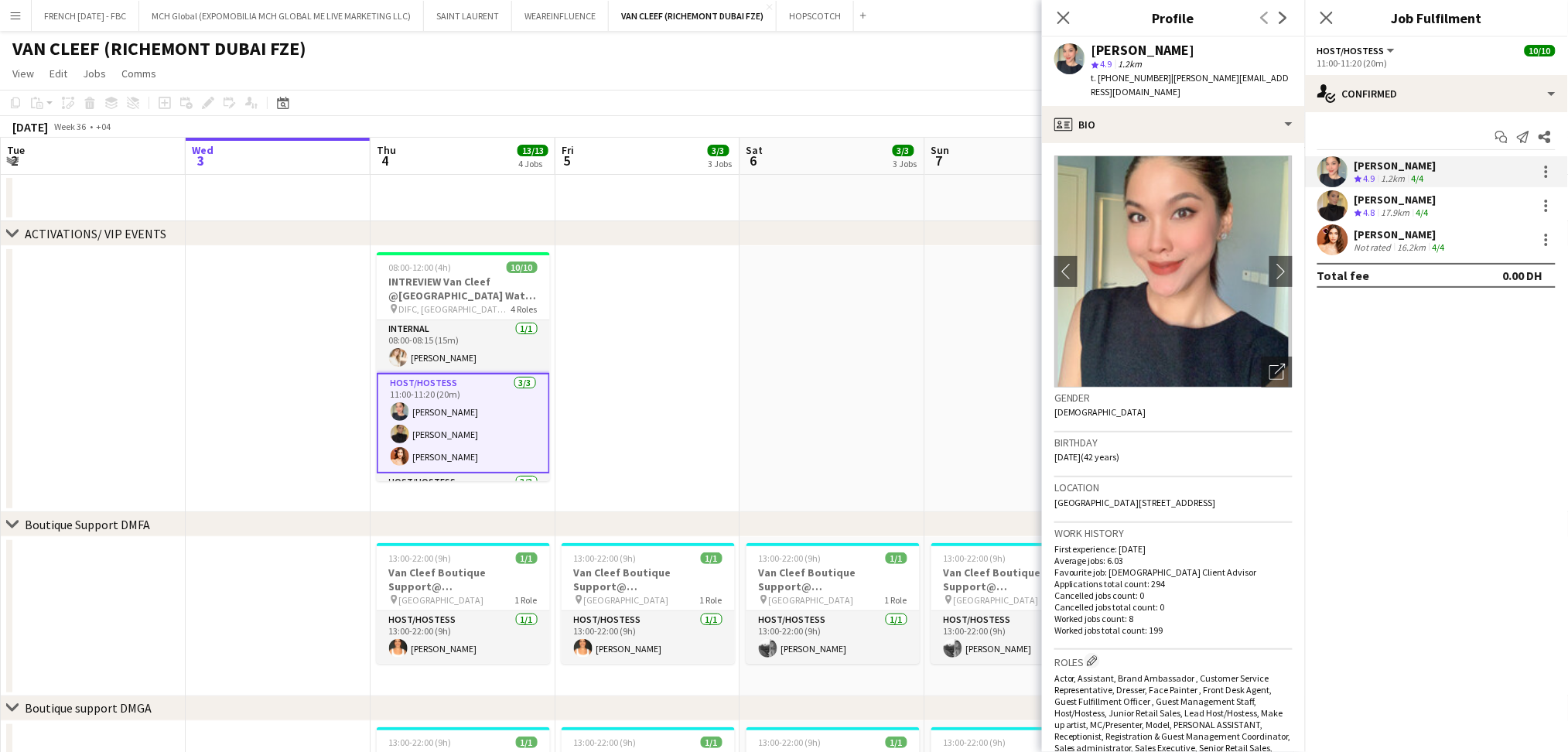
click at [1114, 44] on div "[PERSON_NAME]" at bounding box center [1143, 51] width 104 height 14
click at [1115, 44] on div "[PERSON_NAME]" at bounding box center [1143, 51] width 104 height 14
copy div "[PERSON_NAME]"
click at [1372, 198] on div "[PERSON_NAME]" at bounding box center [1396, 200] width 82 height 14
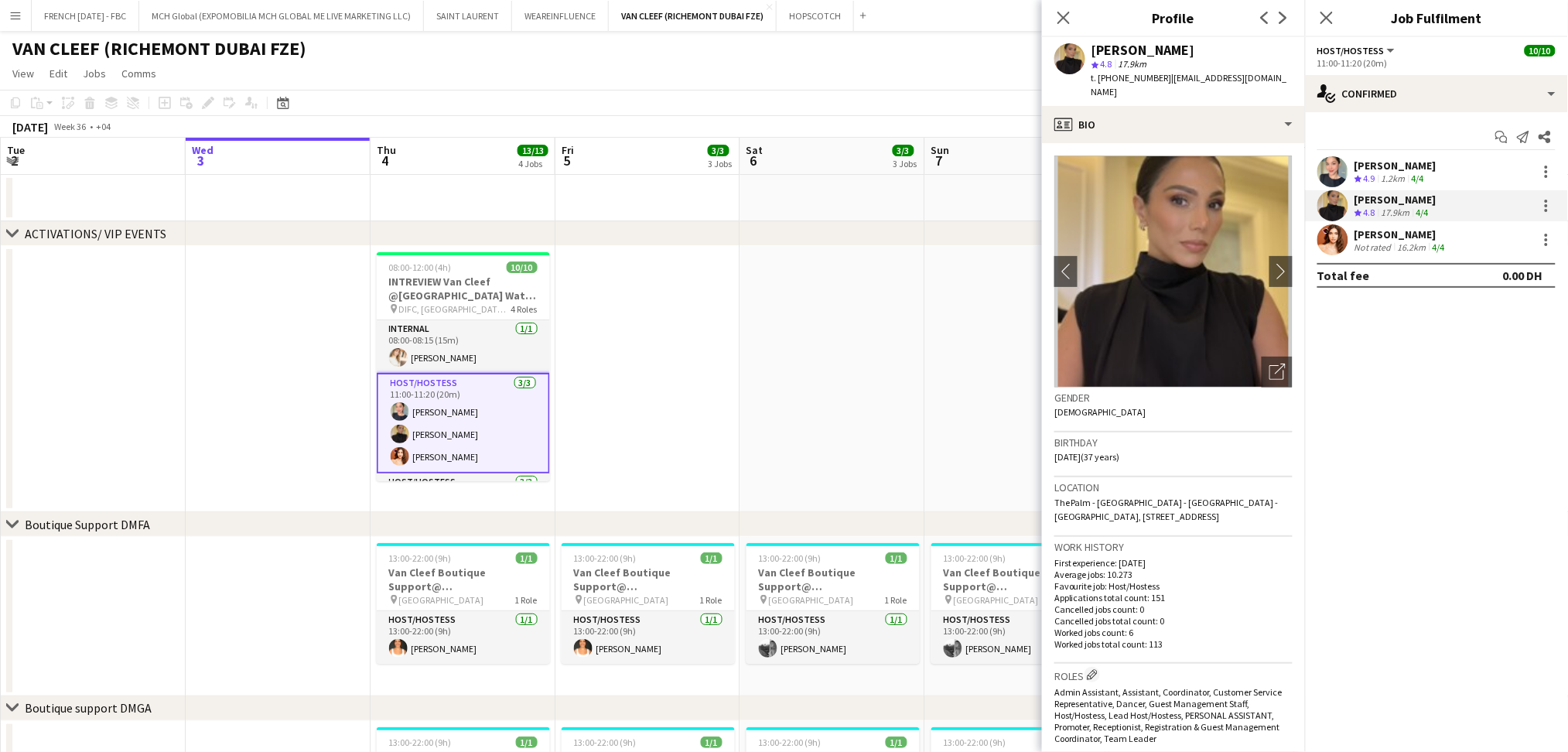
click at [1136, 44] on div "[PERSON_NAME]" at bounding box center [1143, 51] width 104 height 14
copy div "[PERSON_NAME]"
click at [1417, 234] on div "[PERSON_NAME]" at bounding box center [1401, 235] width 93 height 14
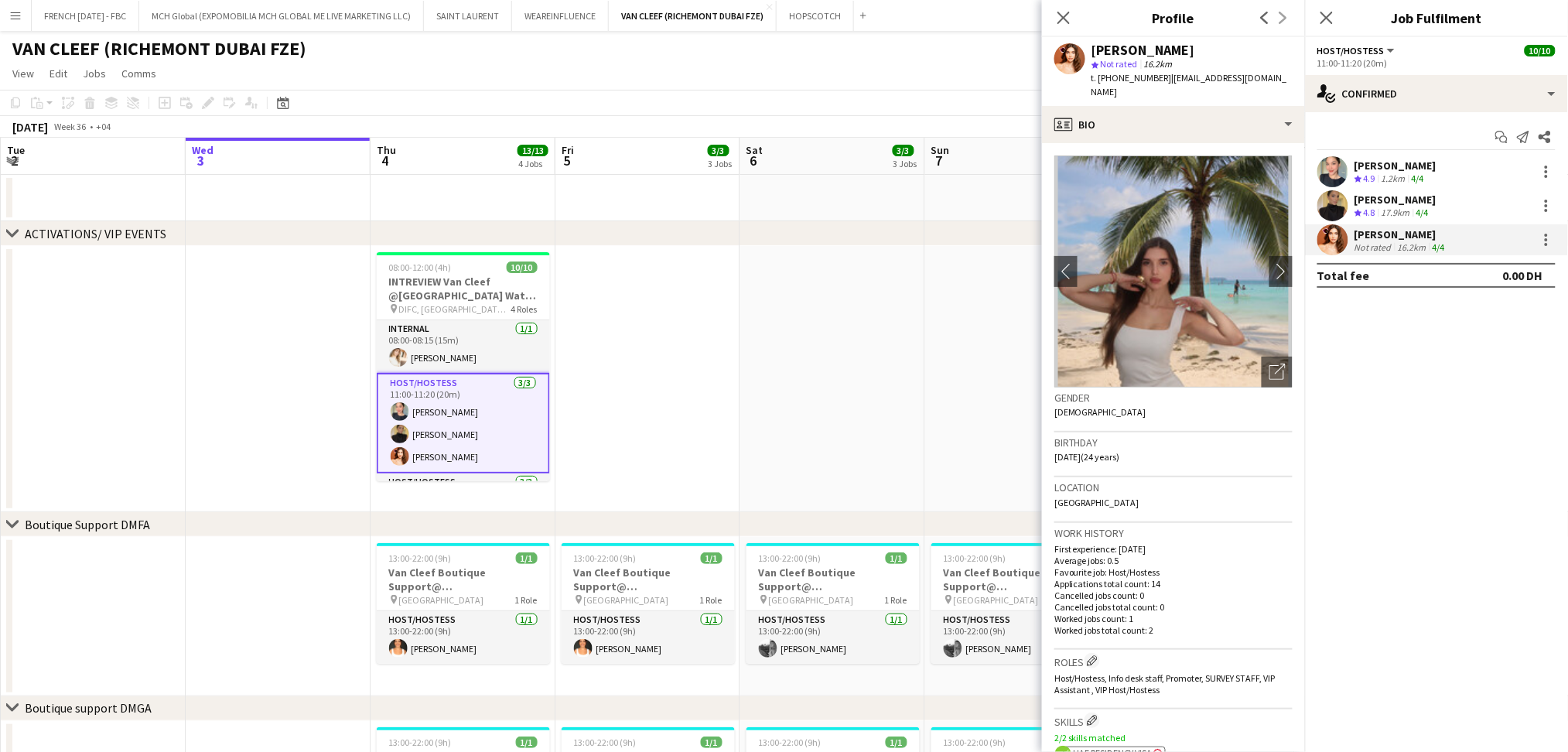
click at [1154, 46] on div "[PERSON_NAME]" at bounding box center [1143, 51] width 104 height 14
copy div "[PERSON_NAME]"
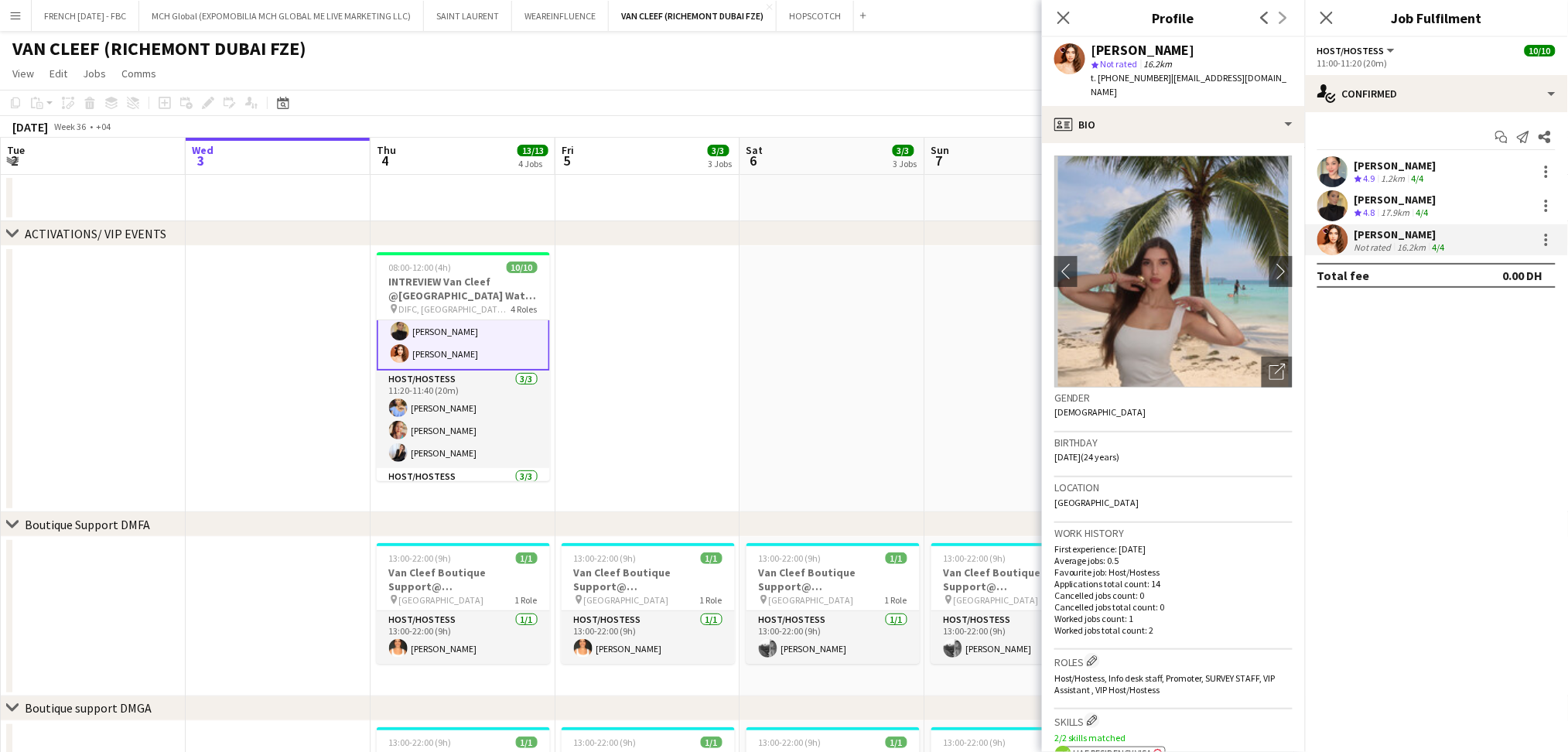
click at [468, 411] on app-card-role "Host/Hostess [DATE] 11:20-11:40 (20m) [PERSON_NAME] Punchita Srisuwan [PERSON_N…" at bounding box center [463, 420] width 173 height 98
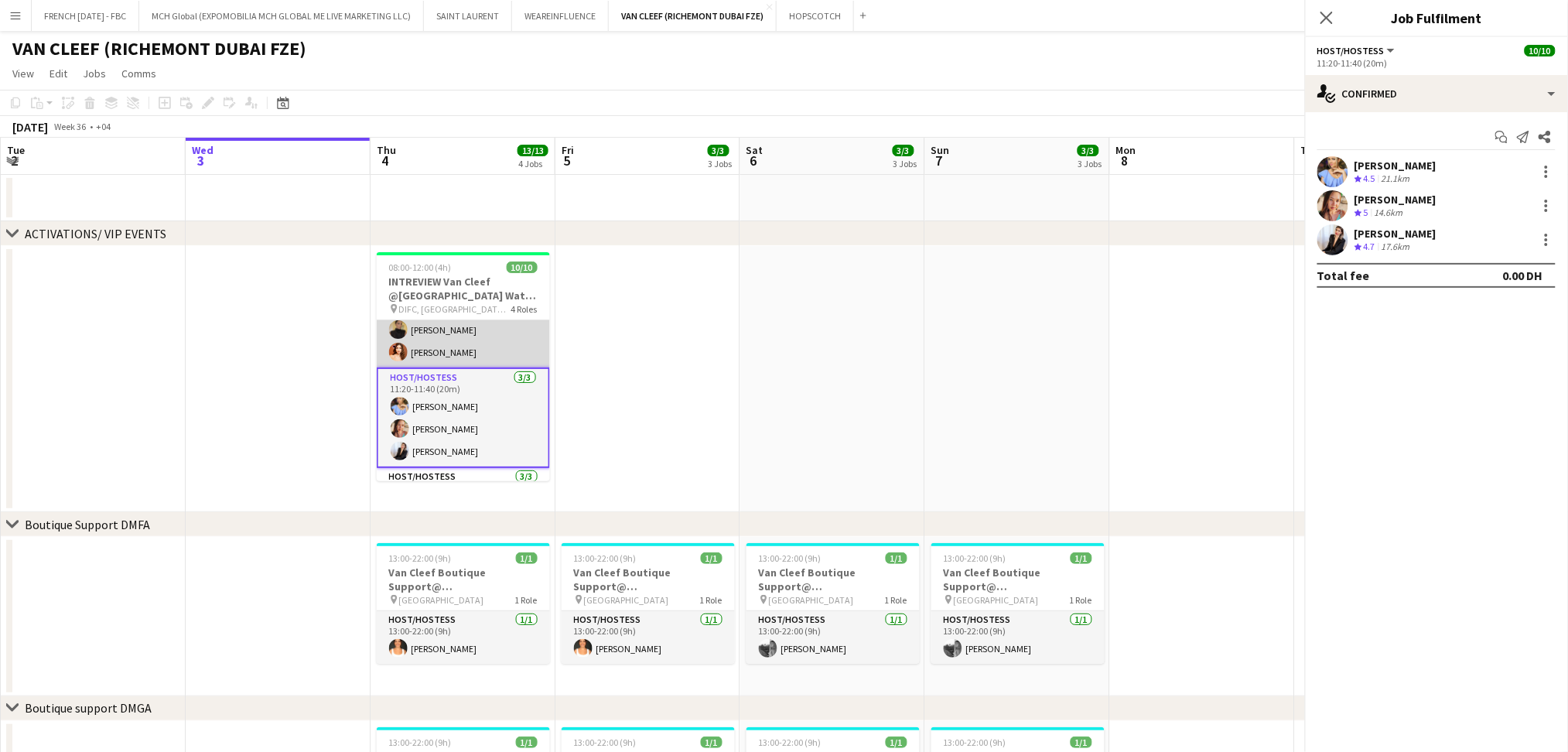
scroll to position [102, 0]
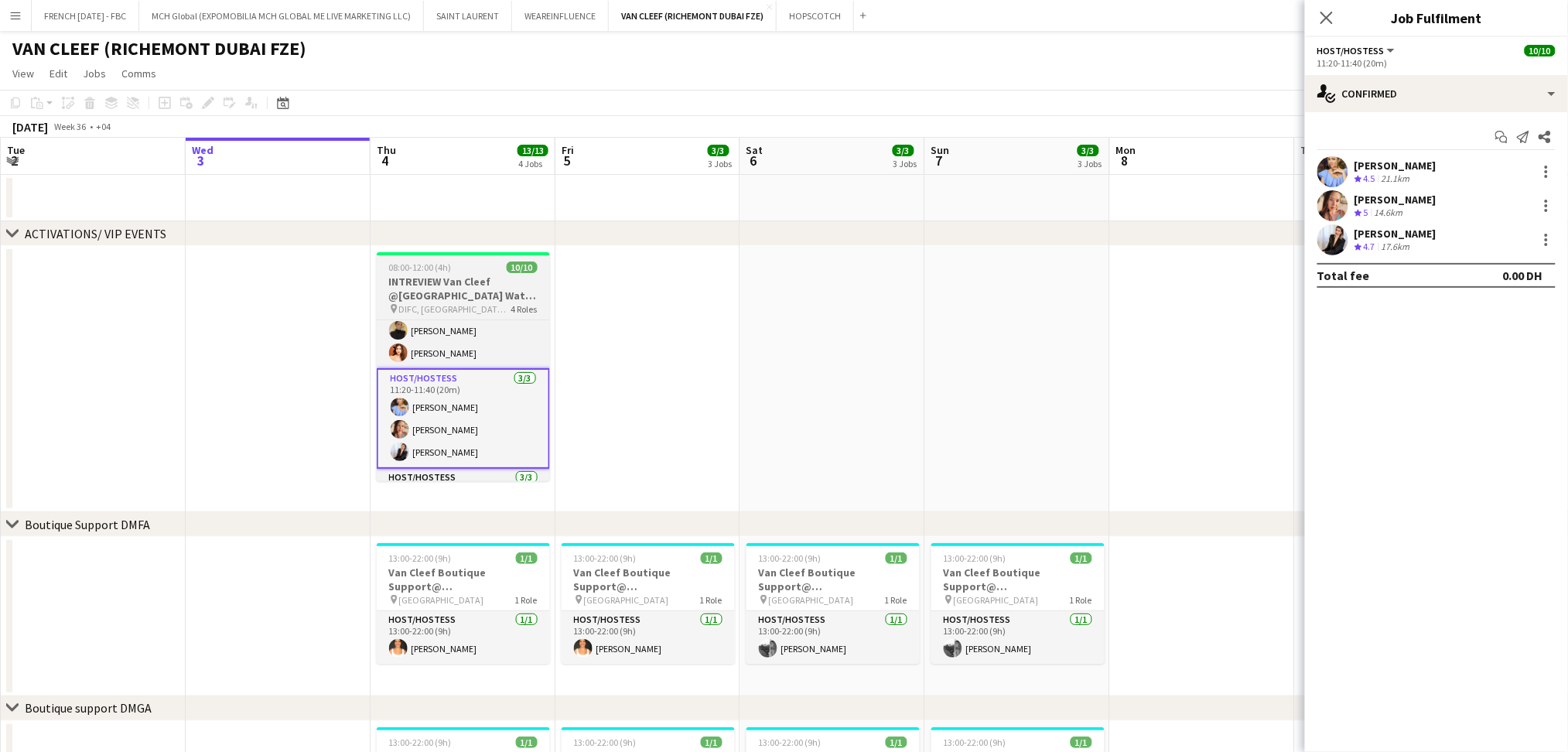
click at [466, 280] on h3 "INTREVIEW Van Cleef @[GEOGRAPHIC_DATA] Watch Week 2025" at bounding box center [463, 288] width 173 height 28
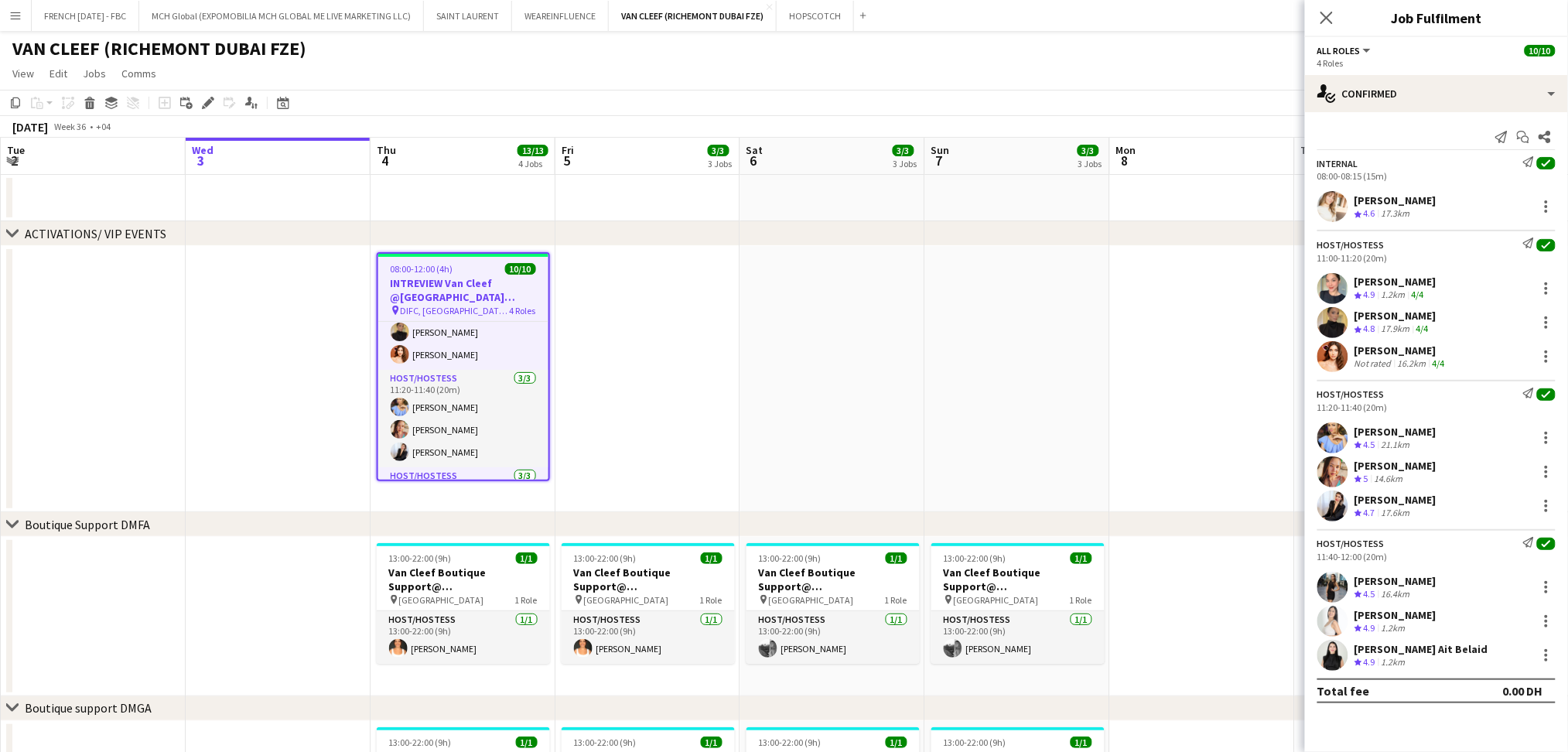
click at [1417, 441] on div "Crew rating 4.5 21.1km" at bounding box center [1396, 444] width 82 height 13
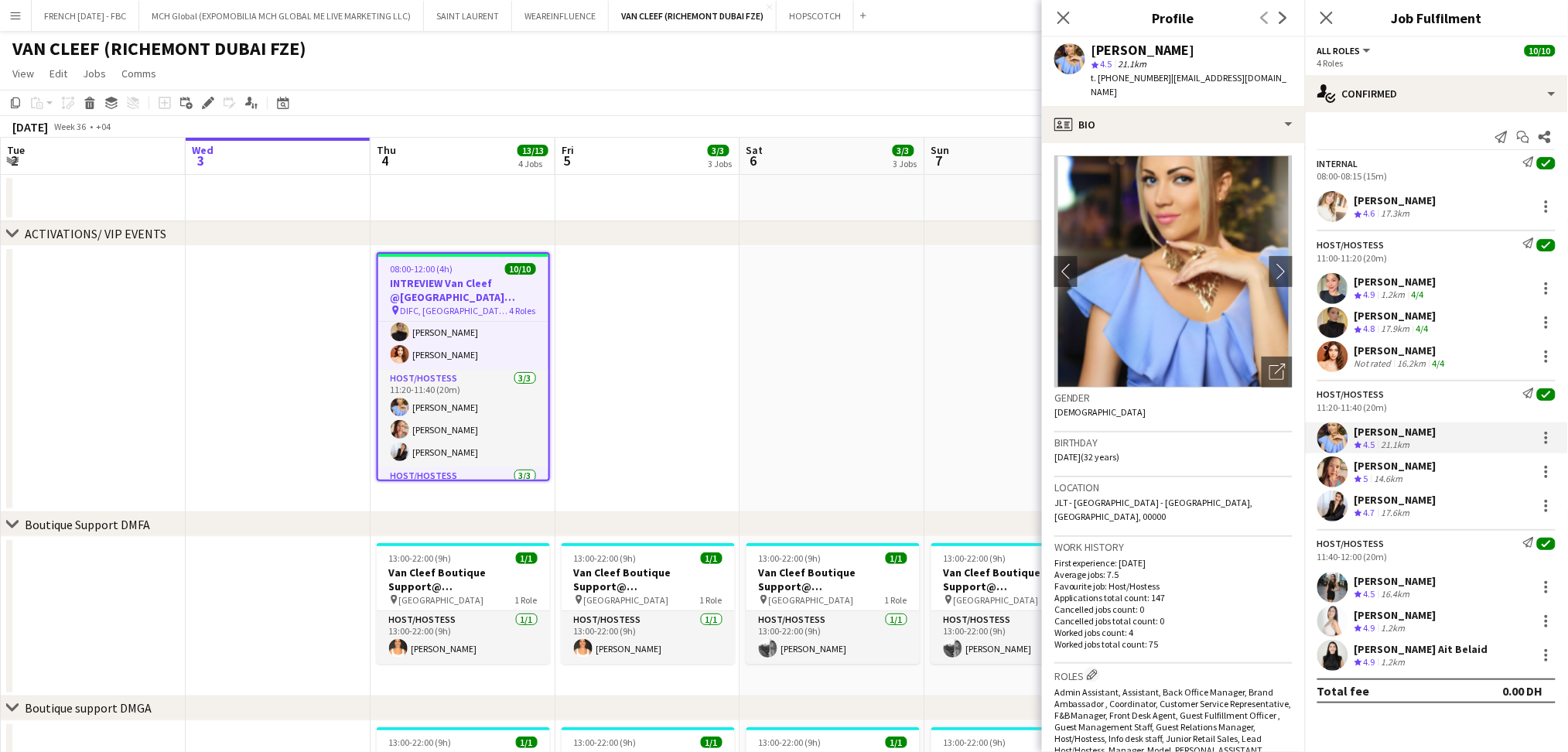
click at [1159, 50] on div "[PERSON_NAME]" at bounding box center [1143, 51] width 104 height 14
copy div "[PERSON_NAME]"
click at [1404, 464] on div "[PERSON_NAME]" at bounding box center [1396, 466] width 82 height 14
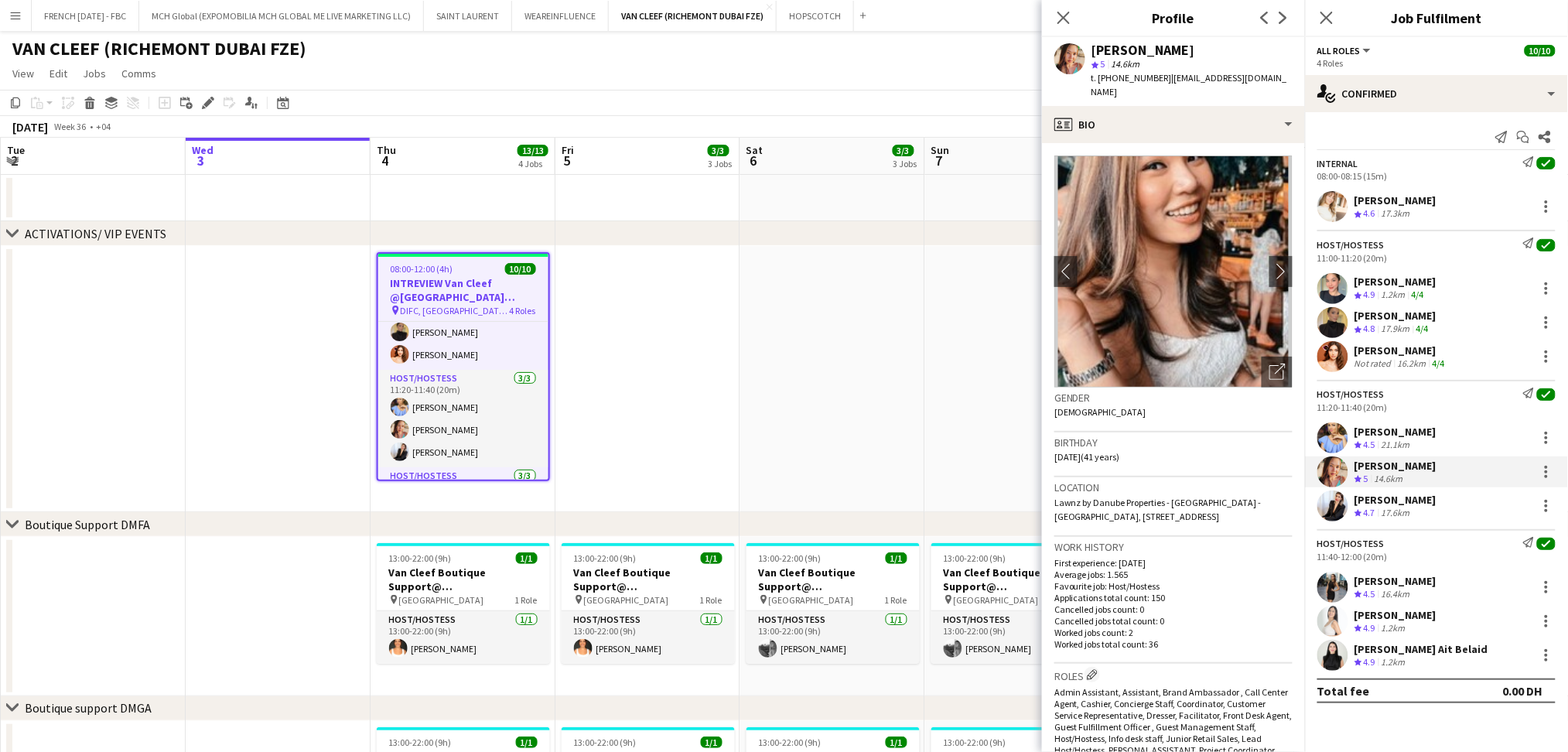
click at [1182, 56] on div "[PERSON_NAME]" at bounding box center [1143, 51] width 104 height 14
copy div "[PERSON_NAME]"
click at [1410, 508] on div "17.6km" at bounding box center [1396, 513] width 35 height 13
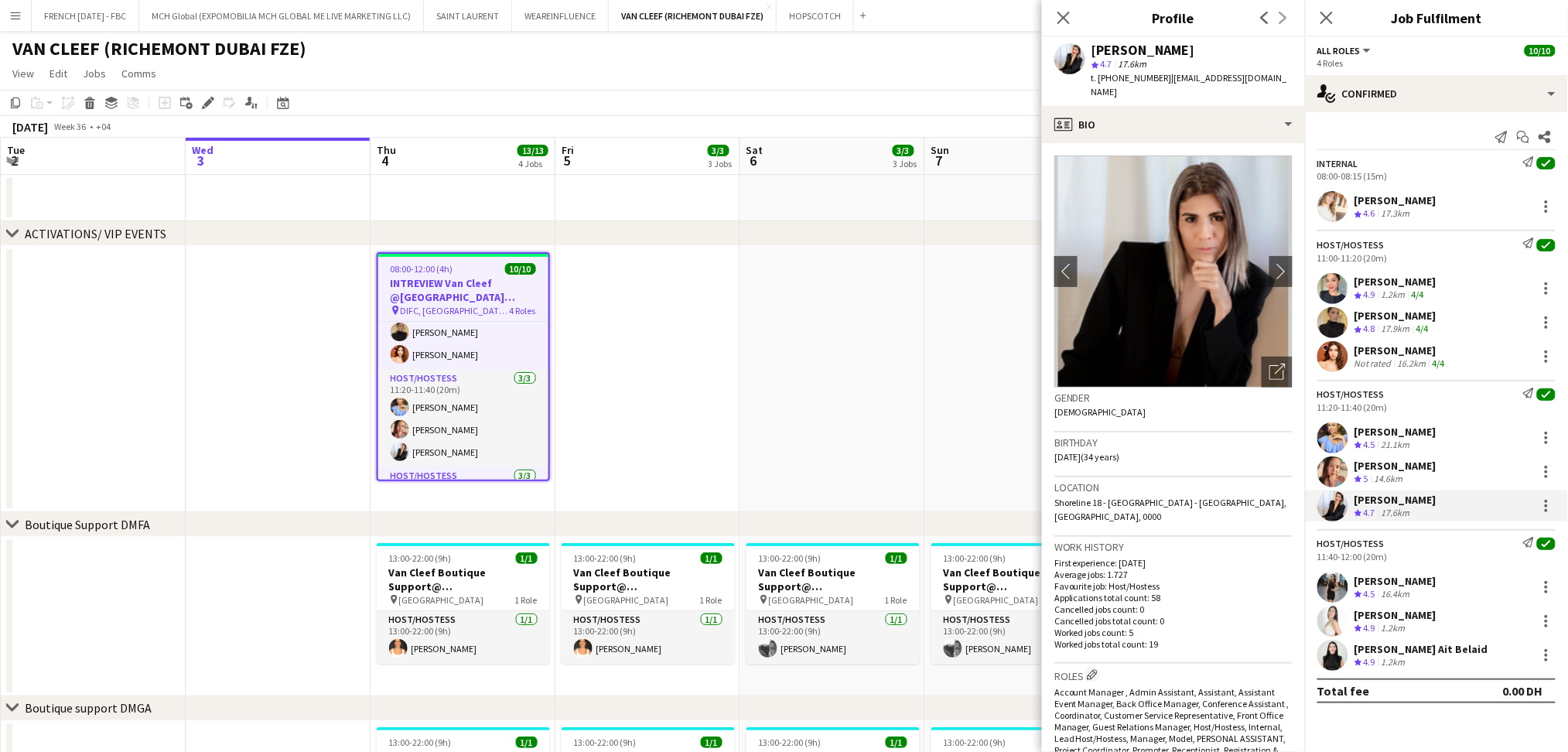
click at [1152, 51] on div "[PERSON_NAME]" at bounding box center [1143, 51] width 104 height 14
copy div "[PERSON_NAME]"
click at [1421, 599] on div "[PERSON_NAME] Crew rating 4.5 16.4km" at bounding box center [1436, 587] width 263 height 31
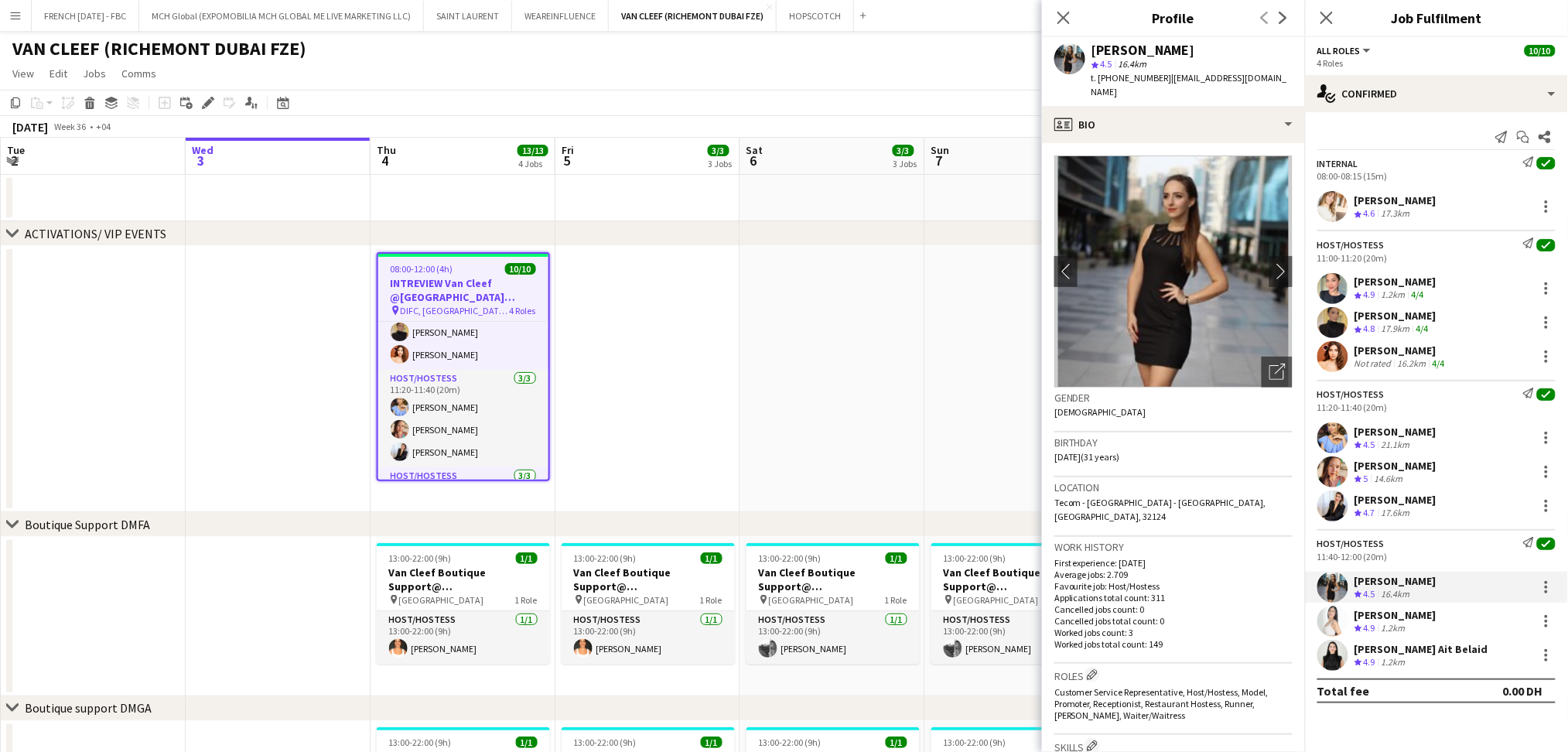
click at [1146, 38] on div "[PERSON_NAME] star 4.5 16.4km t. [PHONE_NUMBER] | [EMAIL_ADDRESS][DOMAIN_NAME]" at bounding box center [1173, 71] width 263 height 68
copy div "[PERSON_NAME]"
click at [1412, 617] on div "[PERSON_NAME]" at bounding box center [1396, 615] width 82 height 14
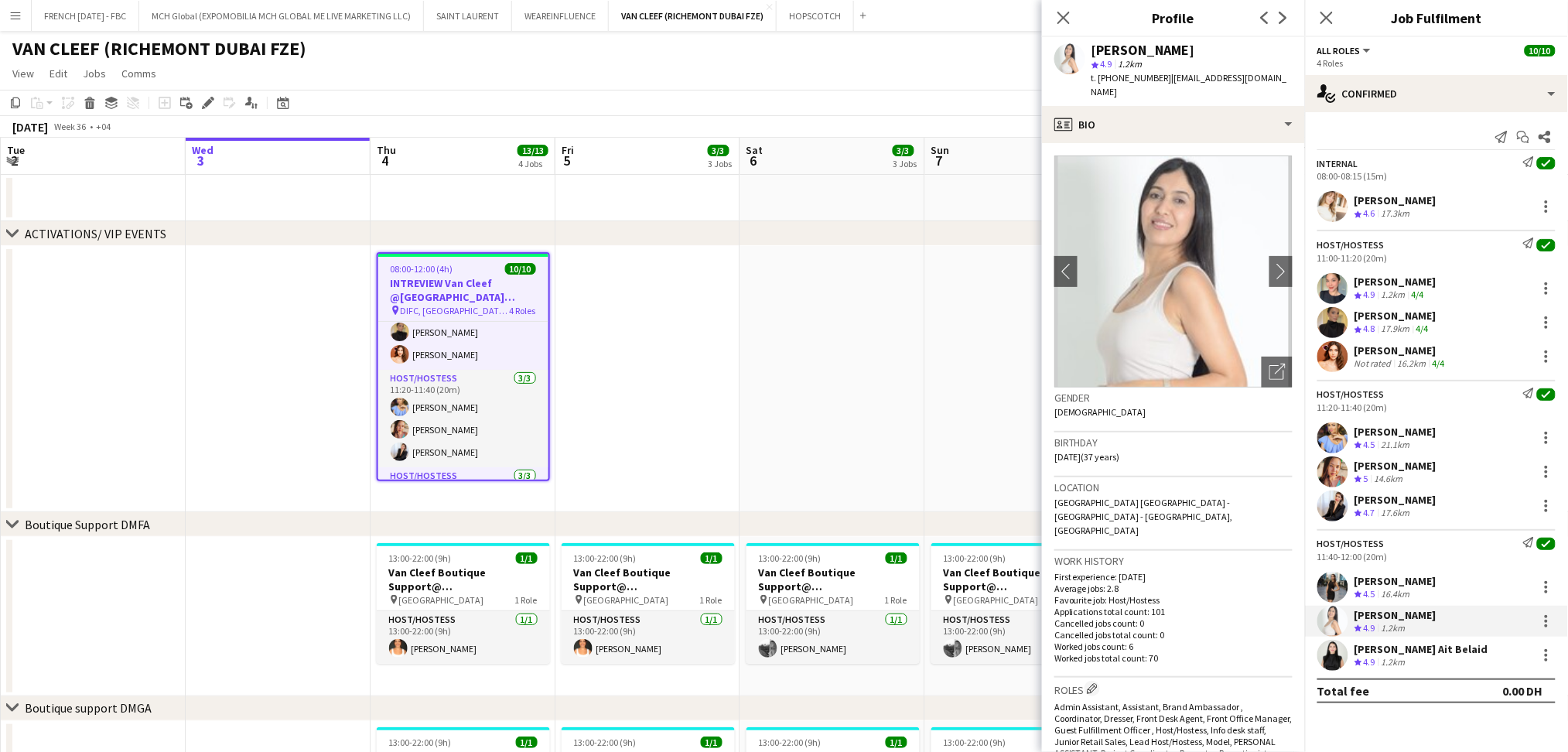
click at [1155, 50] on div "[PERSON_NAME]" at bounding box center [1143, 51] width 104 height 14
copy div "[PERSON_NAME]"
click at [1428, 654] on div "[PERSON_NAME] Ait Belaid" at bounding box center [1421, 649] width 134 height 14
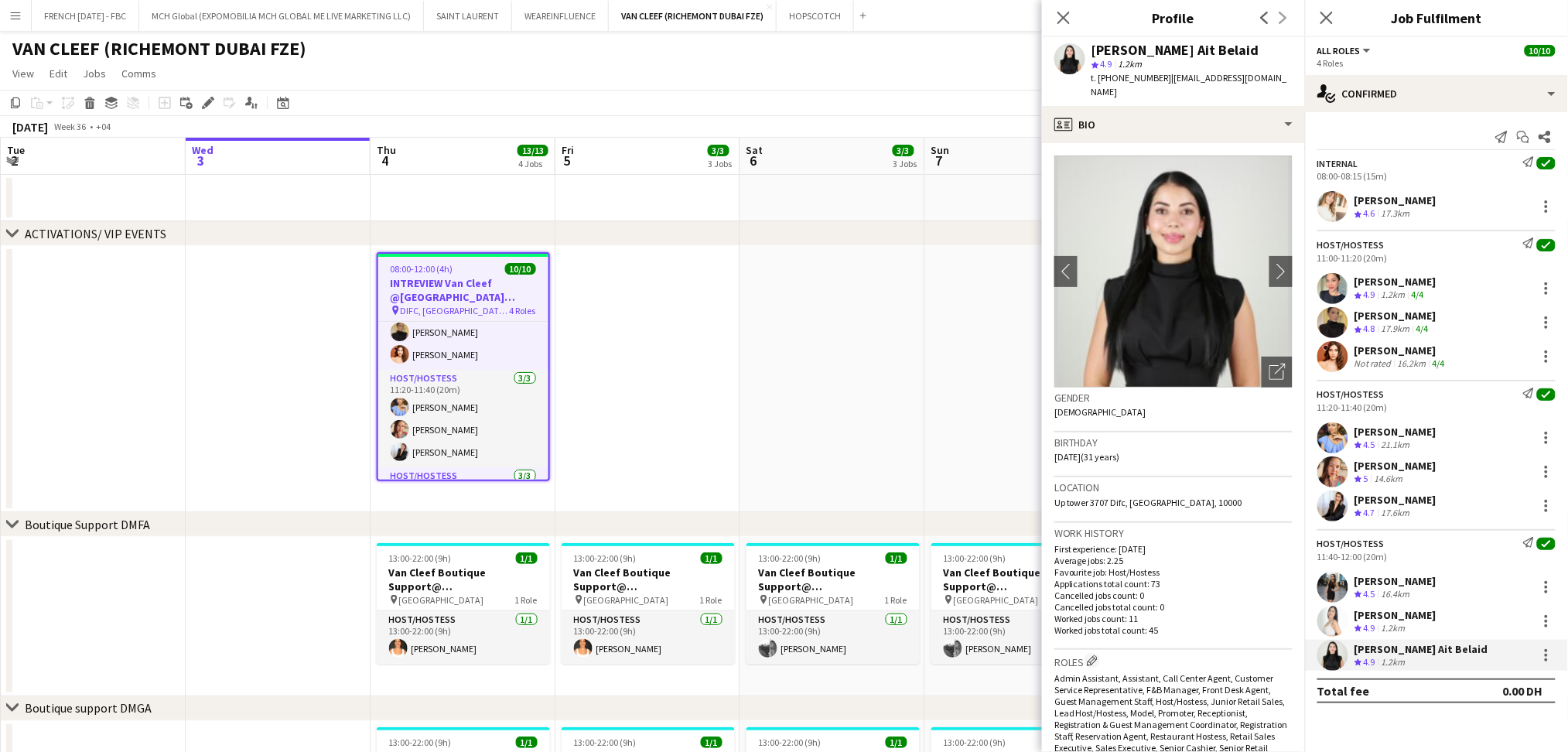
click at [1164, 52] on div "[PERSON_NAME] Ait Belaid" at bounding box center [1175, 51] width 168 height 14
copy div "[PERSON_NAME] Ait Belaid"
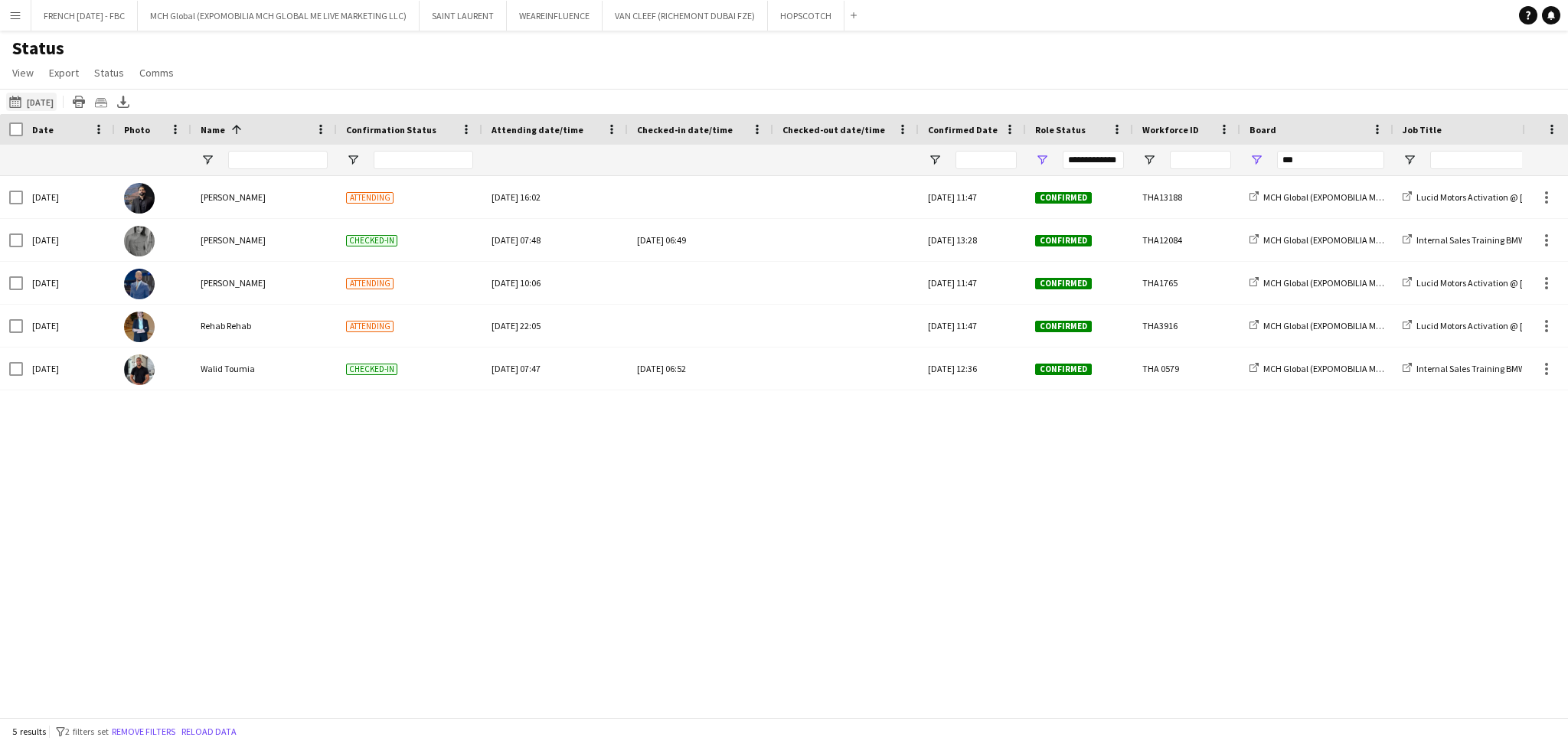
click at [54, 101] on button "03-09-2025 to 09-09-2025 Yesterday" at bounding box center [31, 101] width 50 height 18
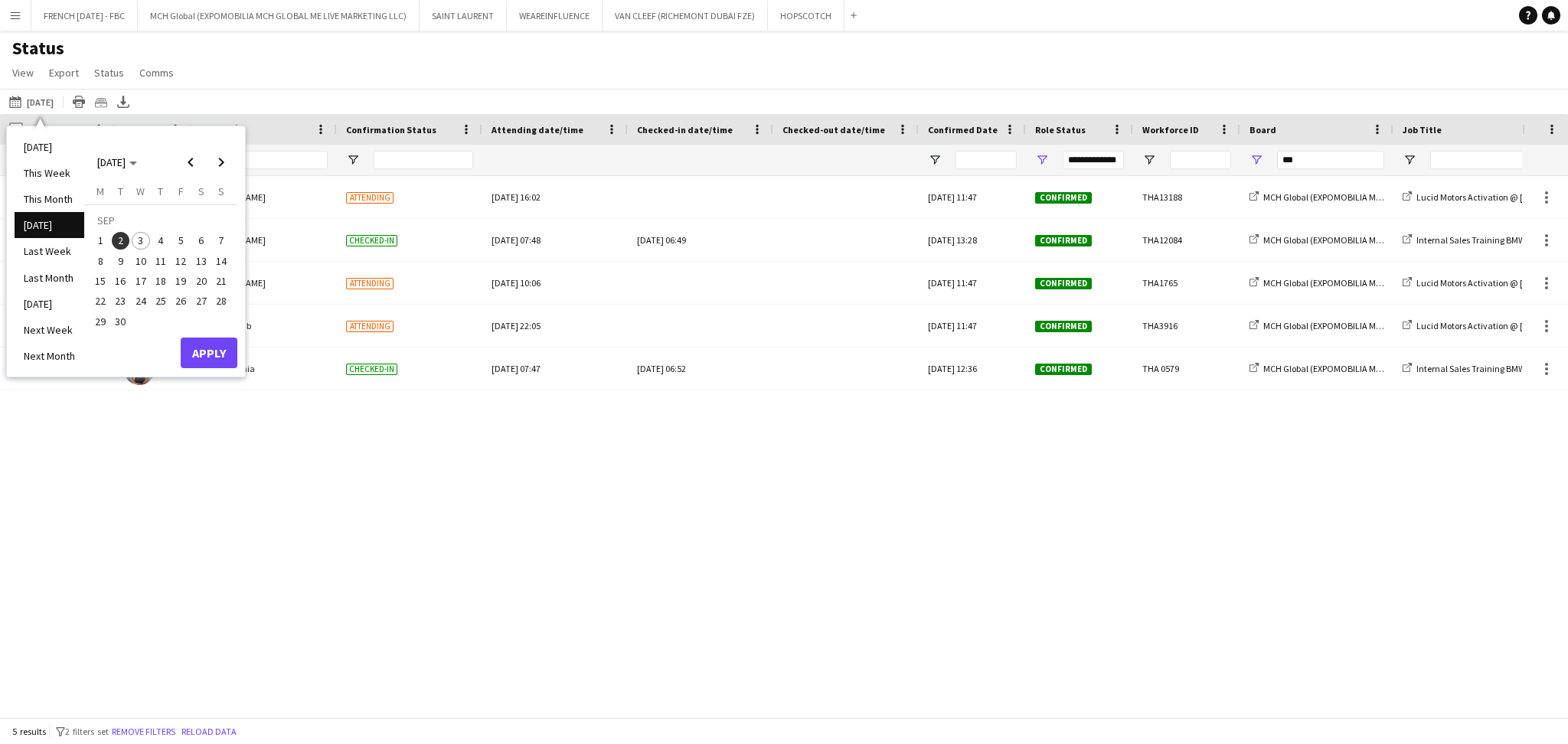
click at [144, 239] on span "3" at bounding box center [141, 241] width 18 height 18
click at [213, 351] on button "Apply" at bounding box center [209, 353] width 56 height 31
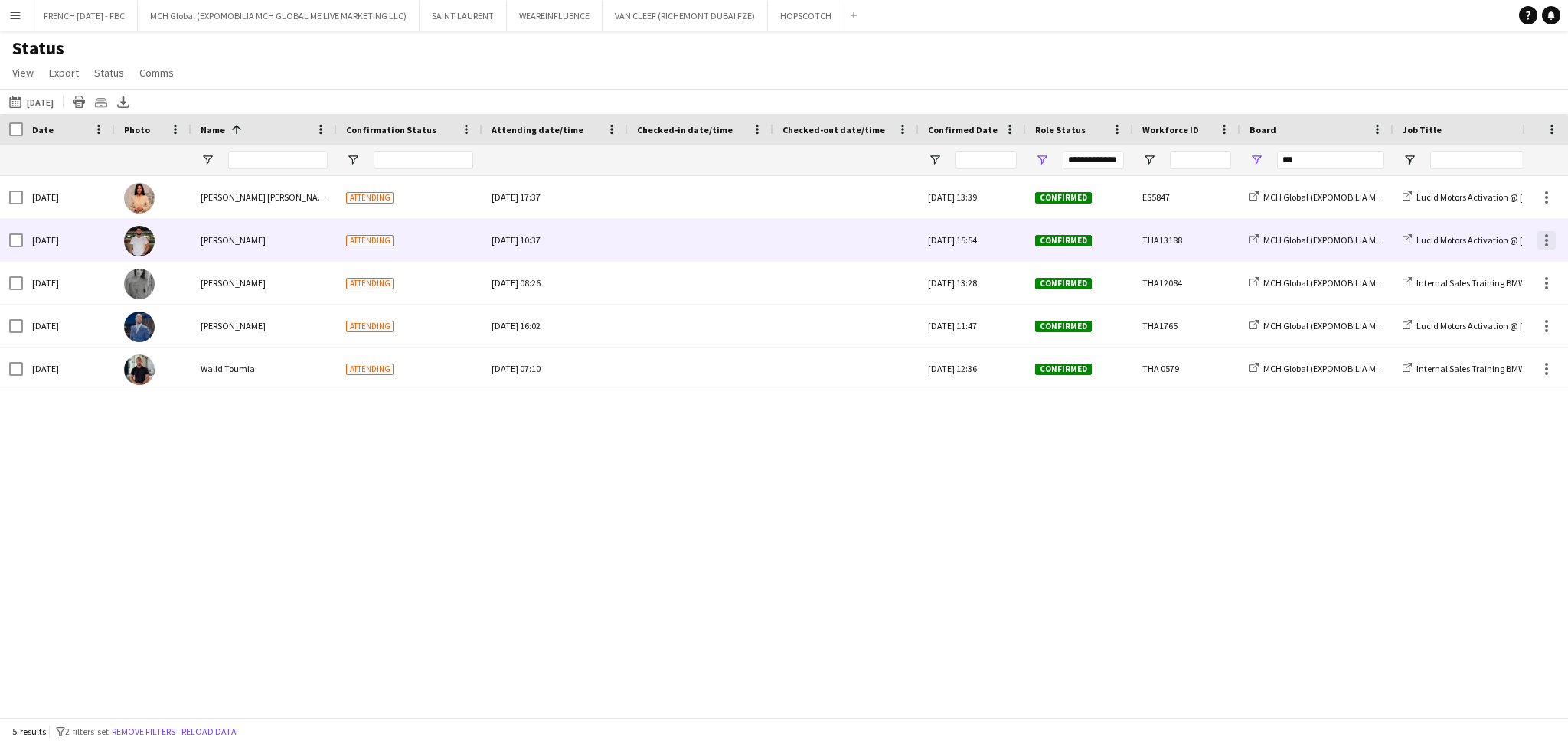
click at [1544, 243] on div at bounding box center [1547, 240] width 18 height 18
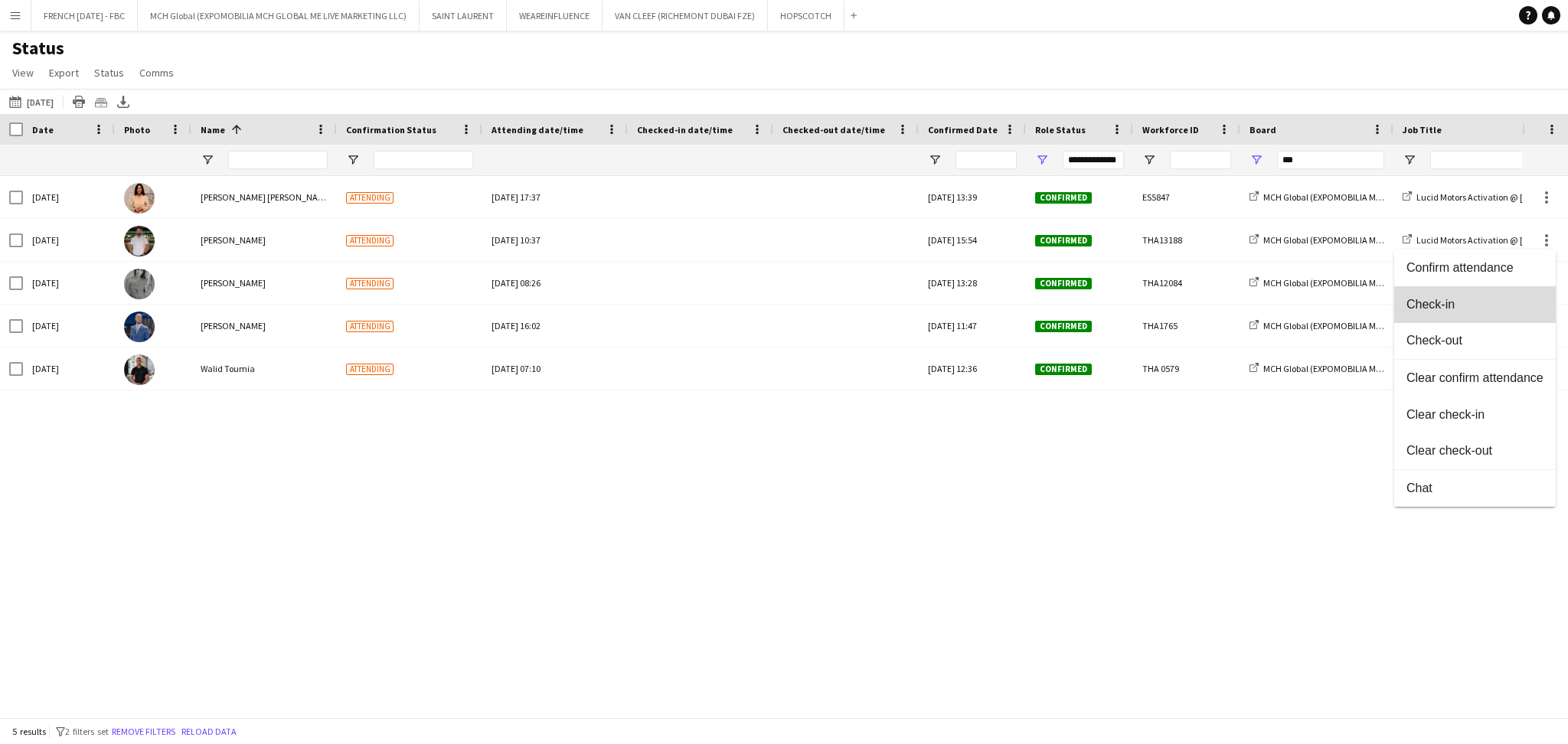
click at [1520, 307] on span "Check-in" at bounding box center [1476, 305] width 137 height 14
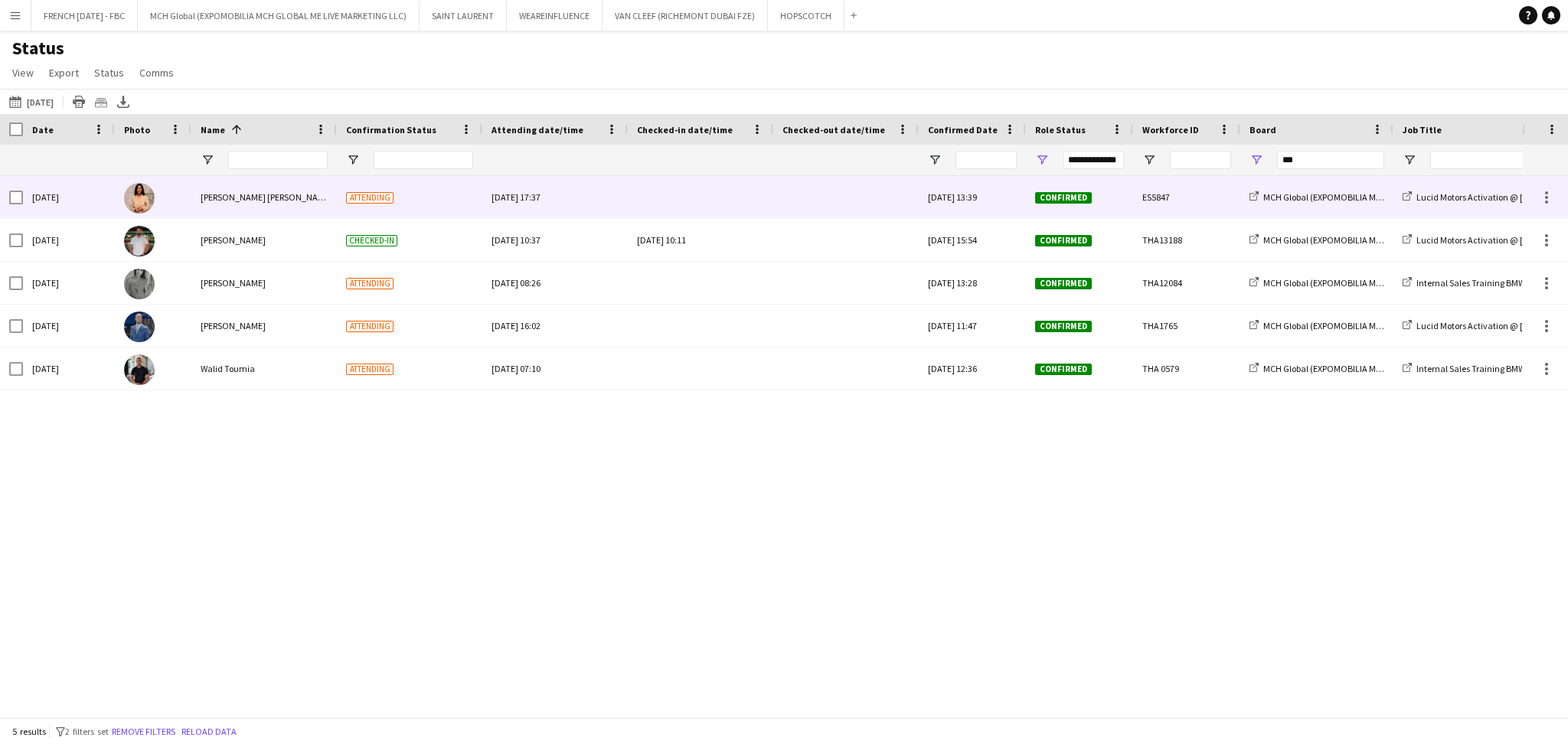
click at [245, 203] on div "Aroua Aroua" at bounding box center [264, 197] width 145 height 42
